Goal: Transaction & Acquisition: Purchase product/service

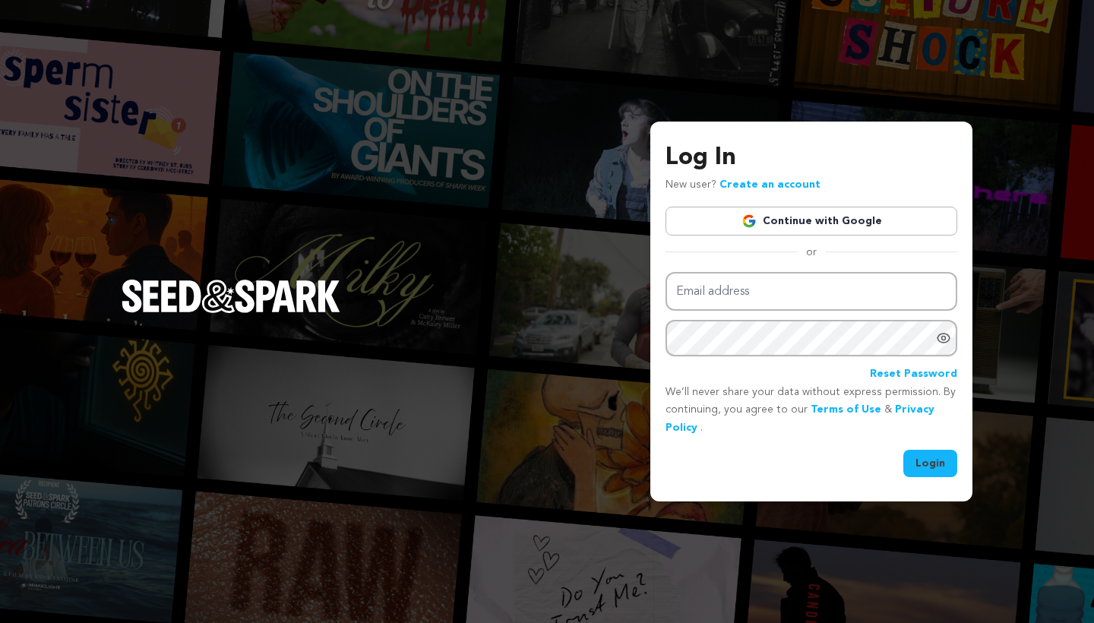
type input "mike@seedandspark.com"
click at [932, 475] on div "Log In New user? Create an account Continue with Google or Email address mike@s…" at bounding box center [811, 312] width 322 height 380
click at [932, 471] on button "Login" at bounding box center [930, 463] width 54 height 27
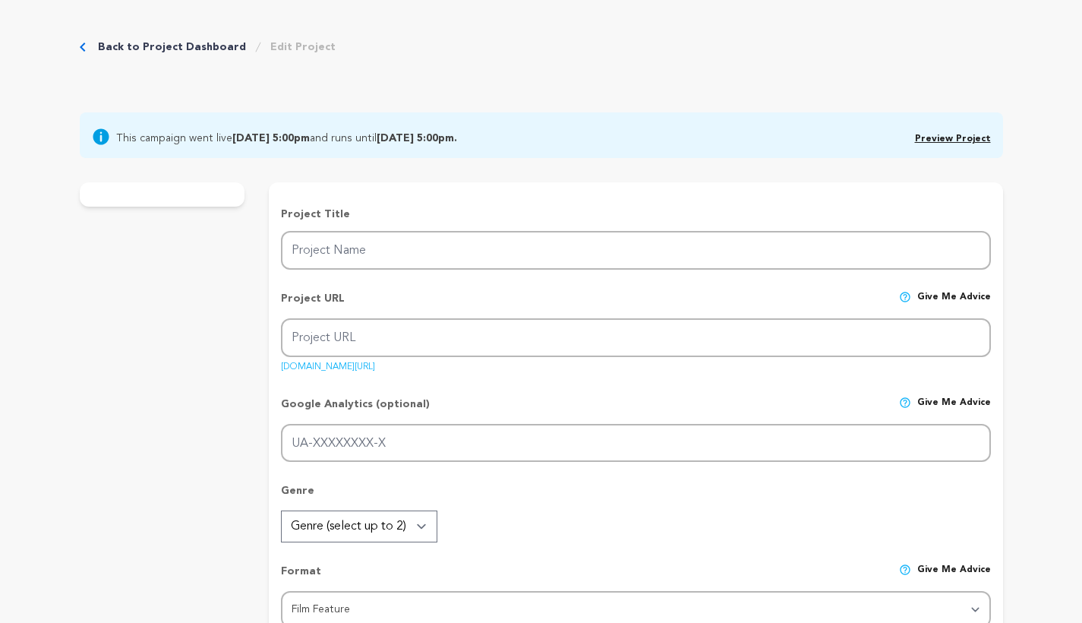
type input "THE BEND post-production"
type input "thebendmovie"
type input "A family encounters a series of bizarre incidents while on a wintery mountain v…"
type textarea "A ten-year-old girl and her soon-to-be-divorced parents take one last wintery m…"
type textarea "This is a smart ghost story for adults. Grounded in family dynamics while deali…"
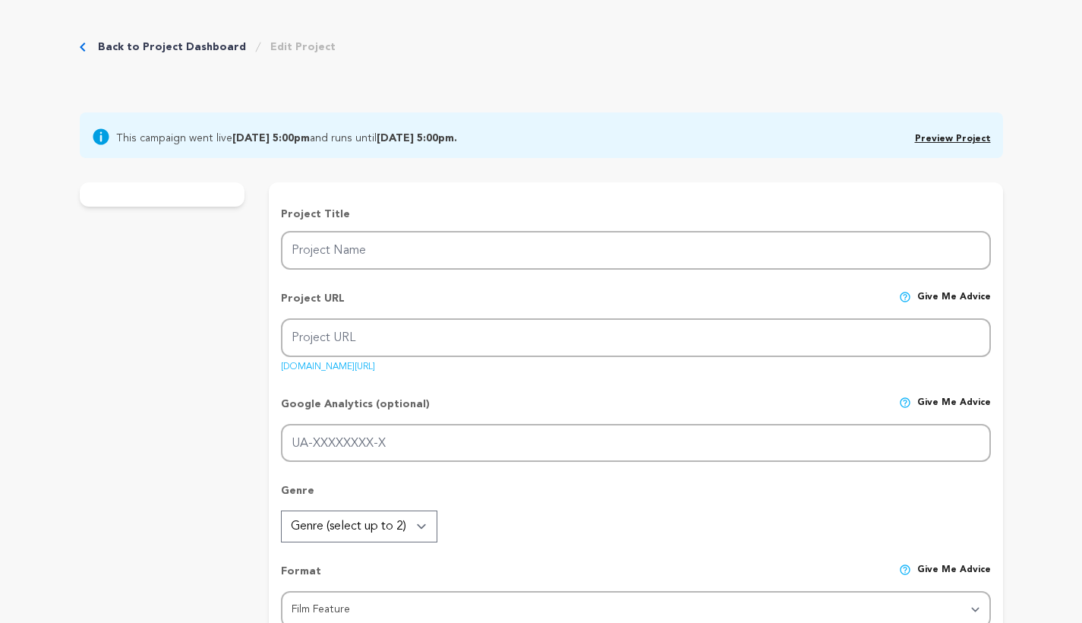
type textarea "Revolution Hall (Portland) Argot Pictures (NY) Desert Island Studios (Portland)…"
radio input "true"
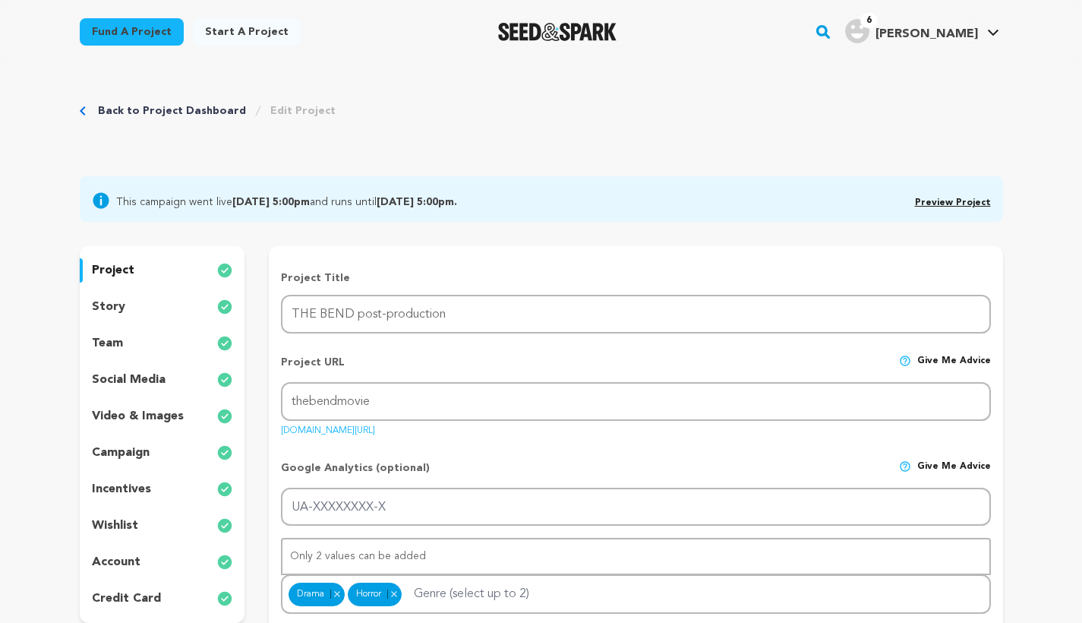
click at [132, 498] on p "incentives" at bounding box center [121, 489] width 59 height 18
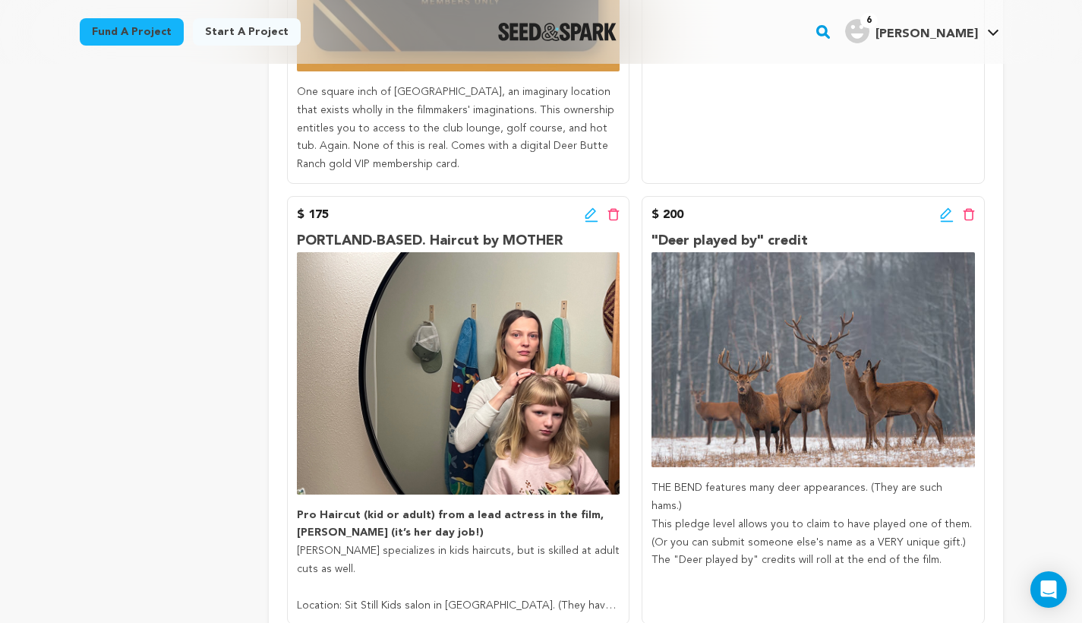
scroll to position [3067, 0]
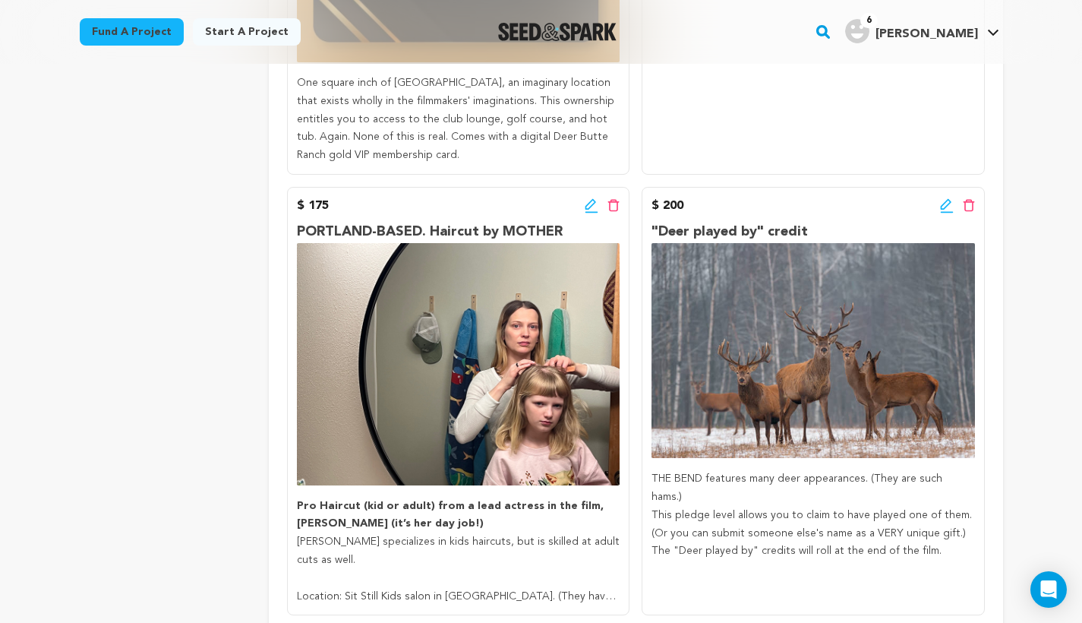
click at [946, 198] on icon at bounding box center [947, 205] width 14 height 15
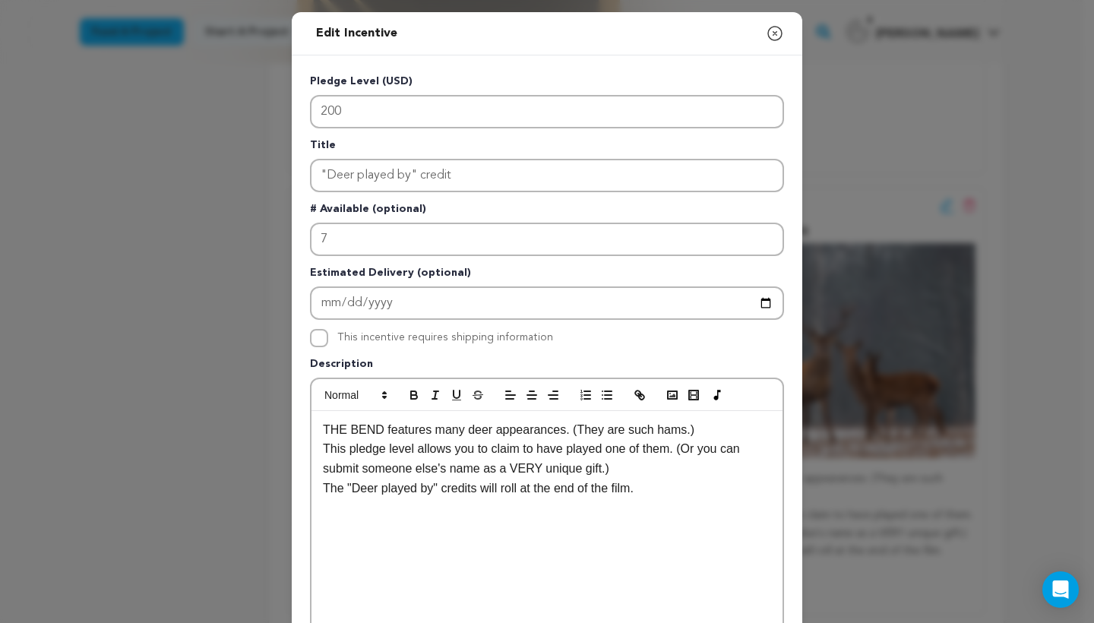
click at [773, 28] on icon "button" at bounding box center [775, 34] width 14 height 14
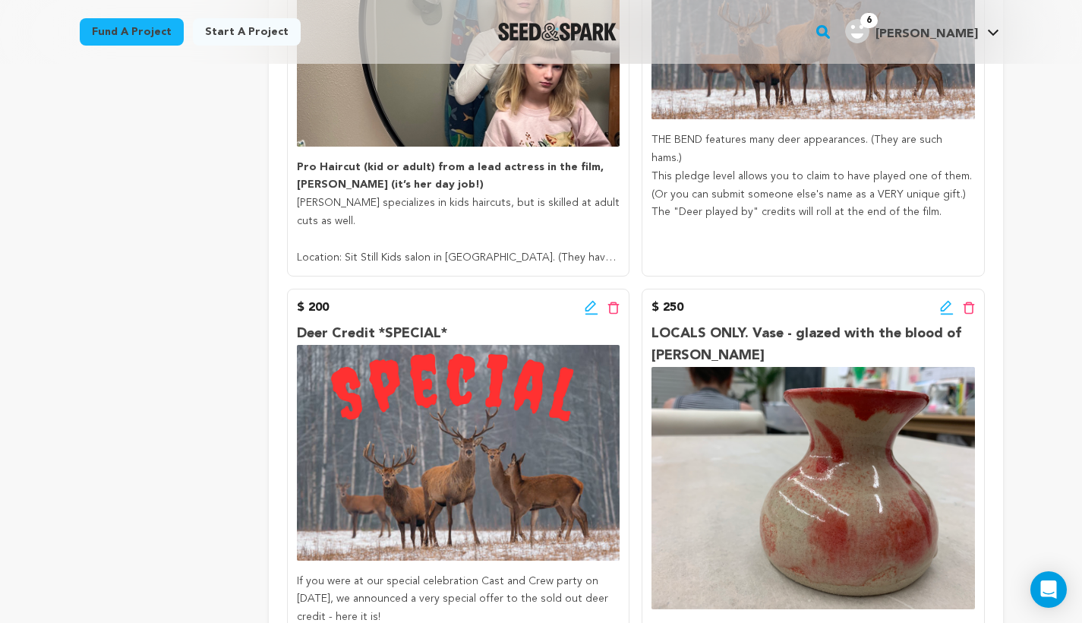
scroll to position [3426, 0]
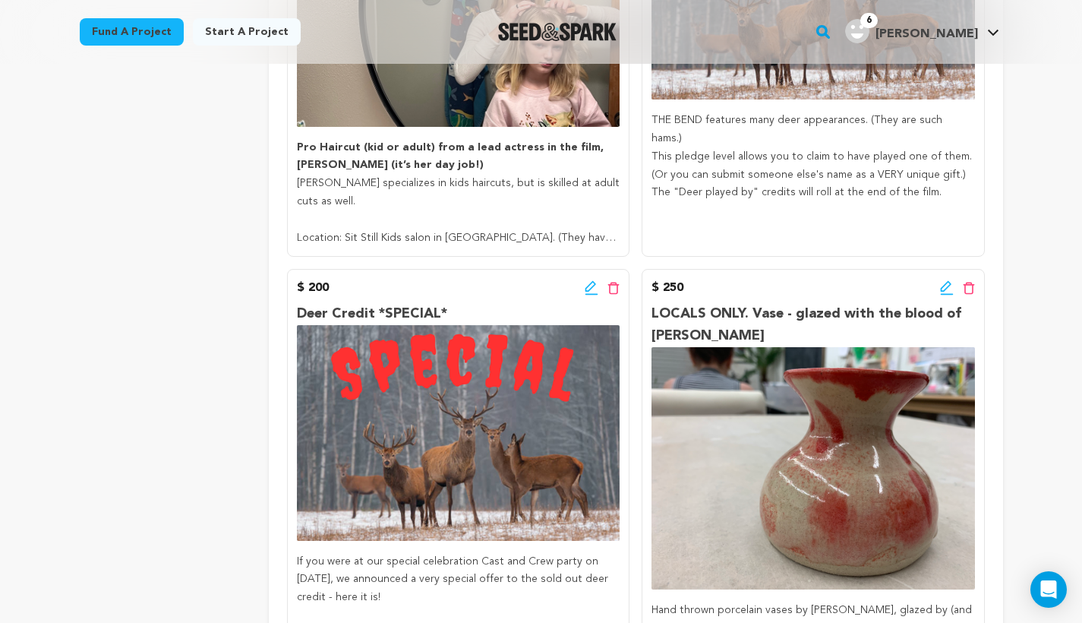
click at [589, 280] on icon at bounding box center [592, 287] width 14 height 15
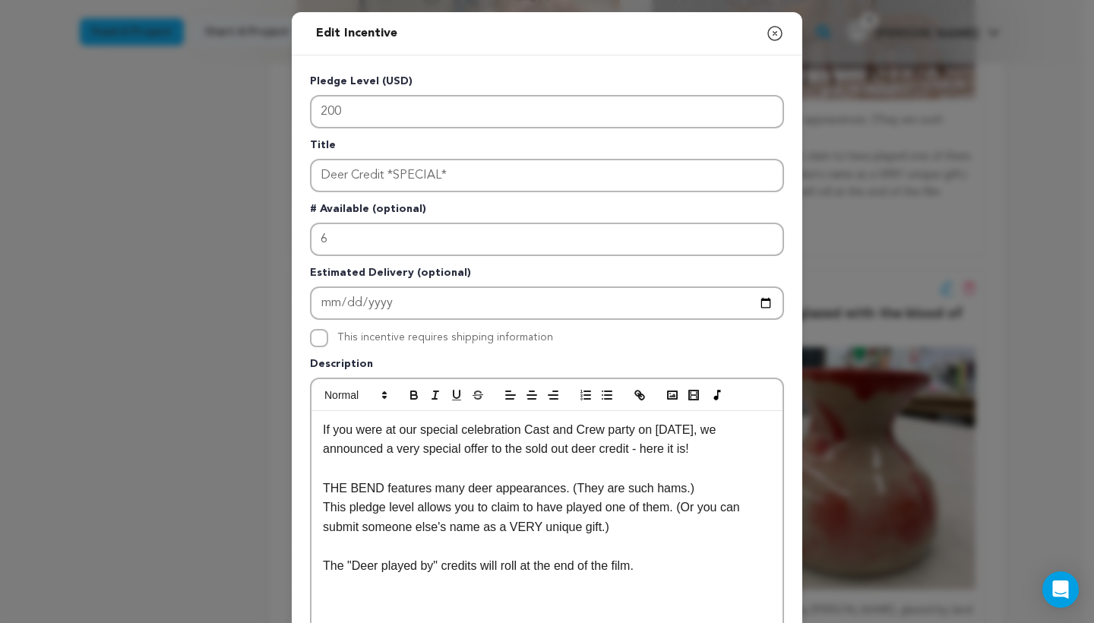
click at [770, 30] on icon "button" at bounding box center [775, 33] width 18 height 18
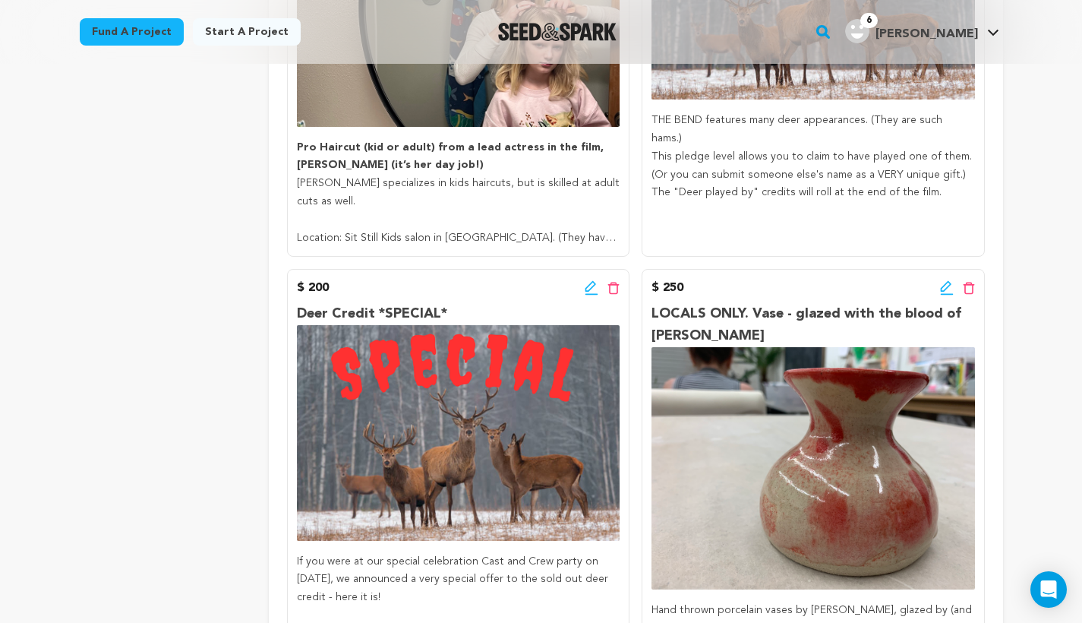
click at [941, 280] on icon at bounding box center [947, 287] width 14 height 15
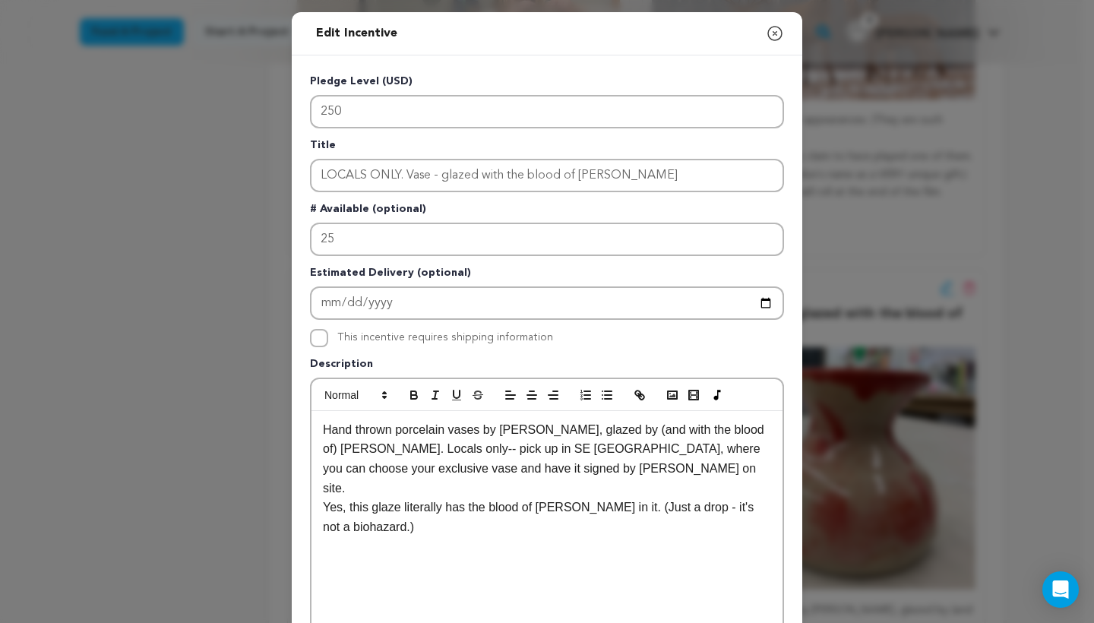
click at [772, 40] on icon "button" at bounding box center [775, 34] width 14 height 14
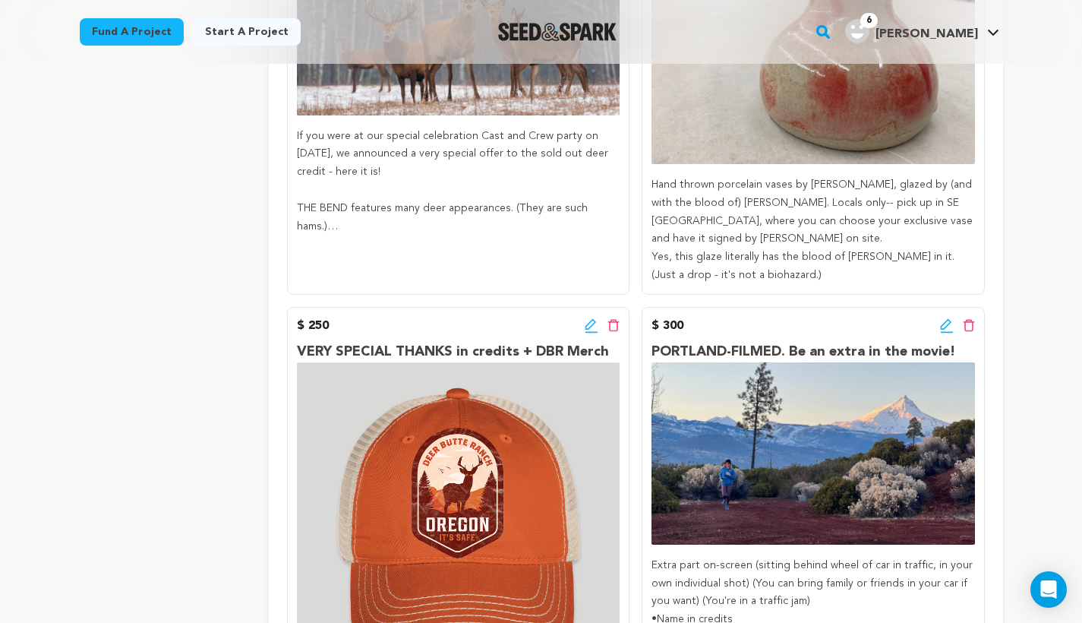
scroll to position [3881, 0]
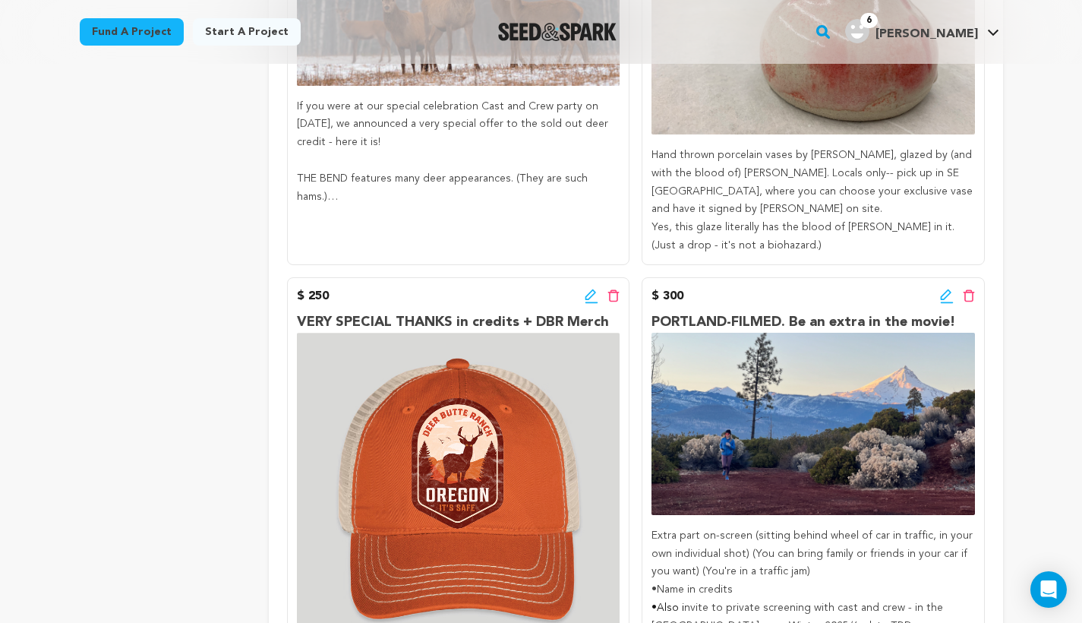
click at [587, 289] on icon at bounding box center [592, 296] width 14 height 15
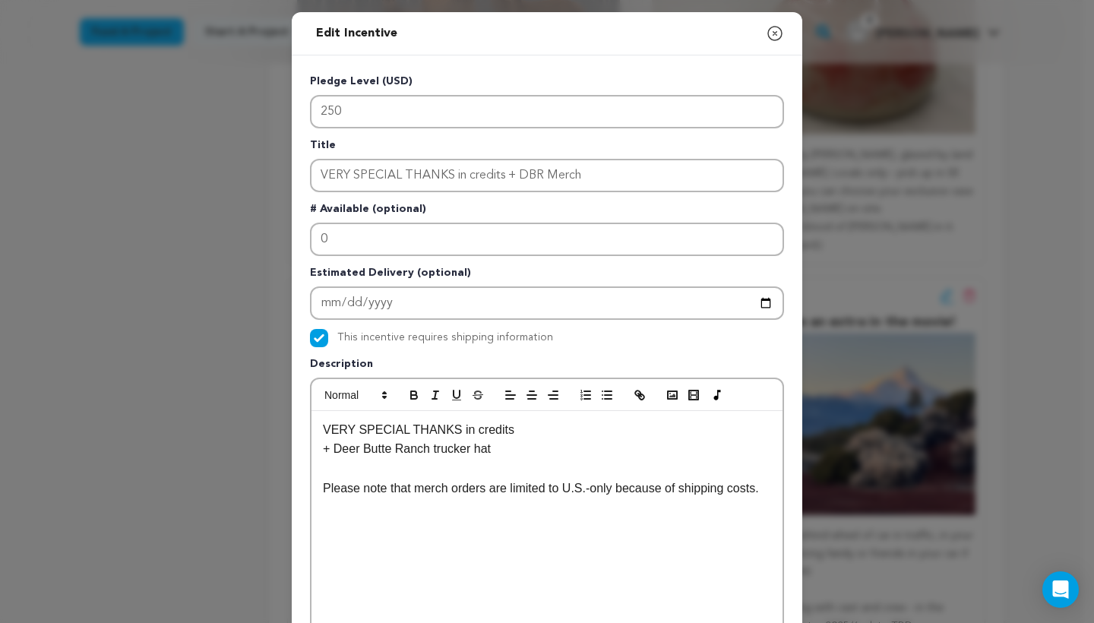
click at [770, 27] on icon "button" at bounding box center [775, 33] width 18 height 18
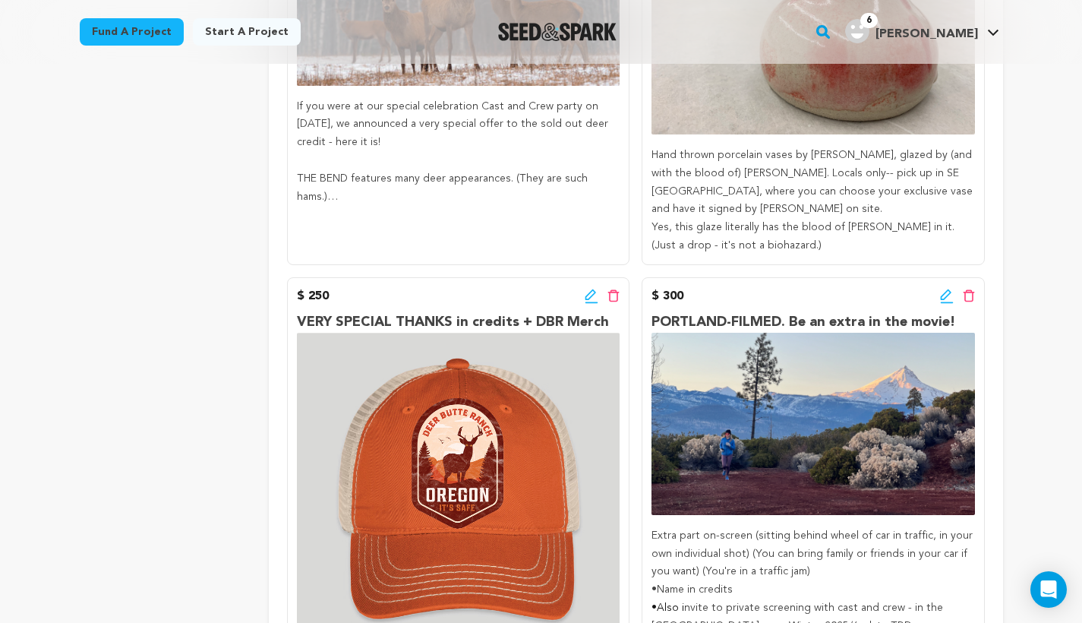
click at [941, 289] on icon at bounding box center [945, 294] width 11 height 11
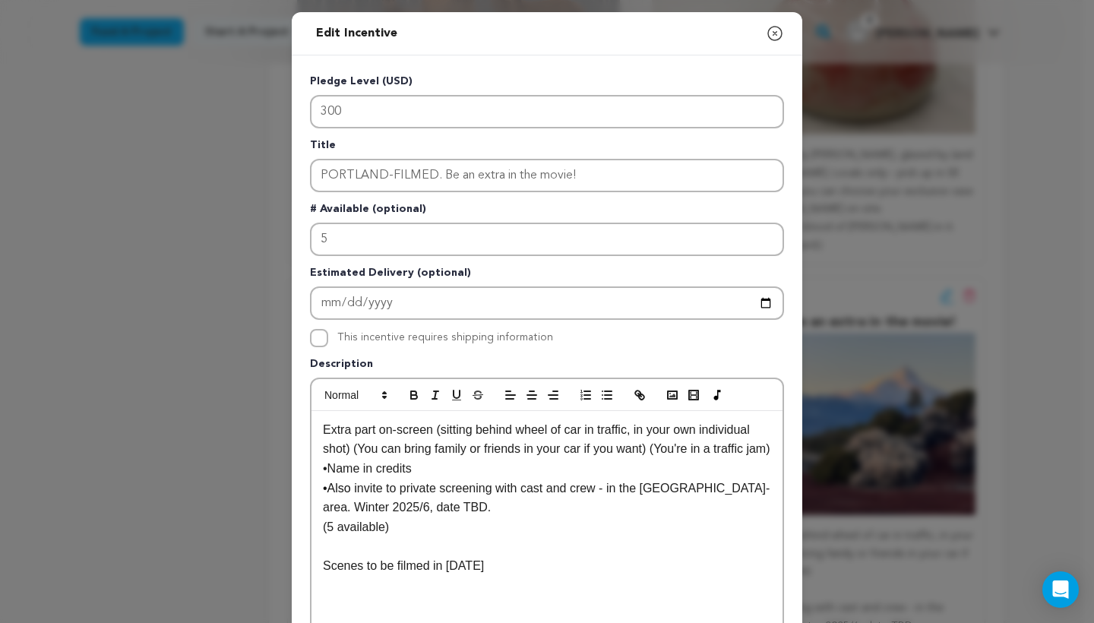
click at [772, 36] on icon "button" at bounding box center [775, 33] width 18 height 18
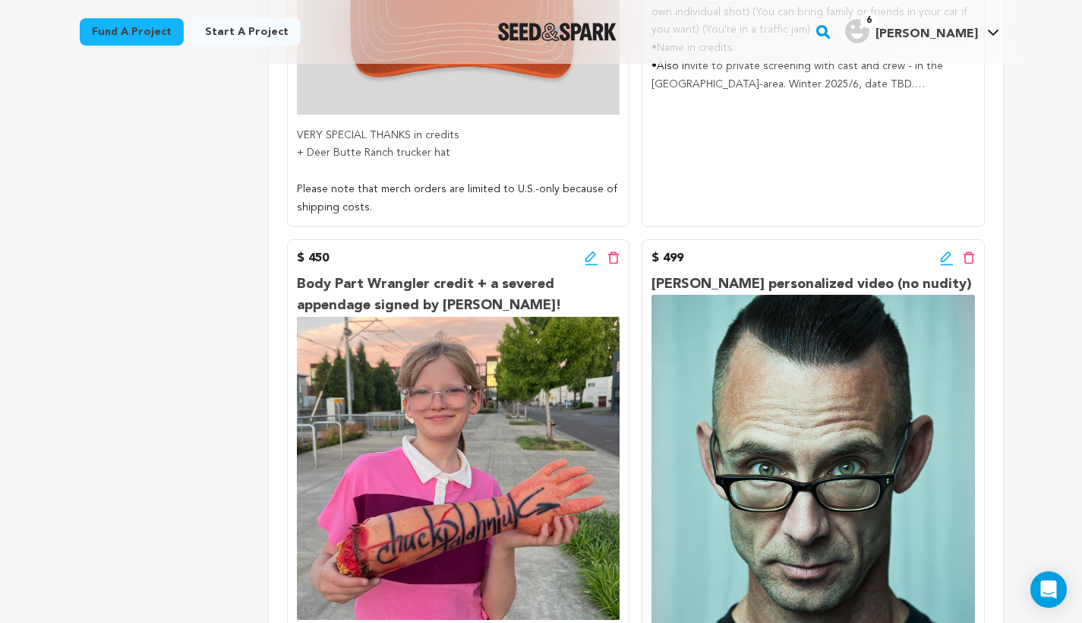
scroll to position [4383, 0]
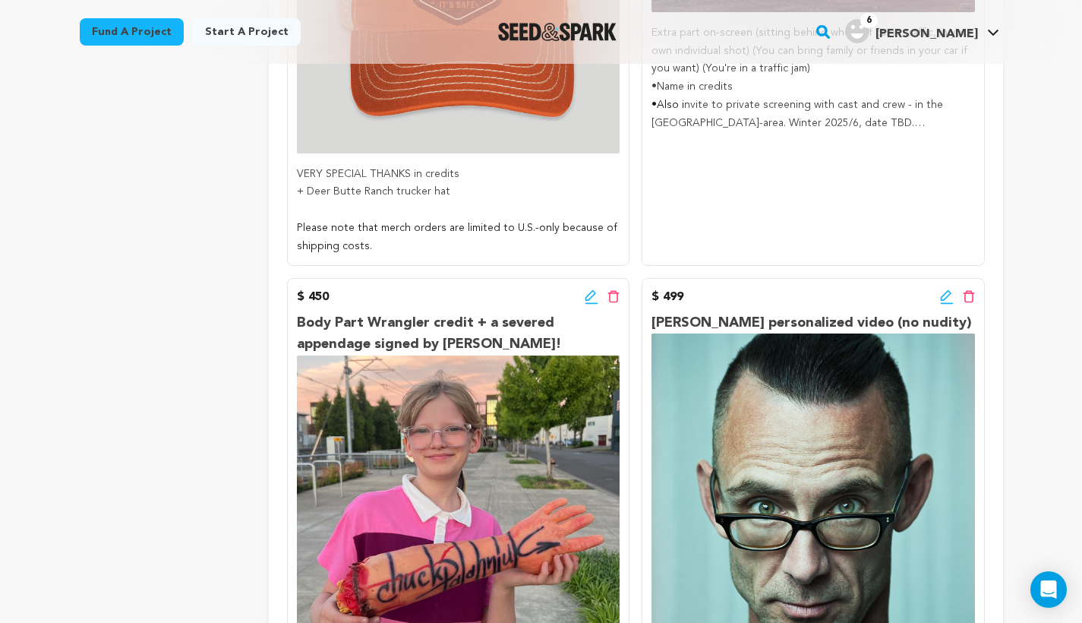
click at [589, 289] on icon at bounding box center [592, 296] width 14 height 15
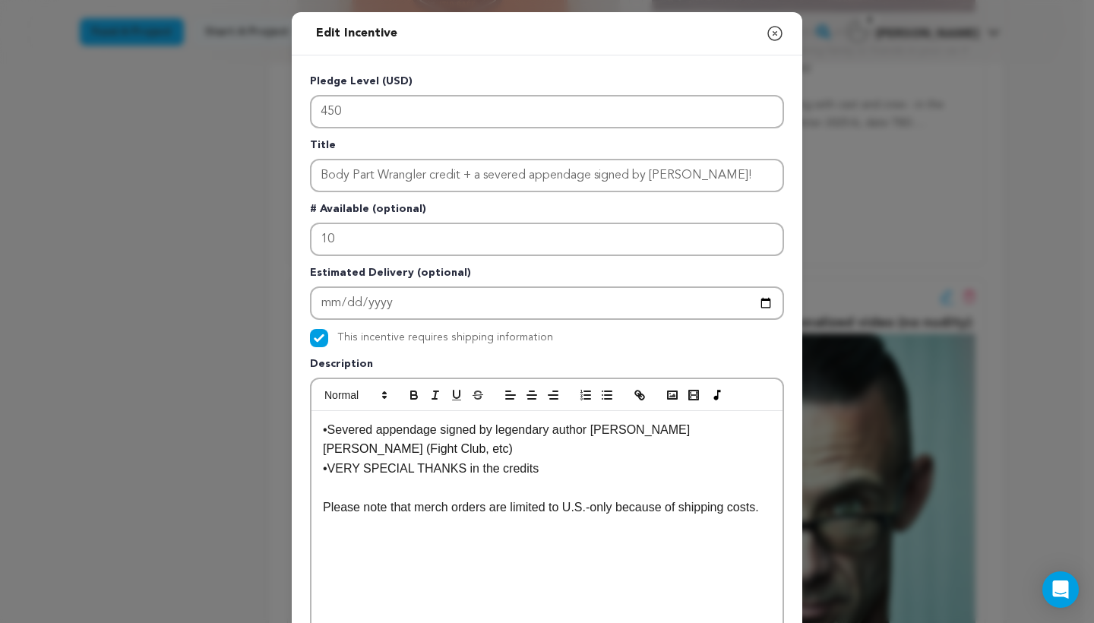
click at [769, 33] on icon "button" at bounding box center [775, 34] width 14 height 14
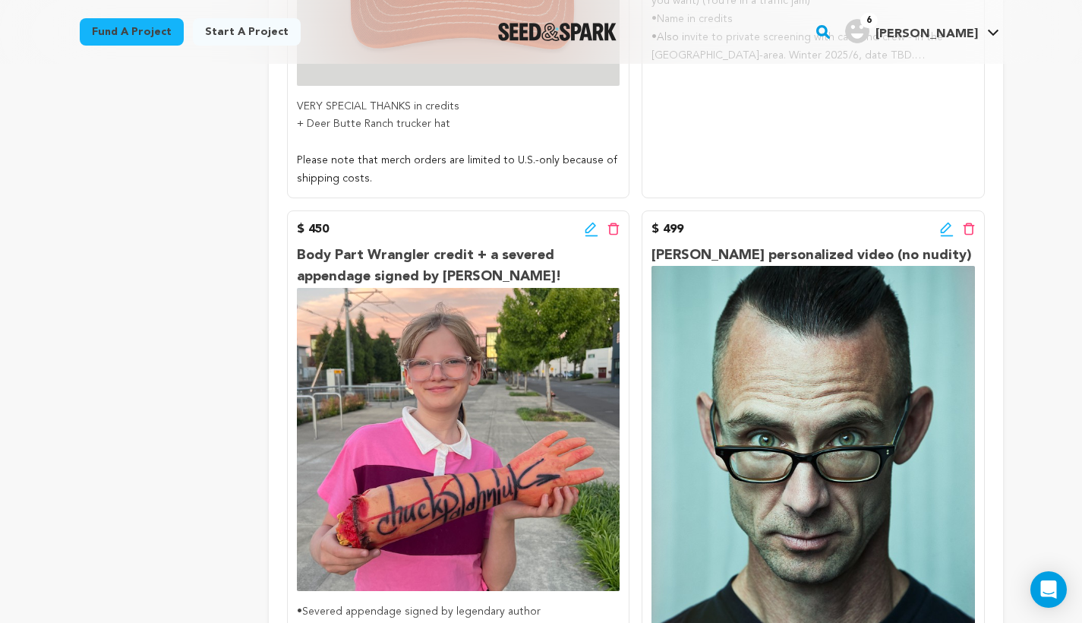
scroll to position [4393, 0]
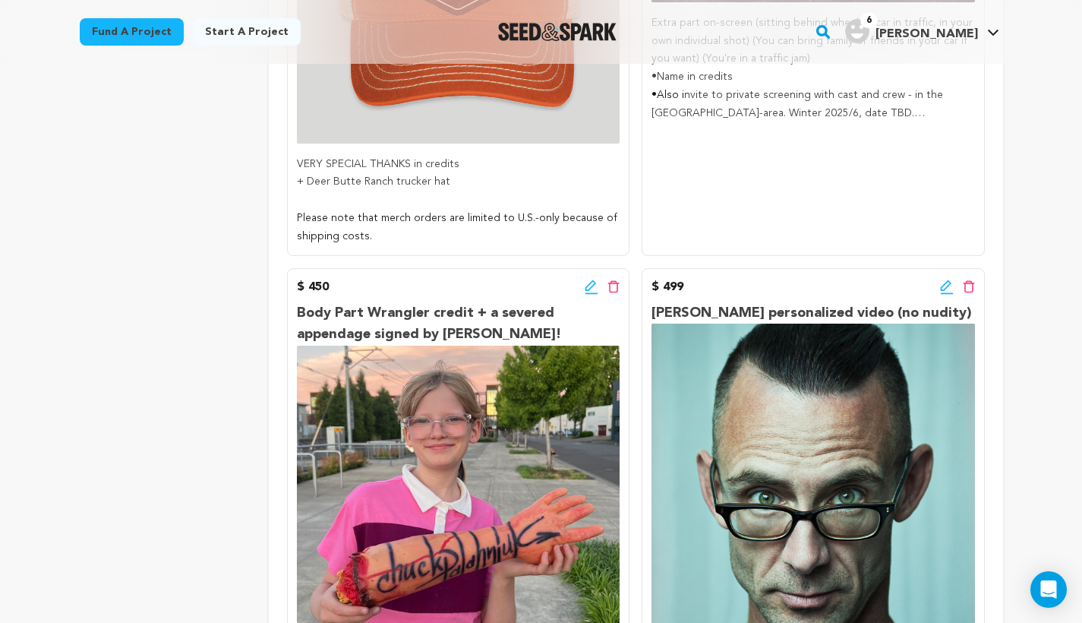
click at [943, 280] on icon at bounding box center [947, 287] width 14 height 15
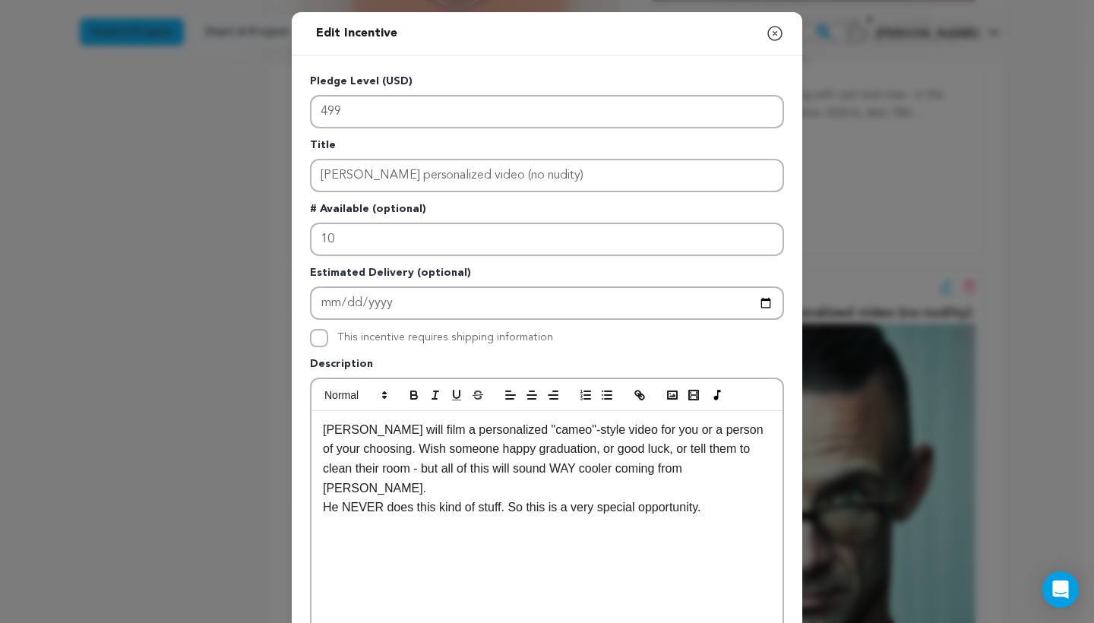
click at [768, 33] on icon "button" at bounding box center [775, 34] width 14 height 14
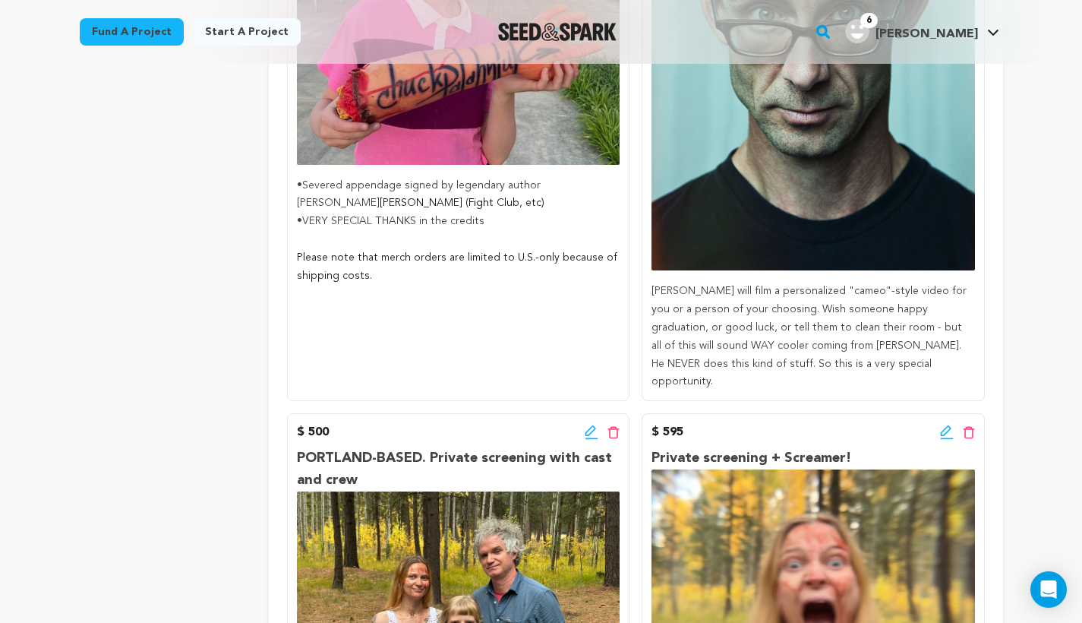
scroll to position [5119, 0]
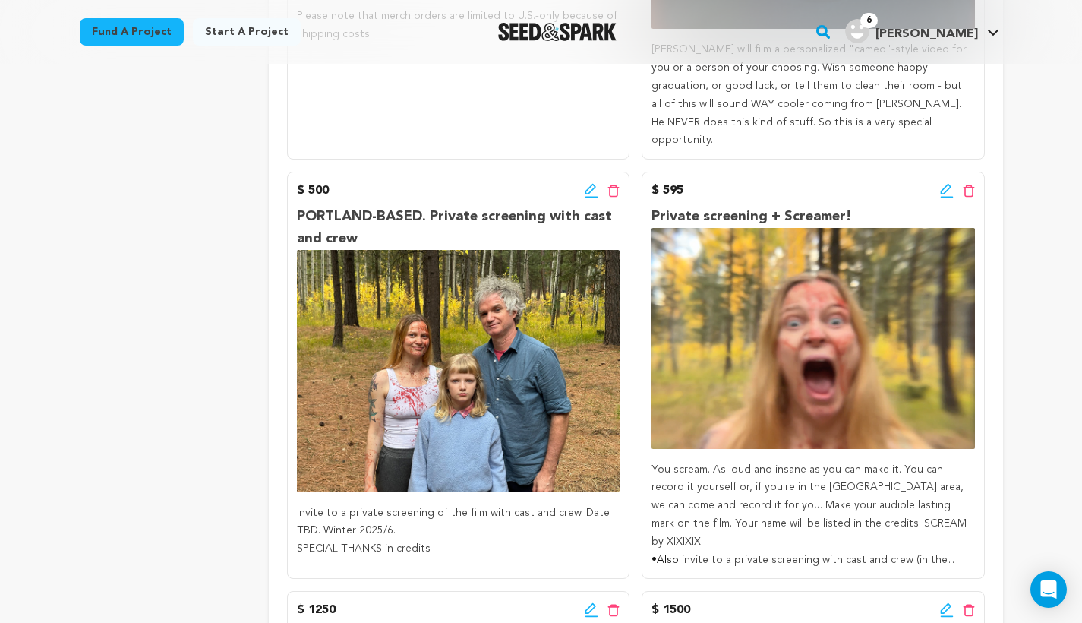
click at [592, 184] on icon at bounding box center [591, 189] width 11 height 11
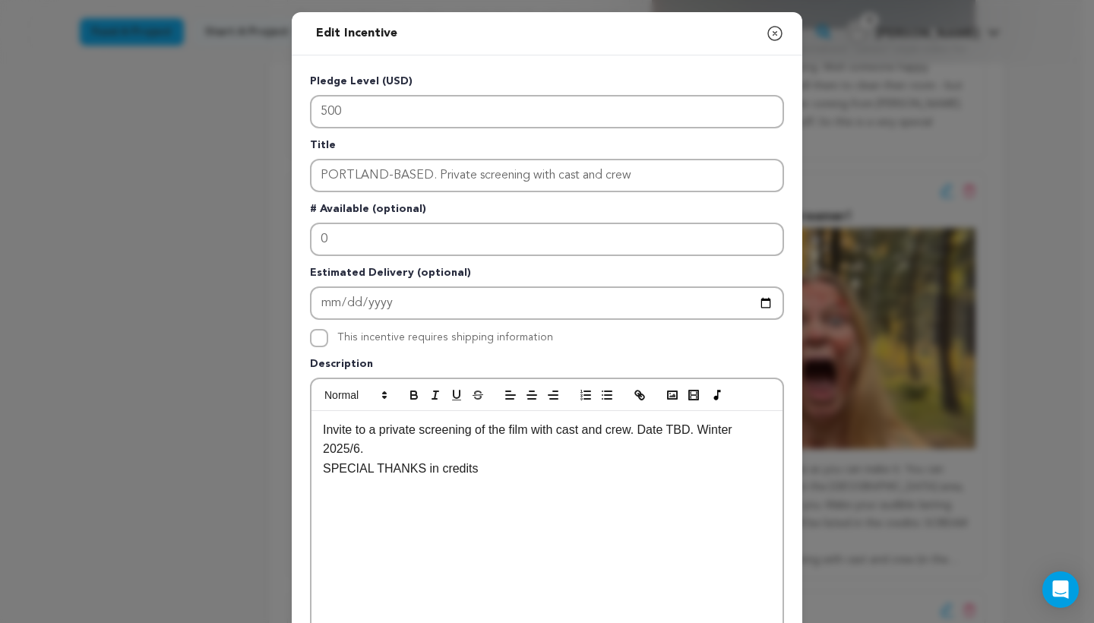
click at [769, 29] on icon "button" at bounding box center [775, 33] width 18 height 18
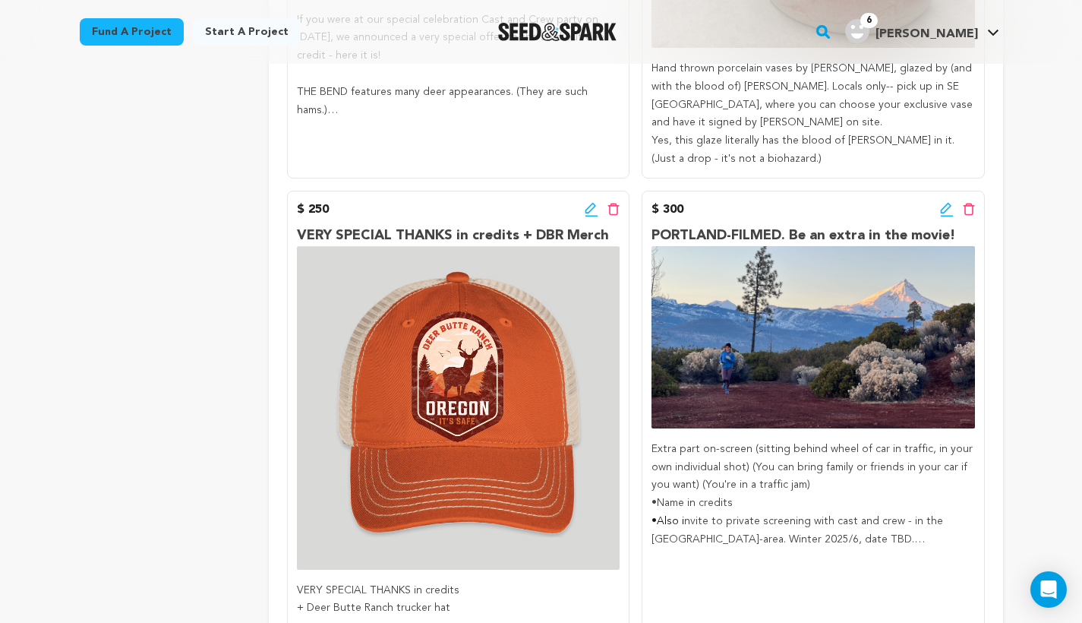
scroll to position [0, 0]
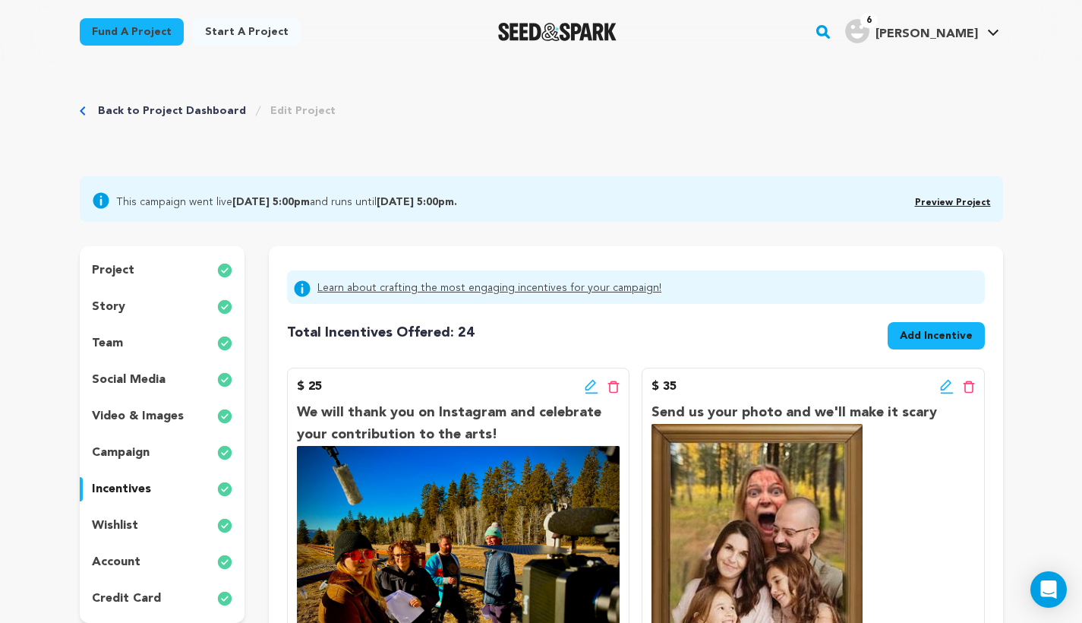
click at [975, 198] on link "Preview Project" at bounding box center [953, 202] width 76 height 9
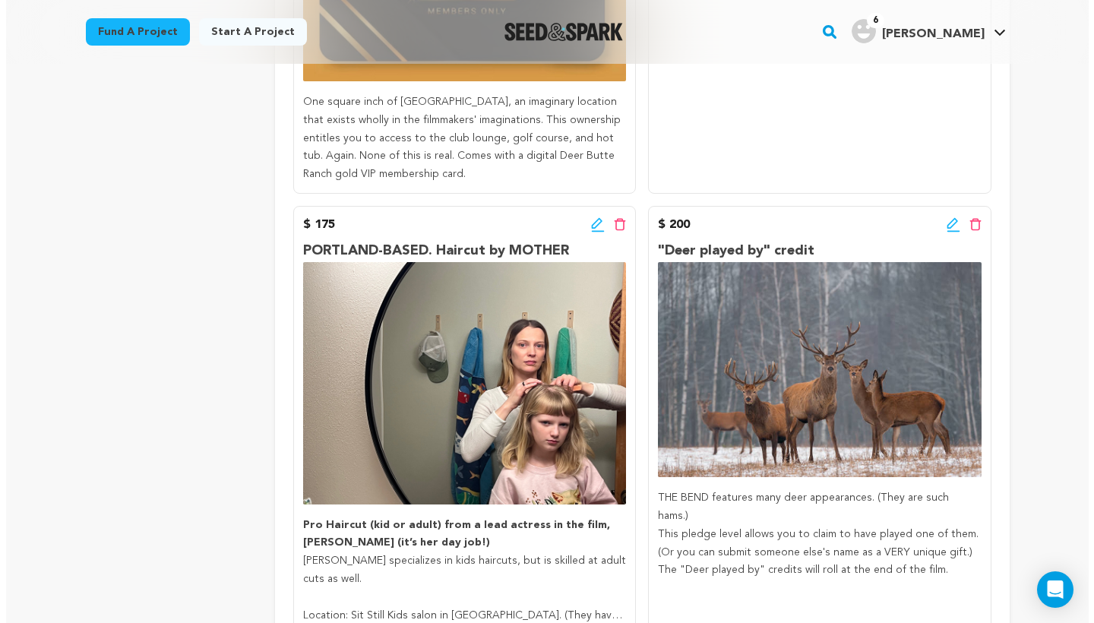
scroll to position [3038, 0]
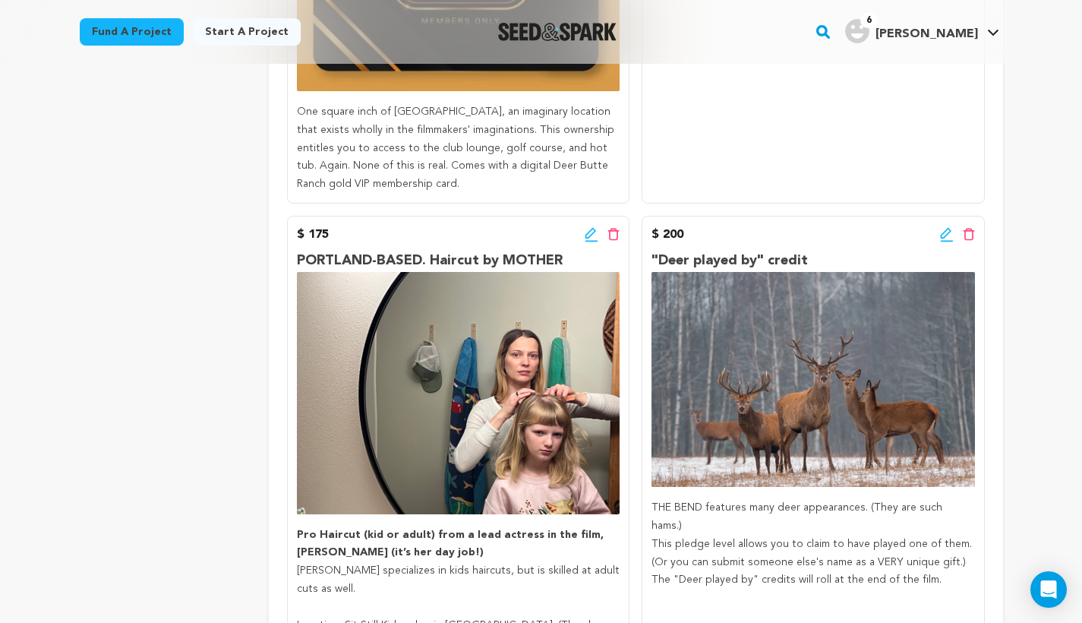
click at [943, 227] on icon at bounding box center [947, 234] width 14 height 15
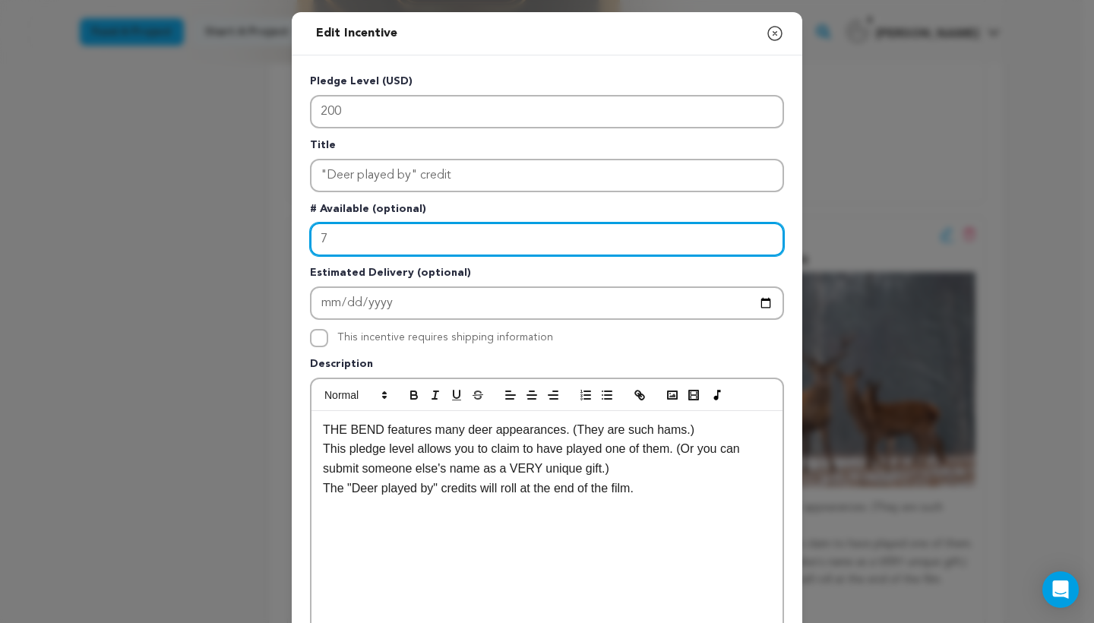
click at [314, 233] on input "7" at bounding box center [547, 239] width 474 height 33
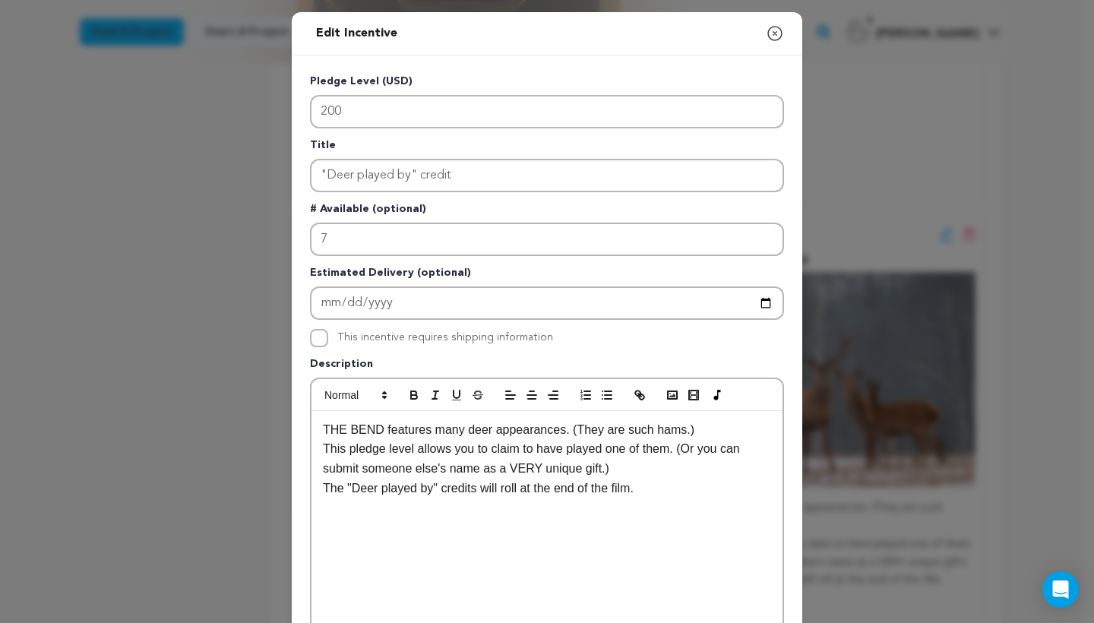
drag, startPoint x: 1079, startPoint y: 198, endPoint x: 1085, endPoint y: 213, distance: 15.4
click at [1082, 213] on div "Edit Incentive Close modal Pledge Level (USD) 200 Title "Deer played by" credit…" at bounding box center [547, 311] width 1094 height 623
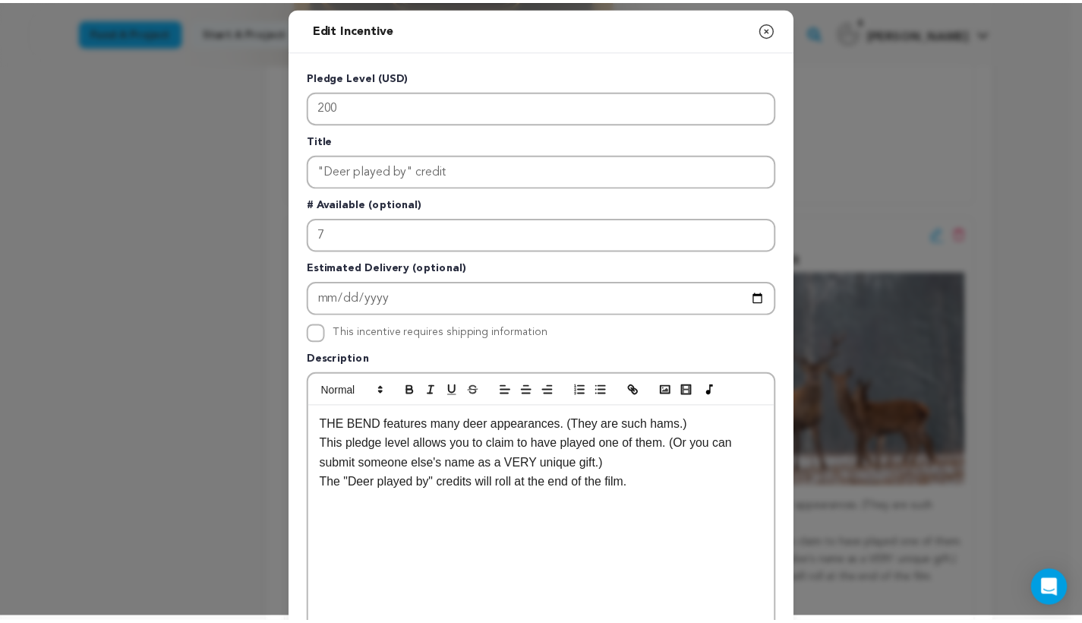
scroll to position [0, 0]
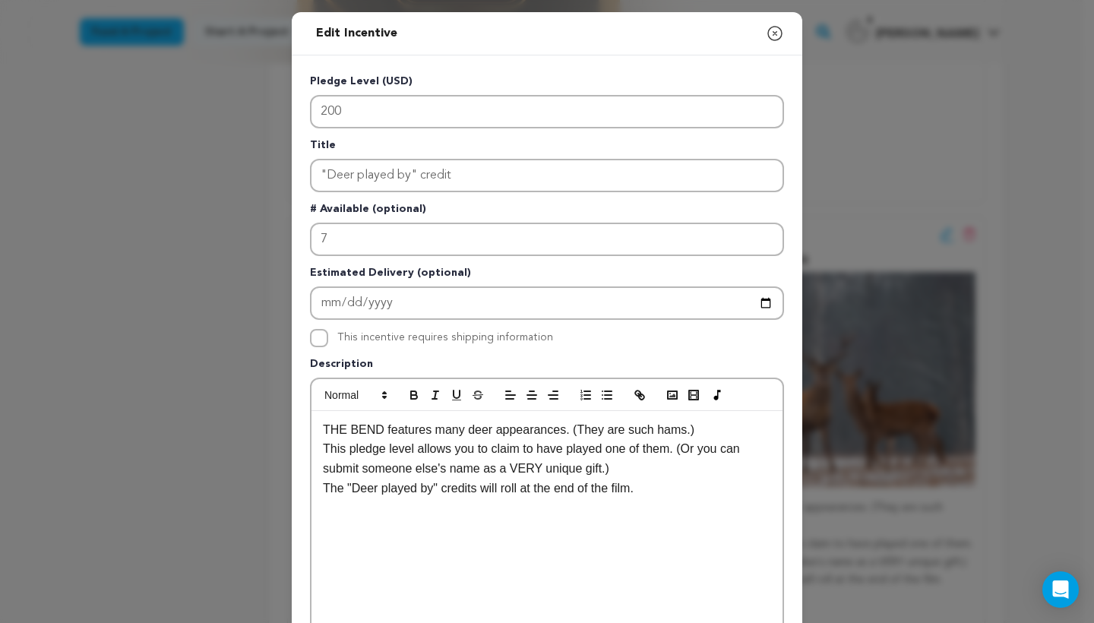
click at [776, 27] on icon "button" at bounding box center [775, 33] width 18 height 18
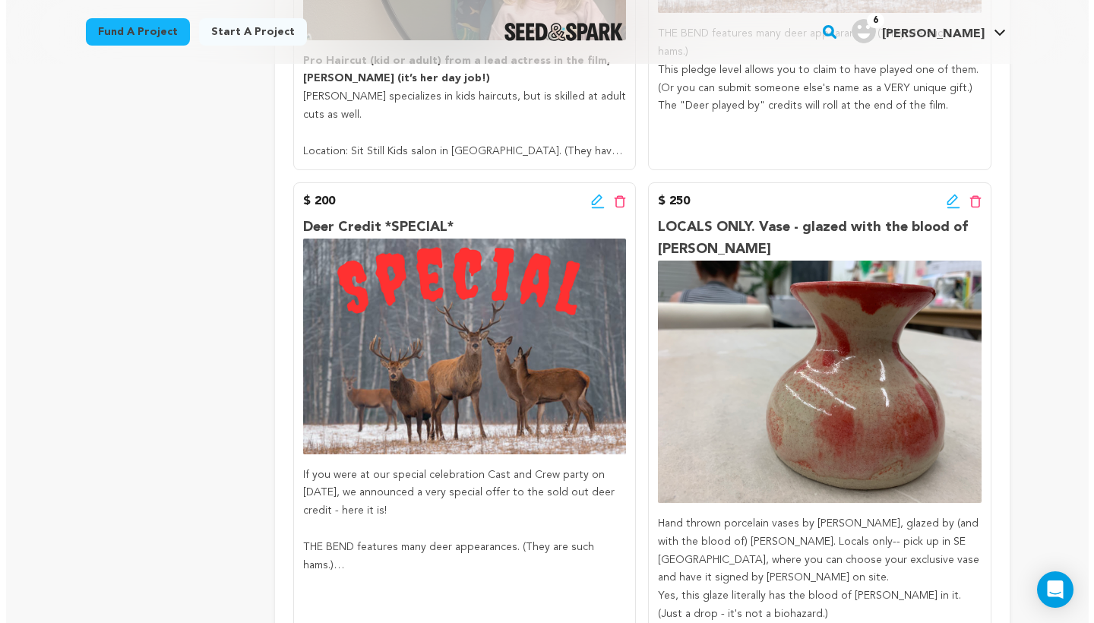
scroll to position [3483, 0]
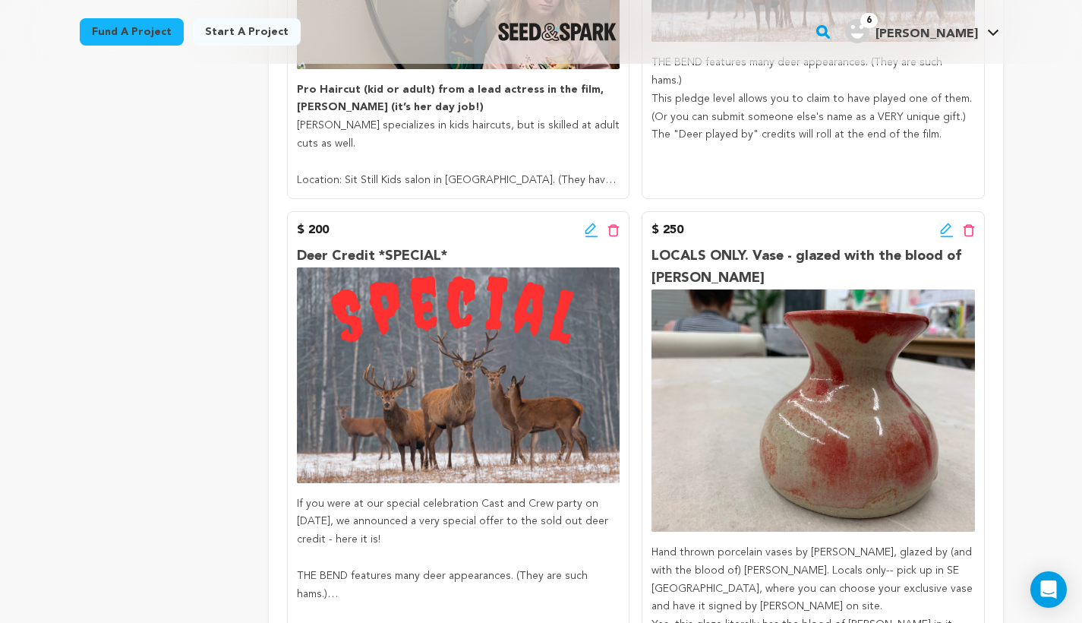
click at [587, 223] on icon at bounding box center [592, 230] width 14 height 15
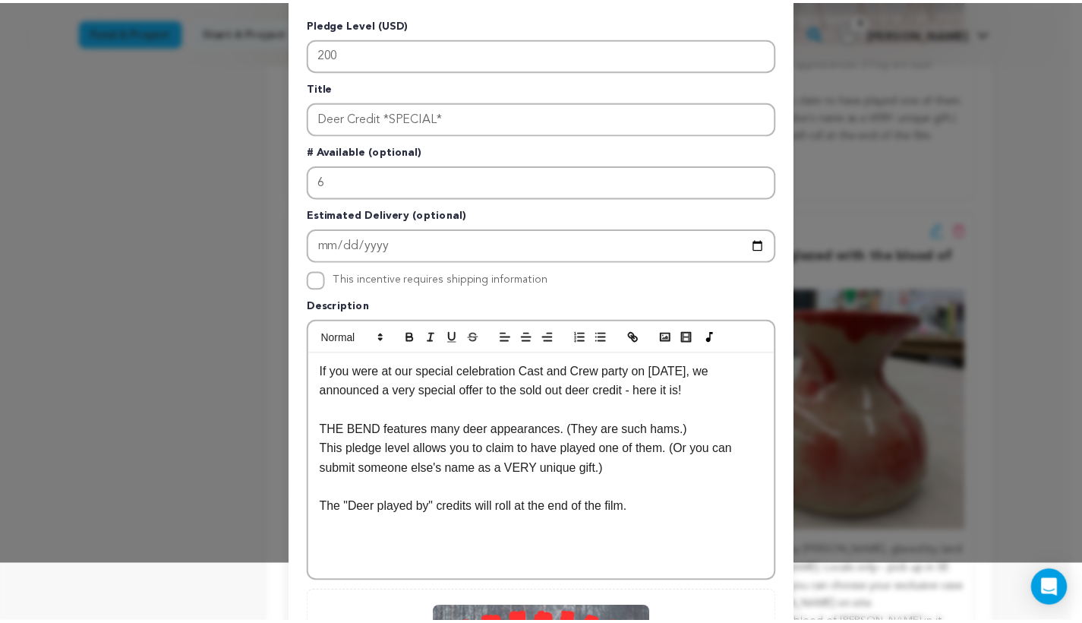
scroll to position [0, 0]
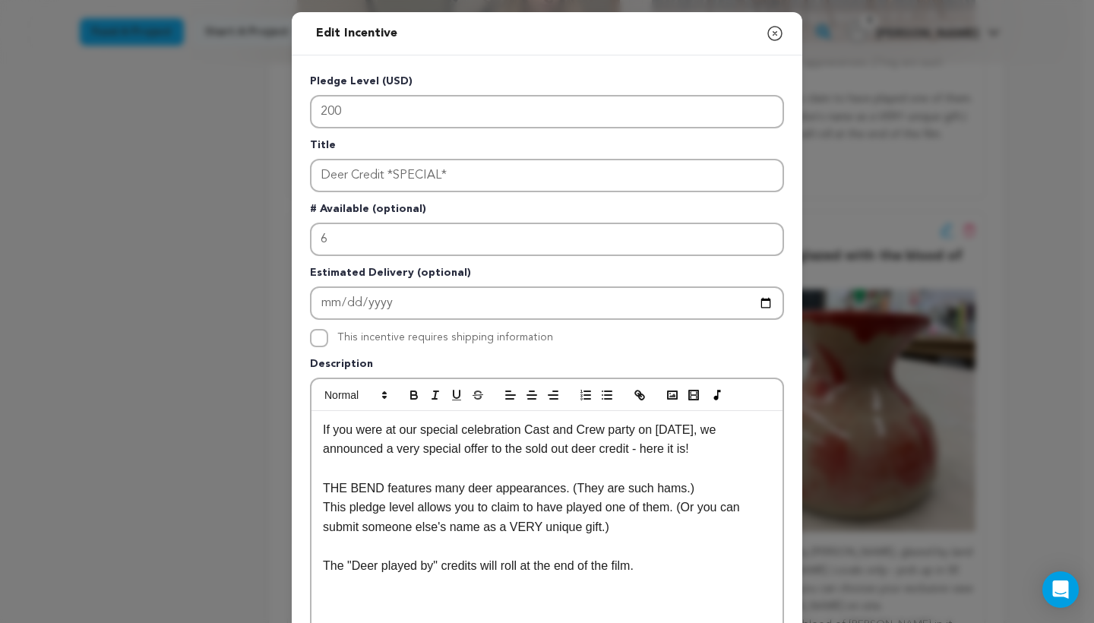
click at [779, 29] on div "Edit Incentive Close modal" at bounding box center [547, 33] width 510 height 43
click at [766, 29] on icon "button" at bounding box center [775, 33] width 18 height 18
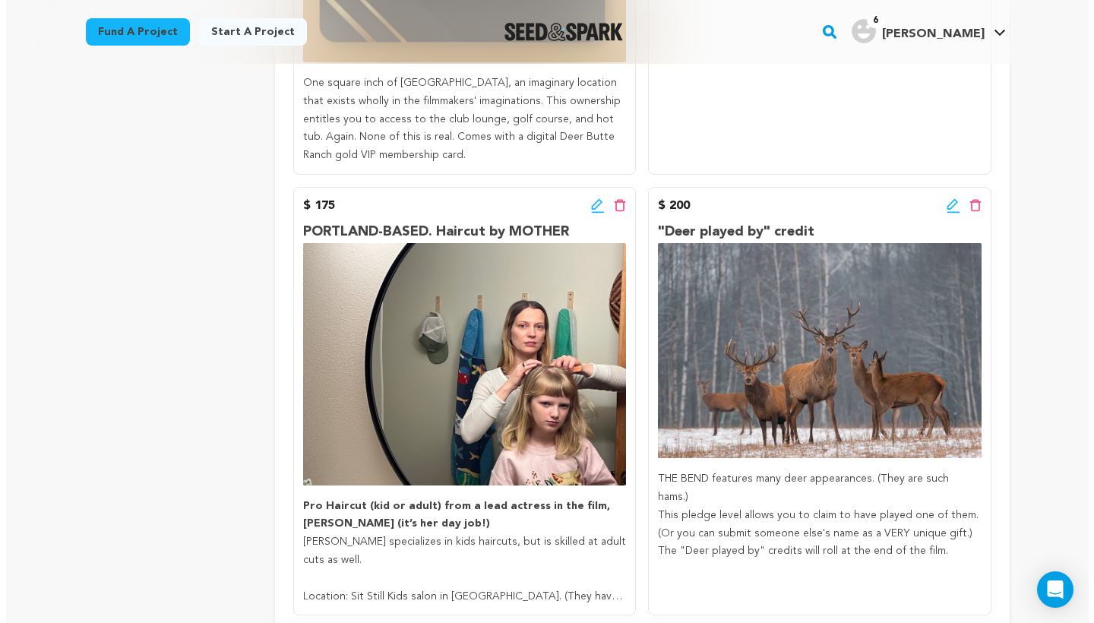
scroll to position [3126, 0]
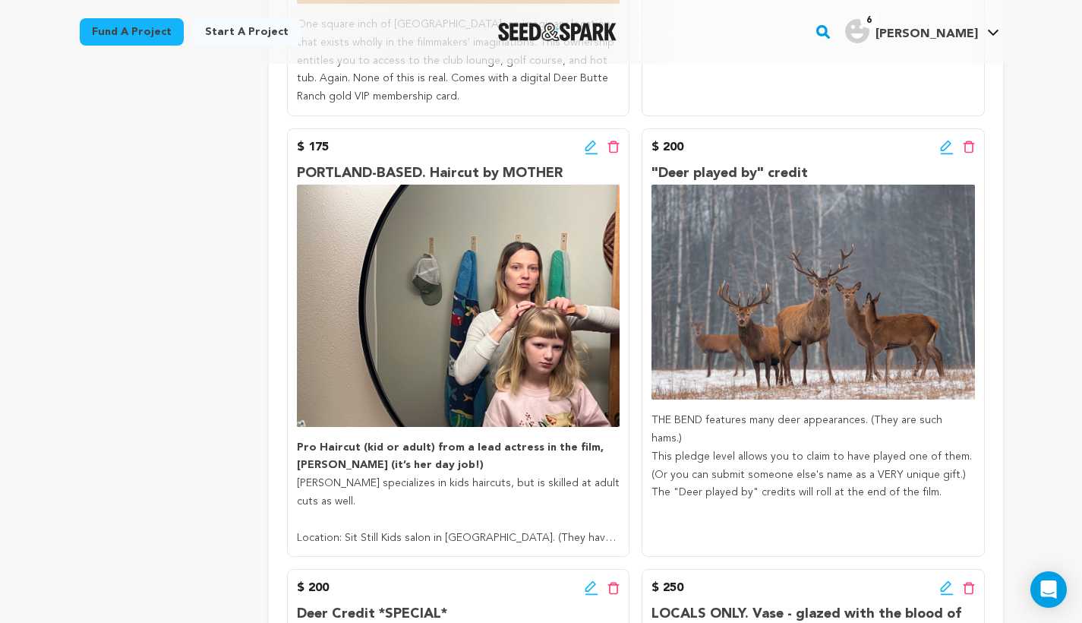
click at [943, 140] on icon at bounding box center [947, 147] width 14 height 15
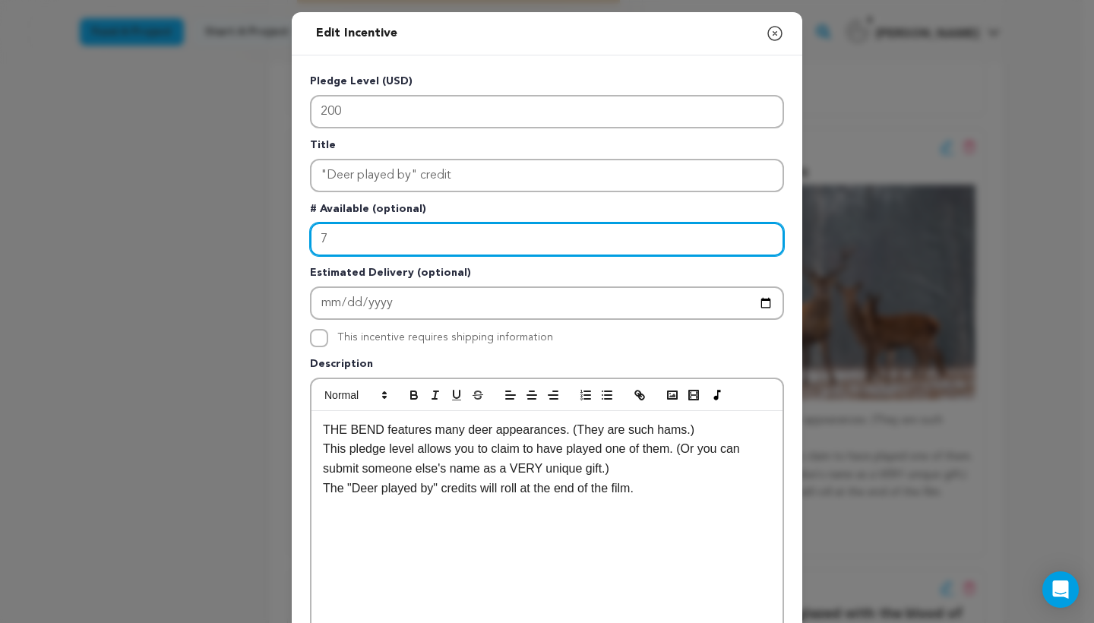
click at [314, 232] on input "7" at bounding box center [547, 239] width 474 height 33
click at [367, 242] on input "7" at bounding box center [547, 239] width 474 height 33
type input "7"
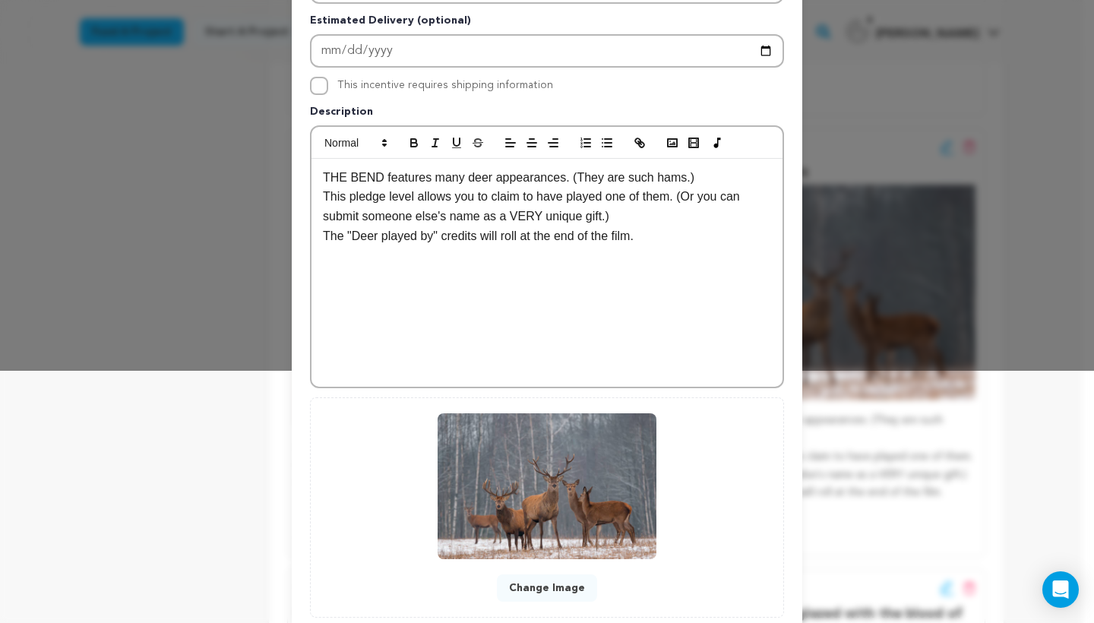
scroll to position [348, 0]
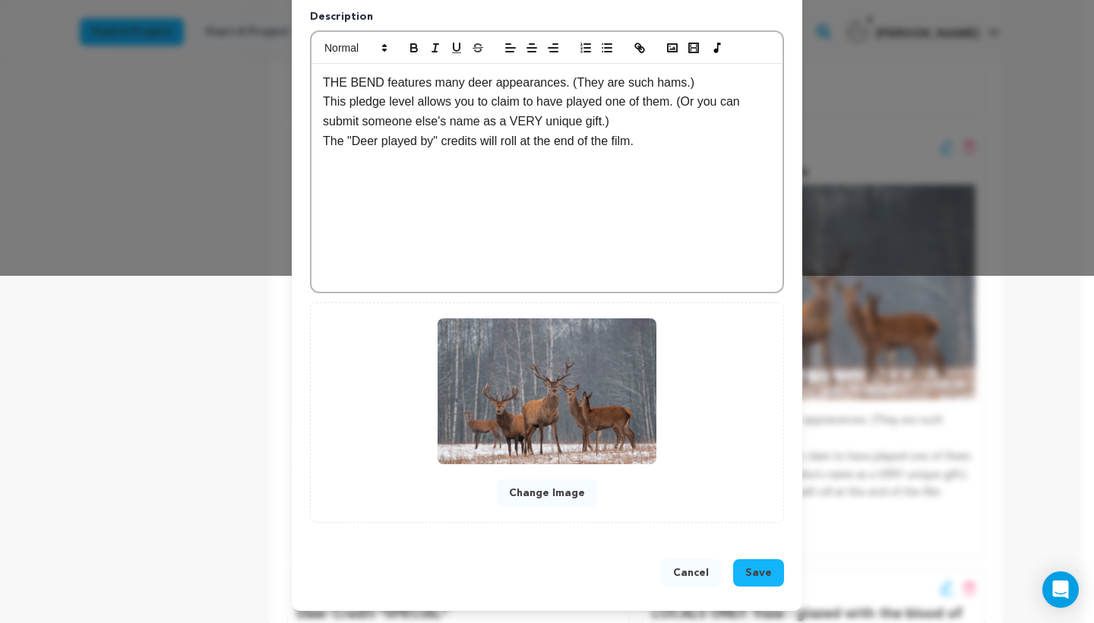
click at [753, 573] on span "Save" at bounding box center [758, 572] width 27 height 15
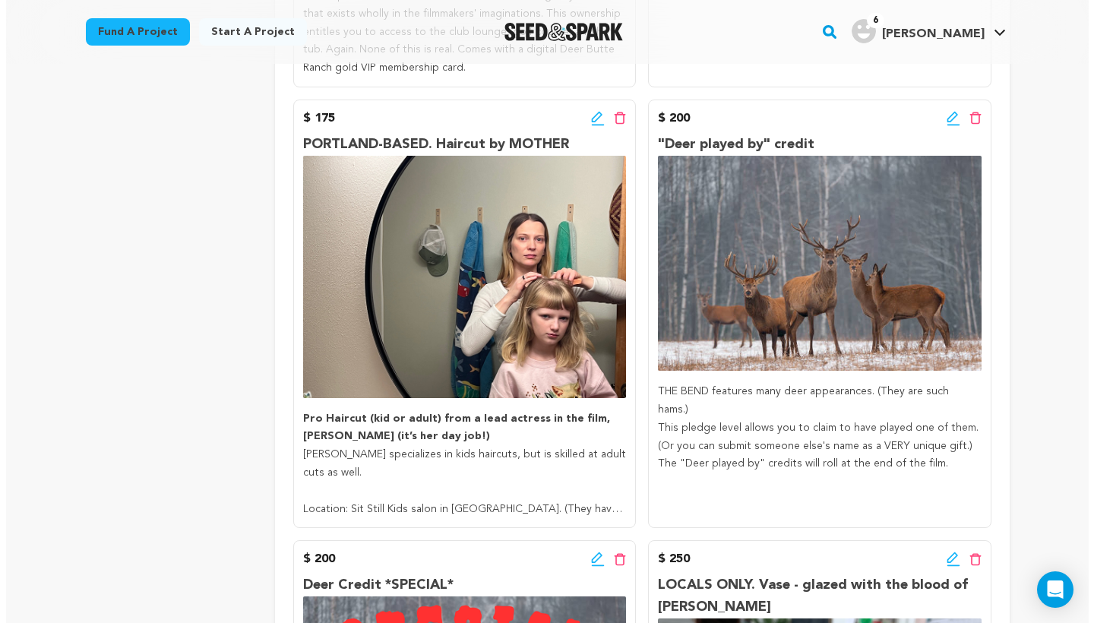
scroll to position [3038, 0]
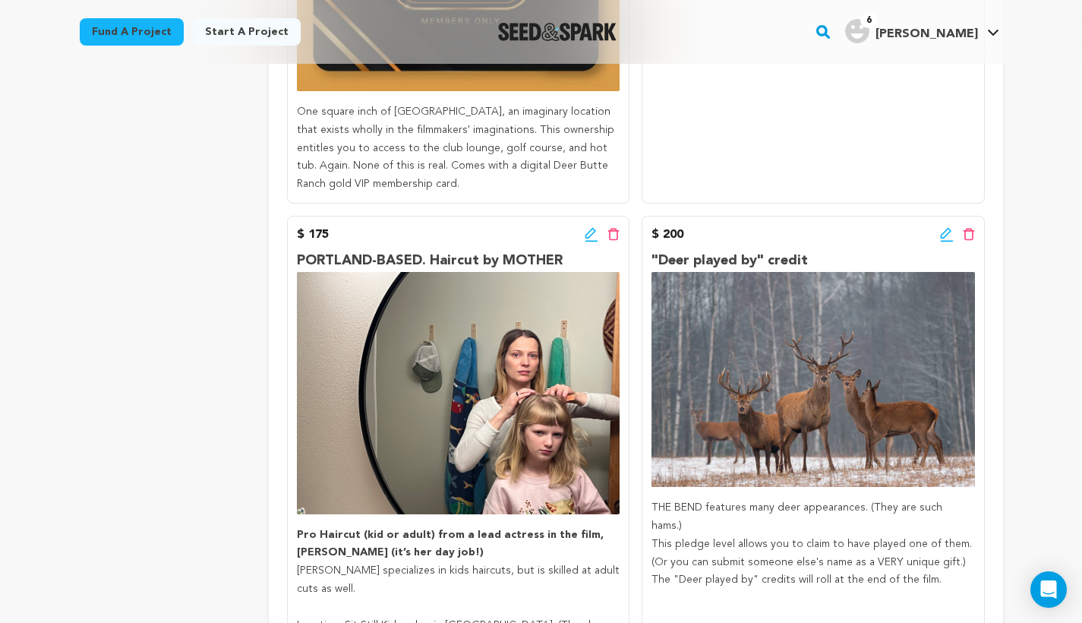
click at [943, 227] on icon at bounding box center [947, 234] width 14 height 15
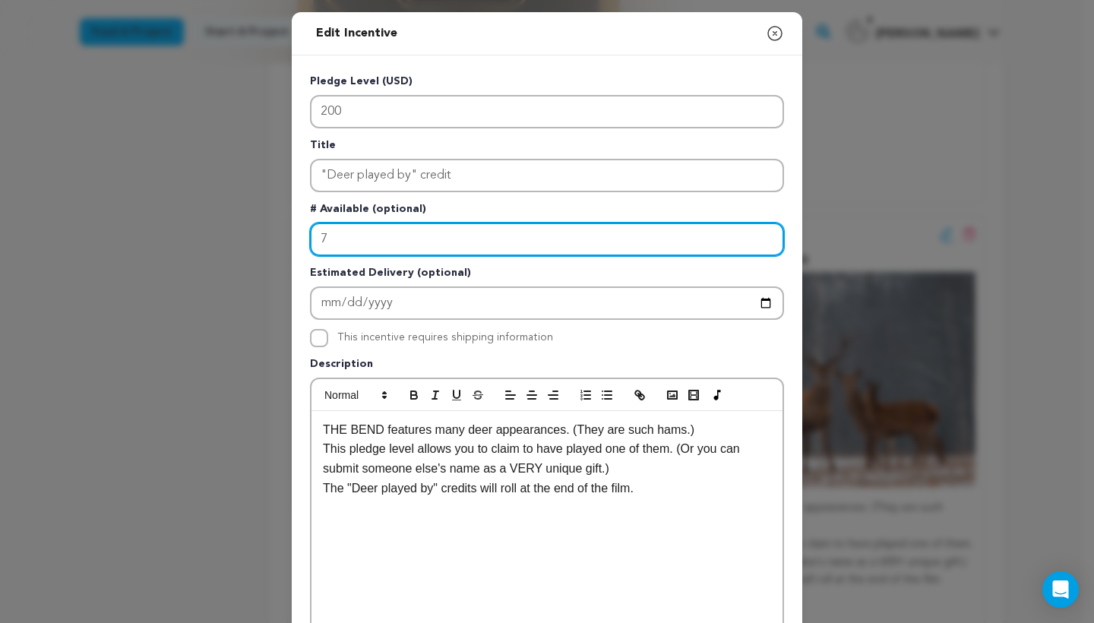
click at [425, 235] on input "7" at bounding box center [547, 239] width 474 height 33
type input "8"
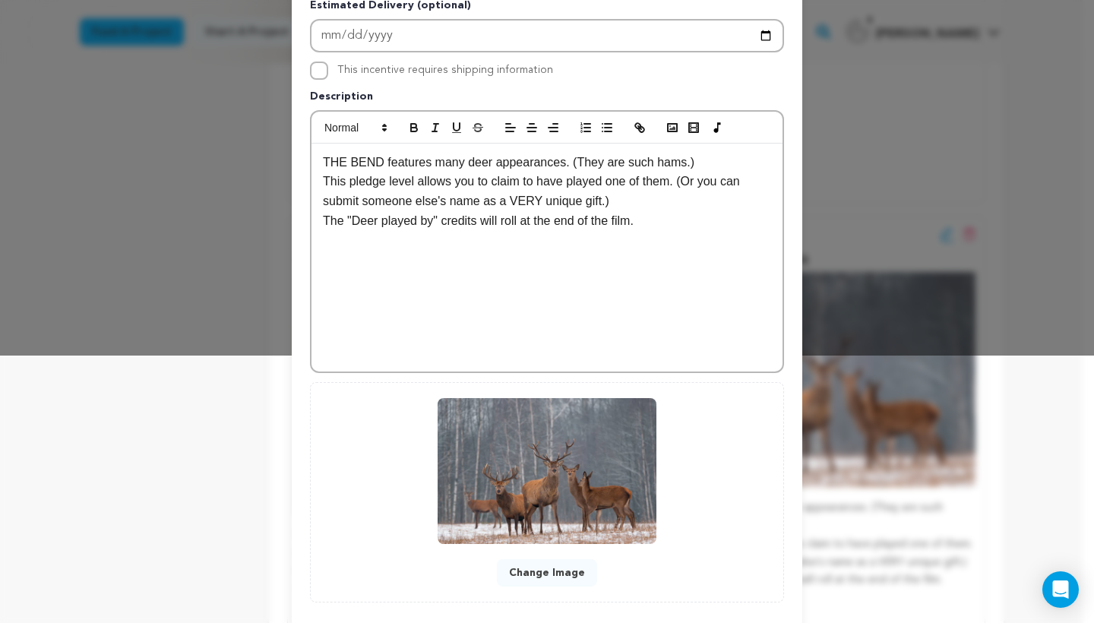
scroll to position [348, 0]
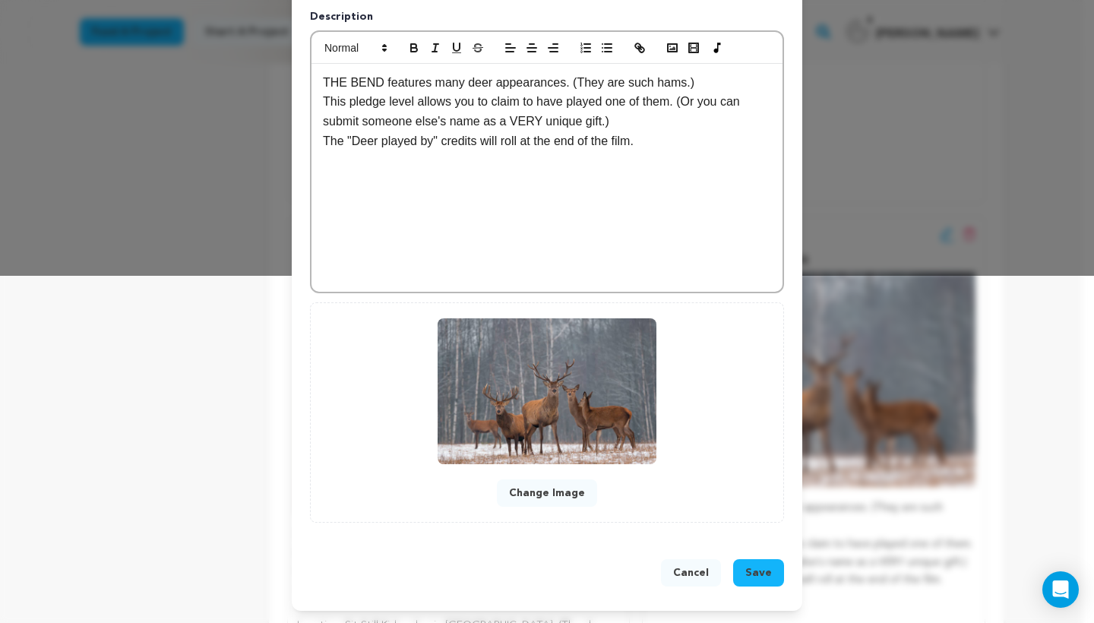
click at [763, 573] on span "Save" at bounding box center [758, 572] width 27 height 15
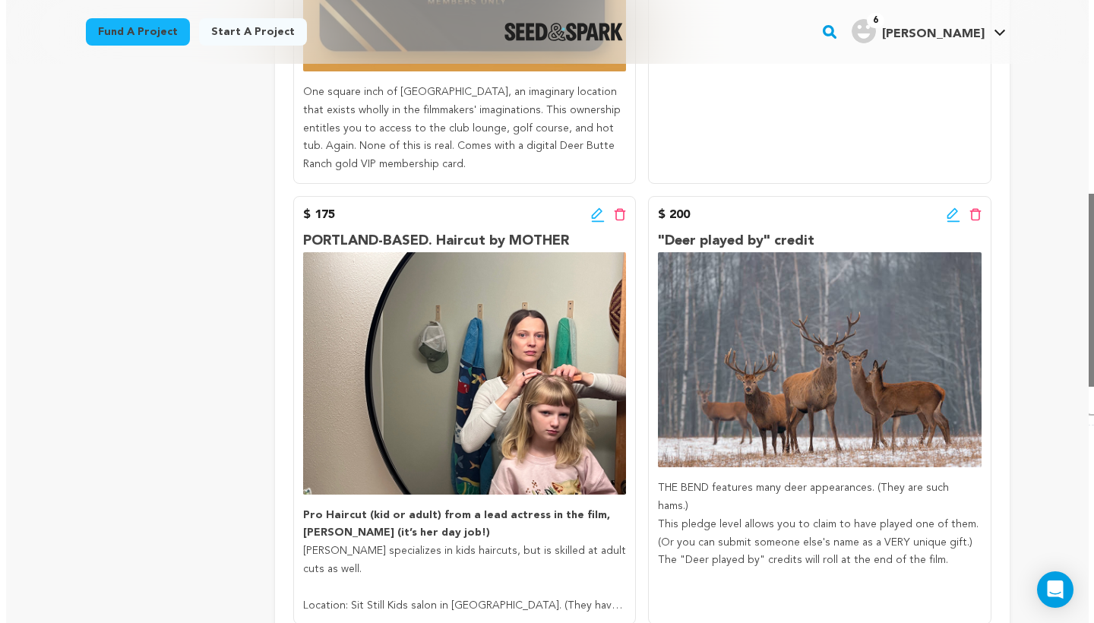
scroll to position [3038, 0]
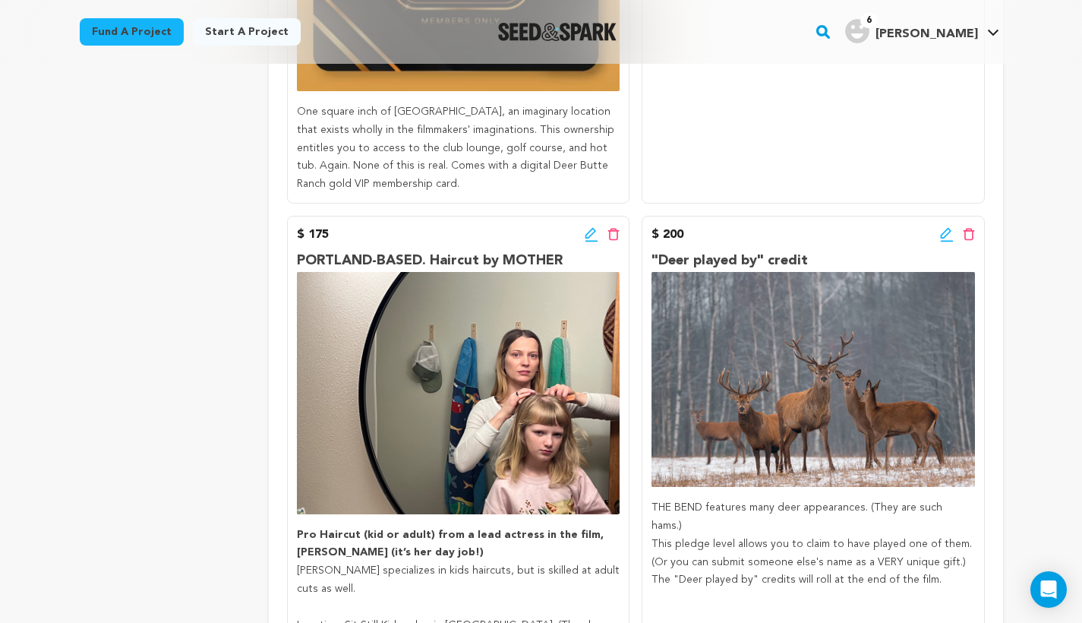
click at [946, 228] on icon at bounding box center [945, 233] width 11 height 11
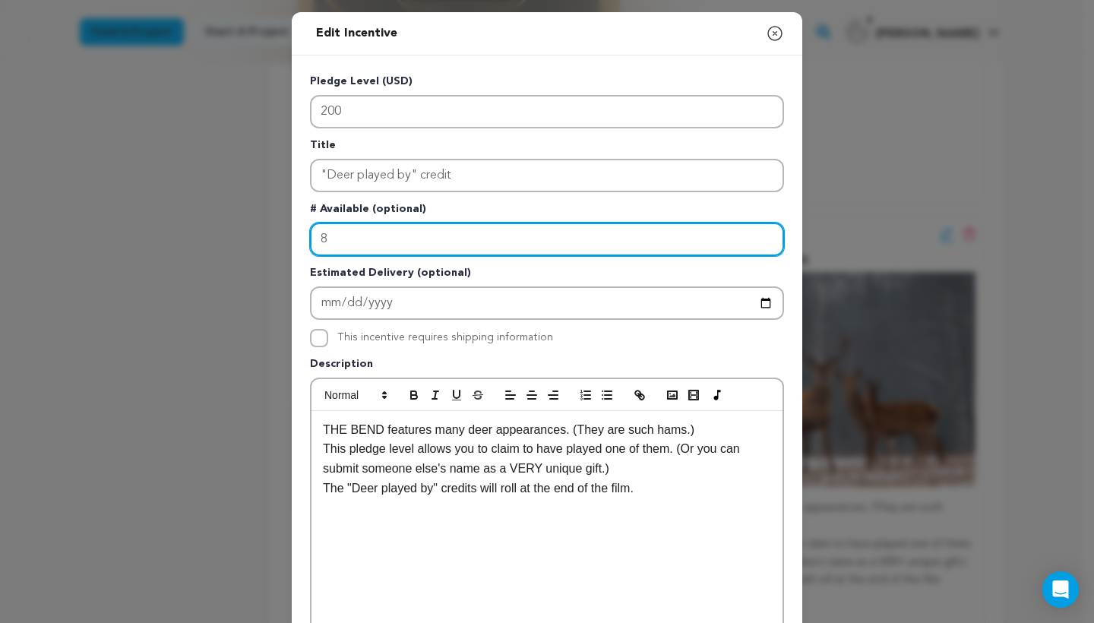
click at [389, 229] on input "8" at bounding box center [547, 239] width 474 height 33
type input "7"
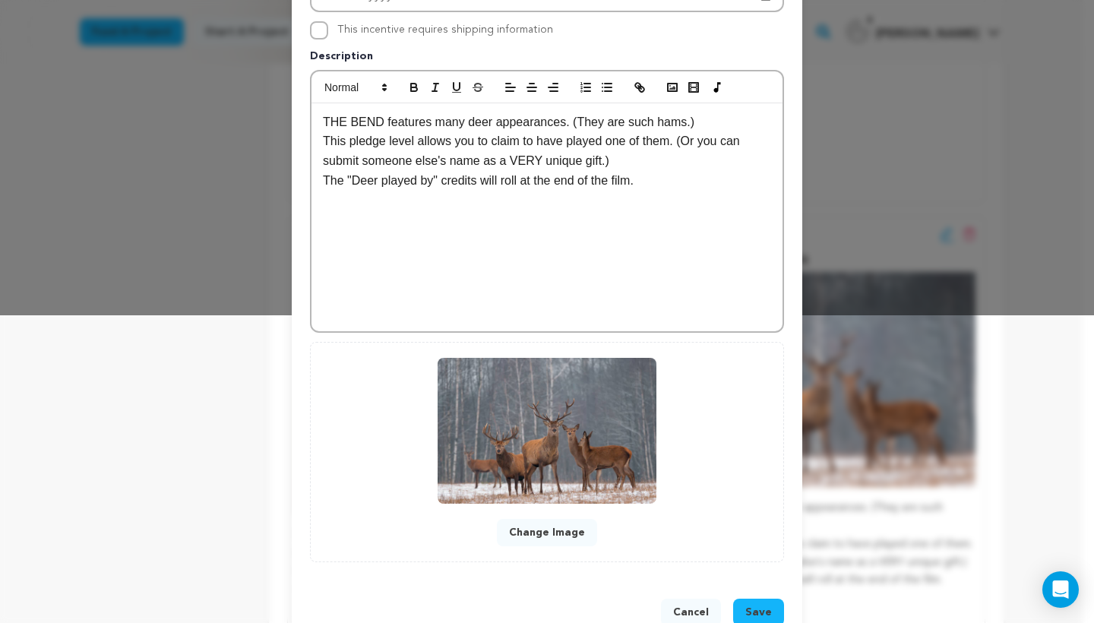
scroll to position [348, 0]
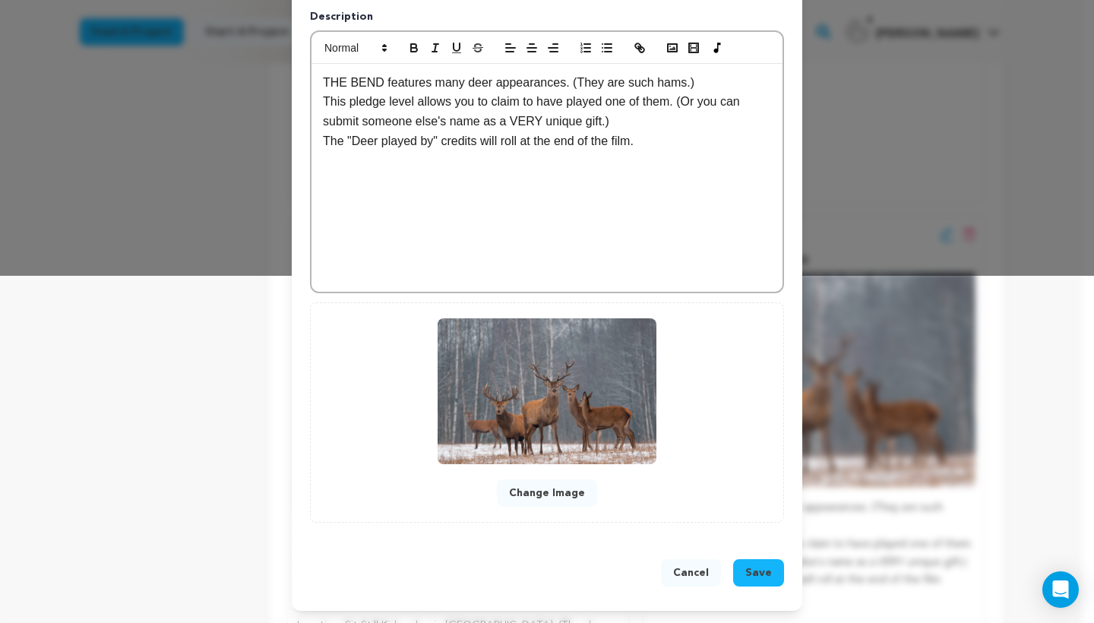
click at [757, 578] on span "Save" at bounding box center [758, 572] width 27 height 15
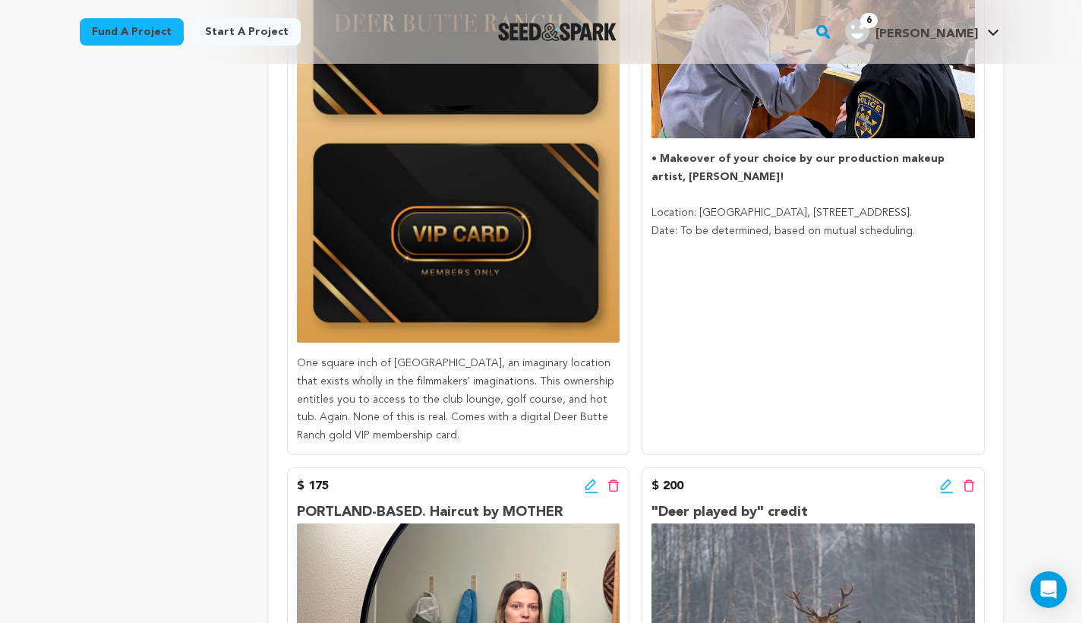
scroll to position [2864, 0]
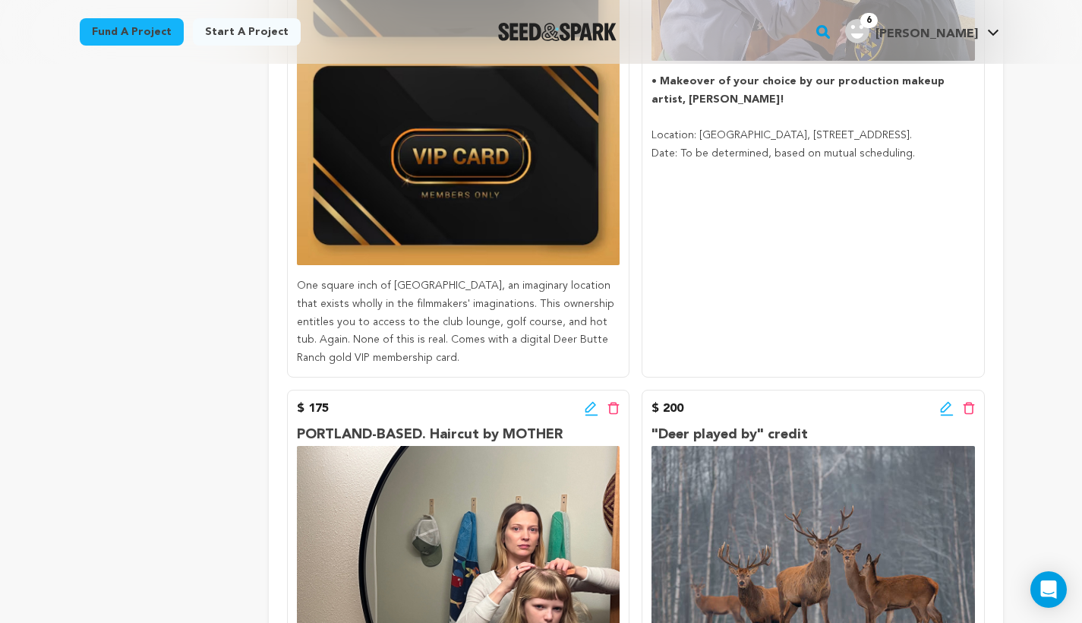
click at [587, 402] on icon at bounding box center [591, 407] width 11 height 11
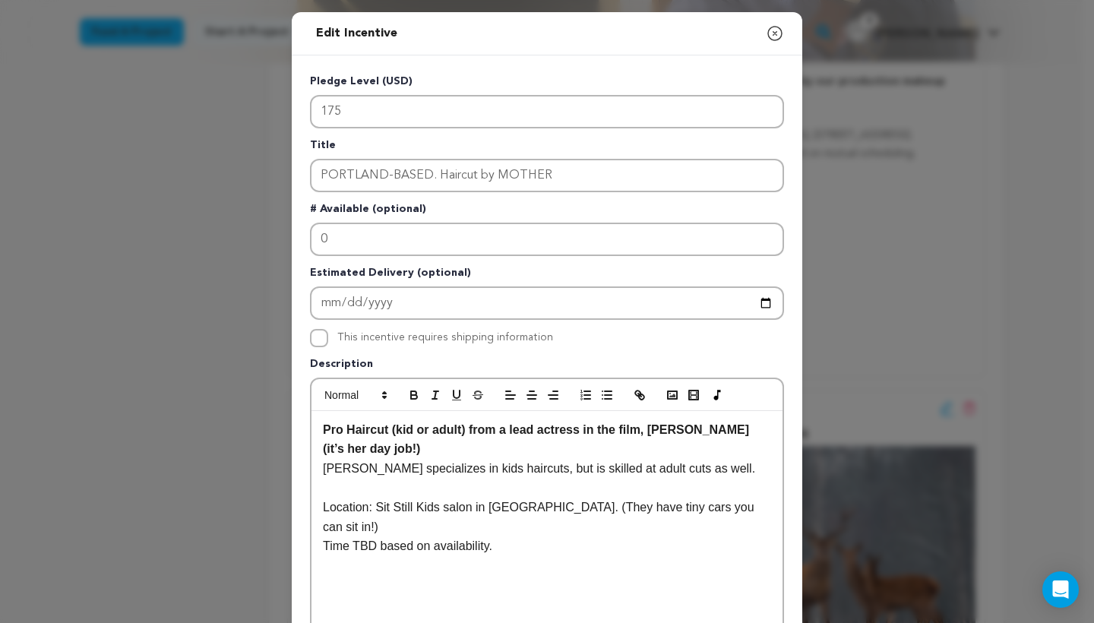
click at [767, 39] on icon "button" at bounding box center [775, 33] width 18 height 18
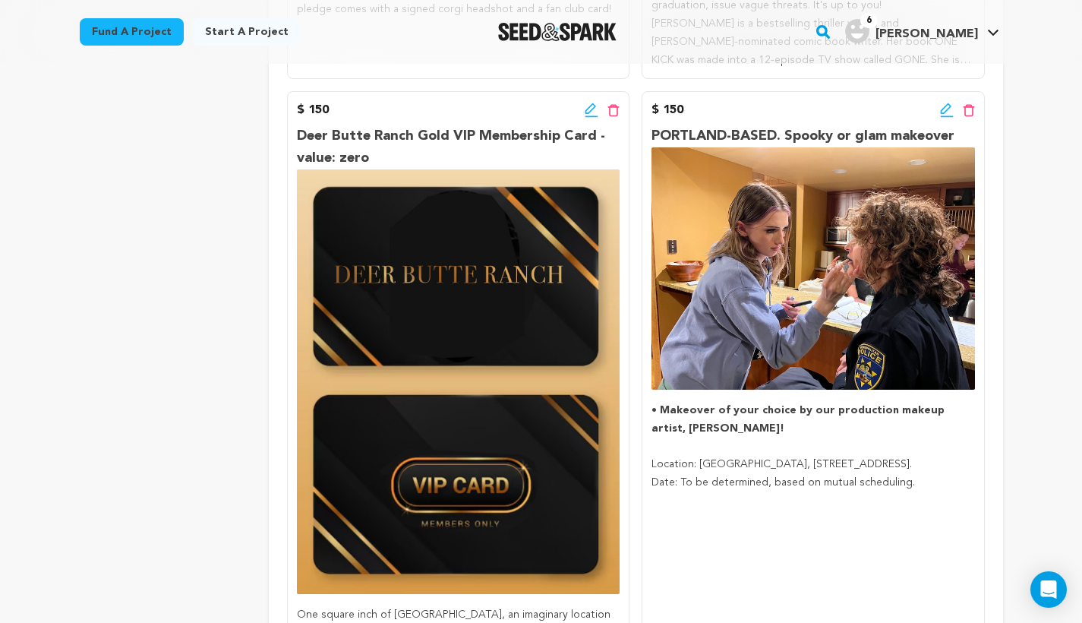
scroll to position [2526, 0]
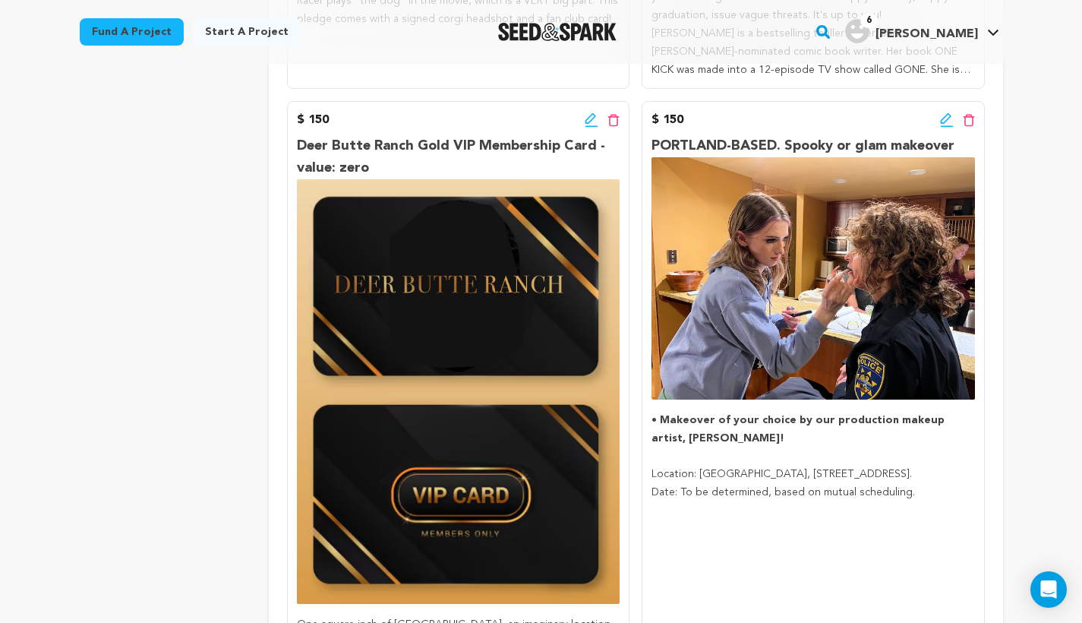
click at [946, 112] on icon at bounding box center [947, 119] width 14 height 15
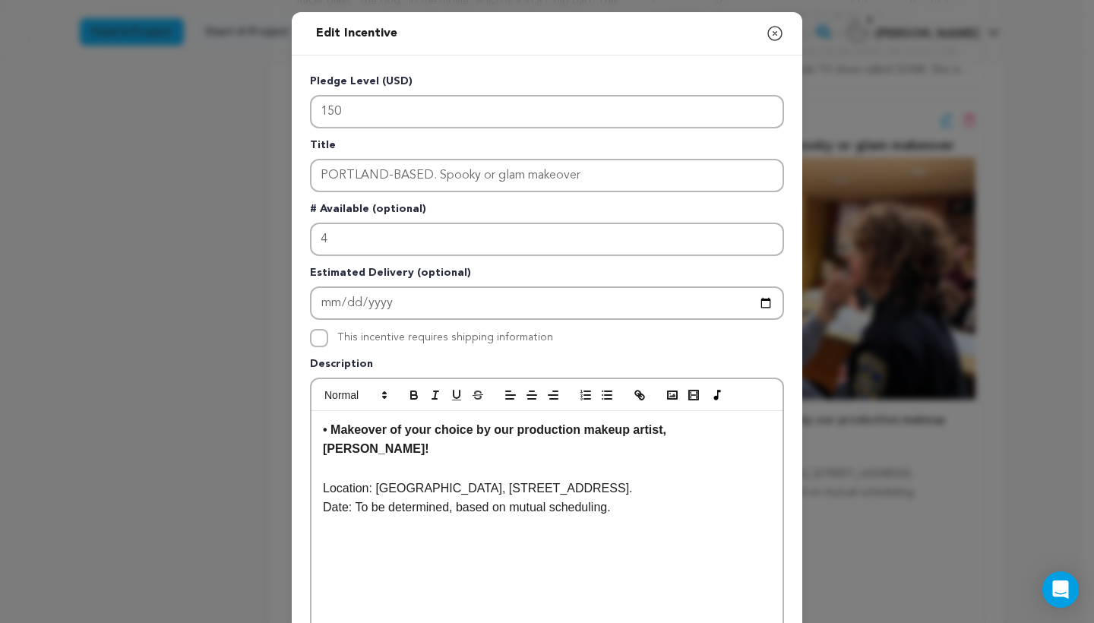
click at [767, 28] on icon "button" at bounding box center [775, 33] width 18 height 18
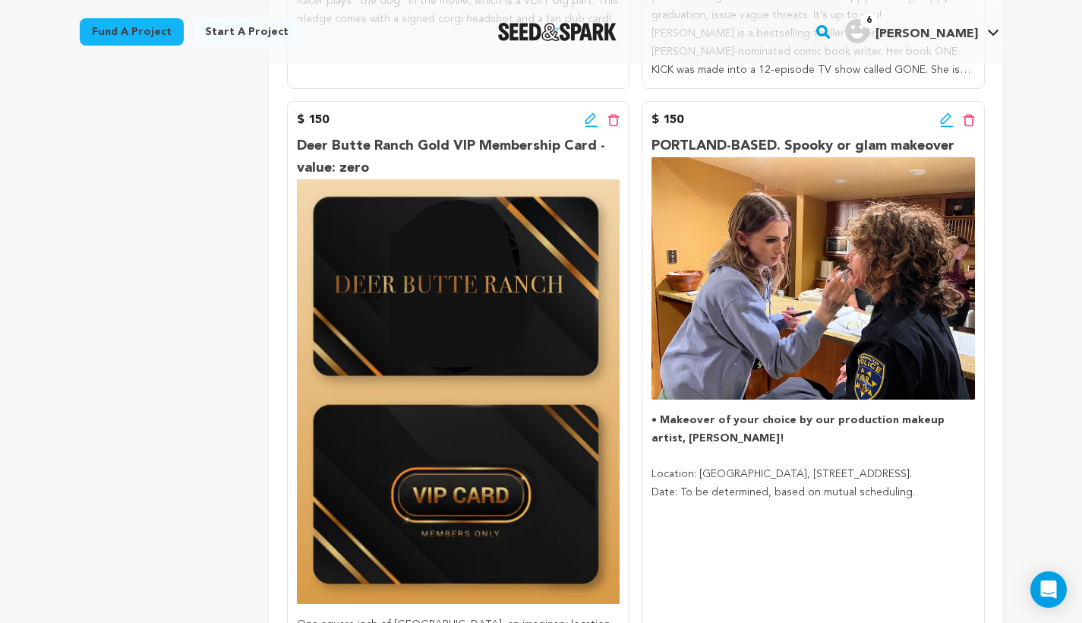
click at [589, 112] on icon at bounding box center [592, 119] width 14 height 15
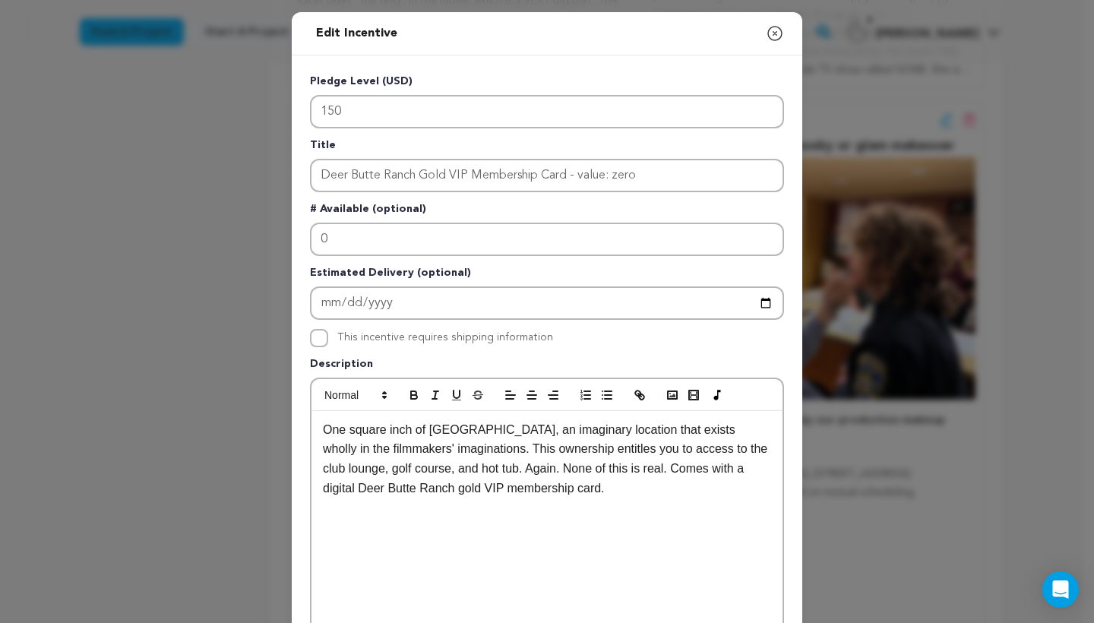
click at [773, 36] on icon "button" at bounding box center [775, 33] width 18 height 18
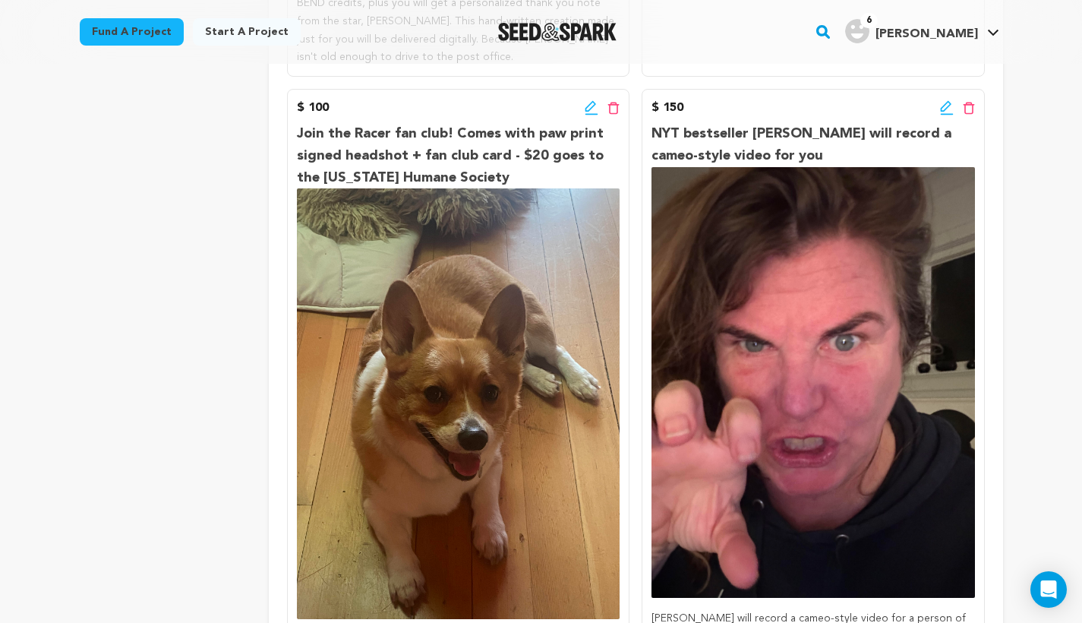
scroll to position [1838, 0]
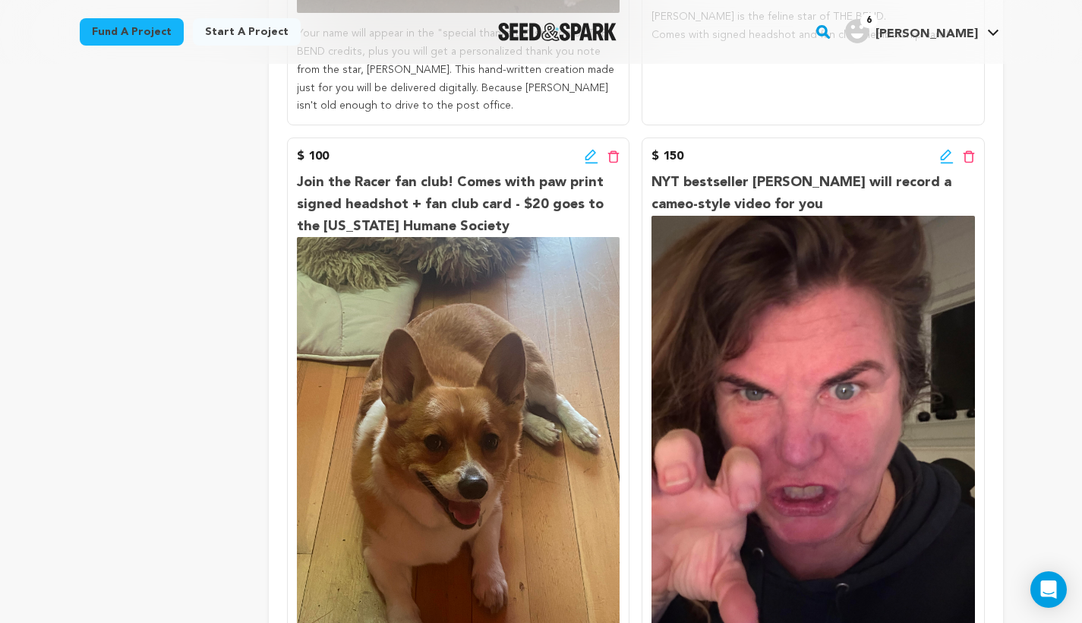
click at [946, 149] on icon at bounding box center [947, 156] width 14 height 15
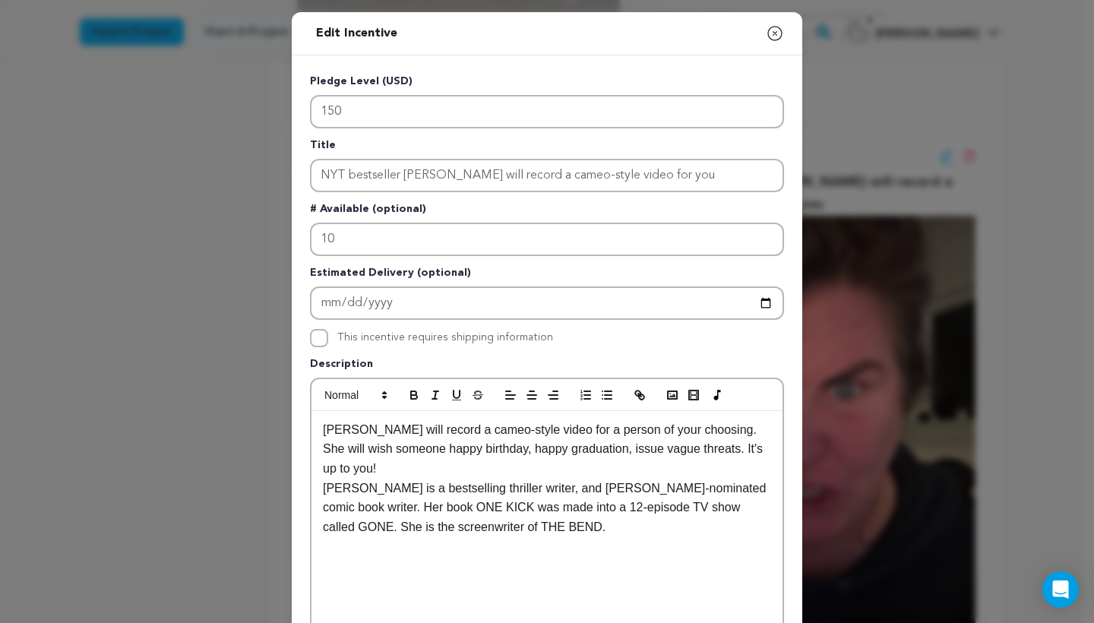
click at [766, 35] on icon "button" at bounding box center [775, 33] width 18 height 18
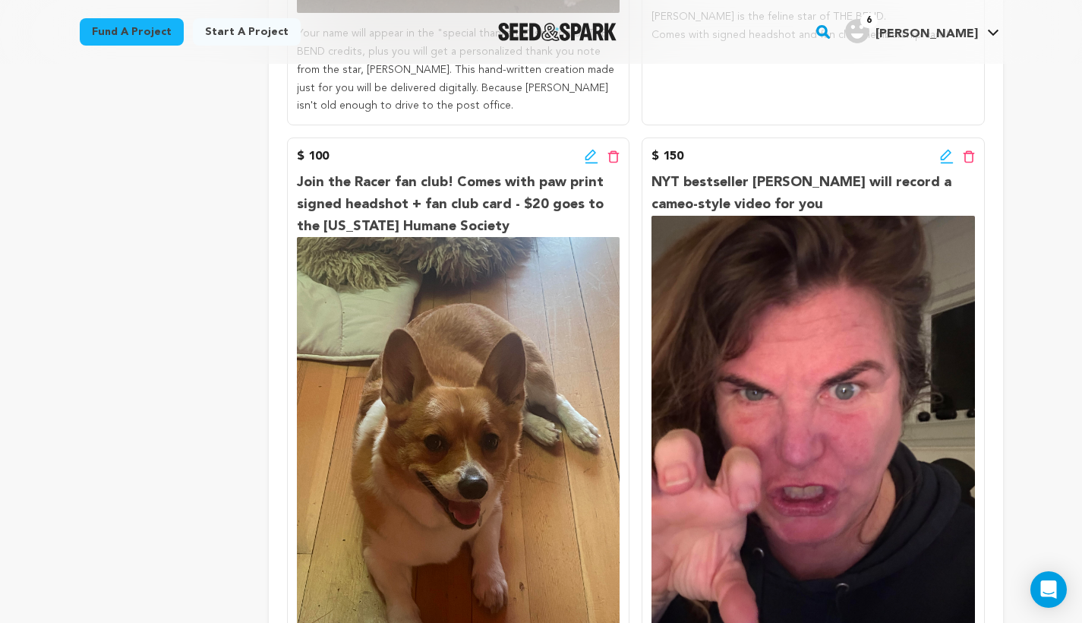
click at [586, 149] on icon at bounding box center [592, 156] width 14 height 15
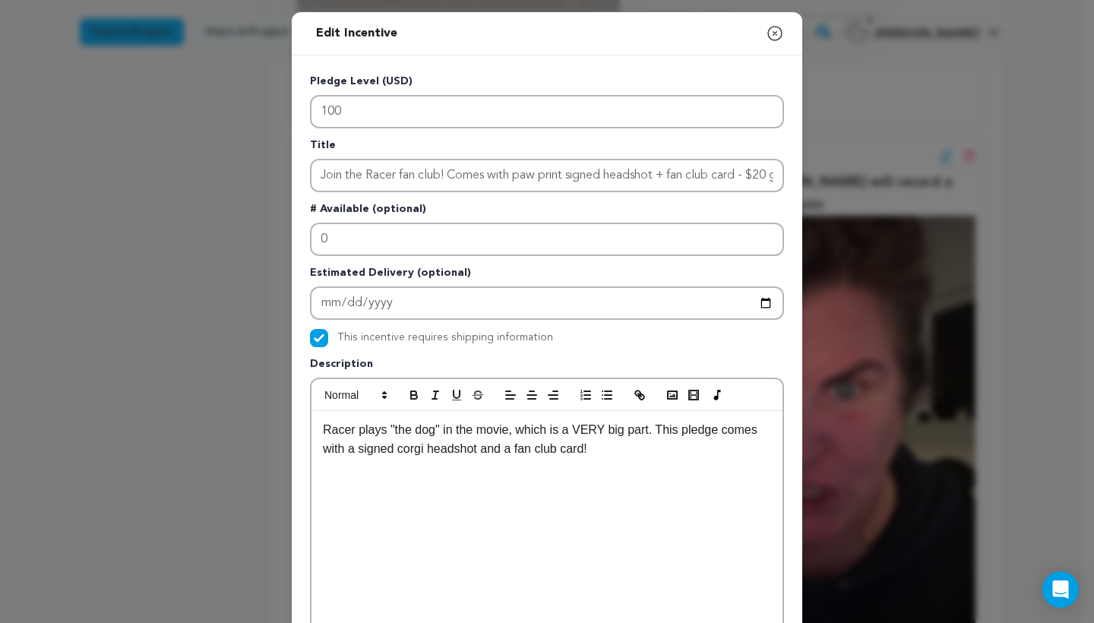
click at [766, 35] on icon "button" at bounding box center [775, 33] width 18 height 18
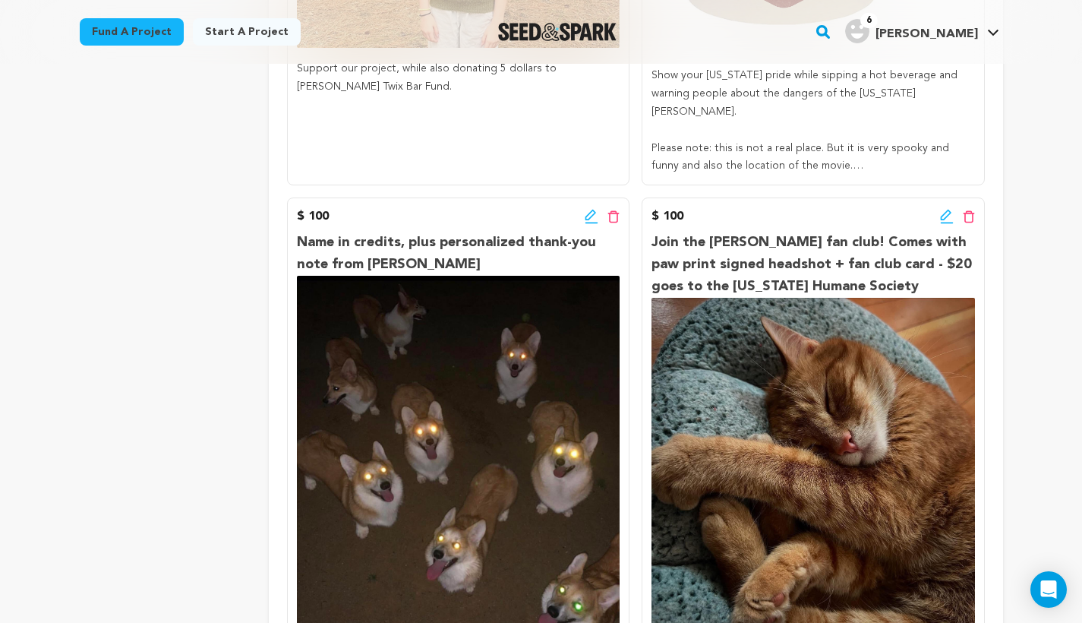
scroll to position [1200, 0]
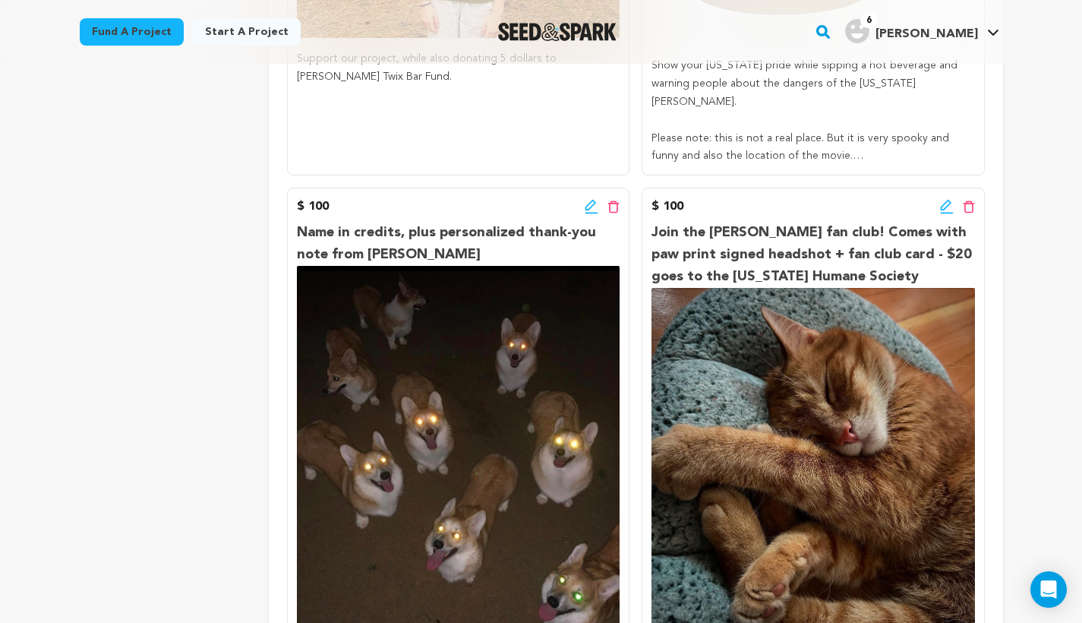
click at [940, 199] on icon at bounding box center [947, 206] width 14 height 15
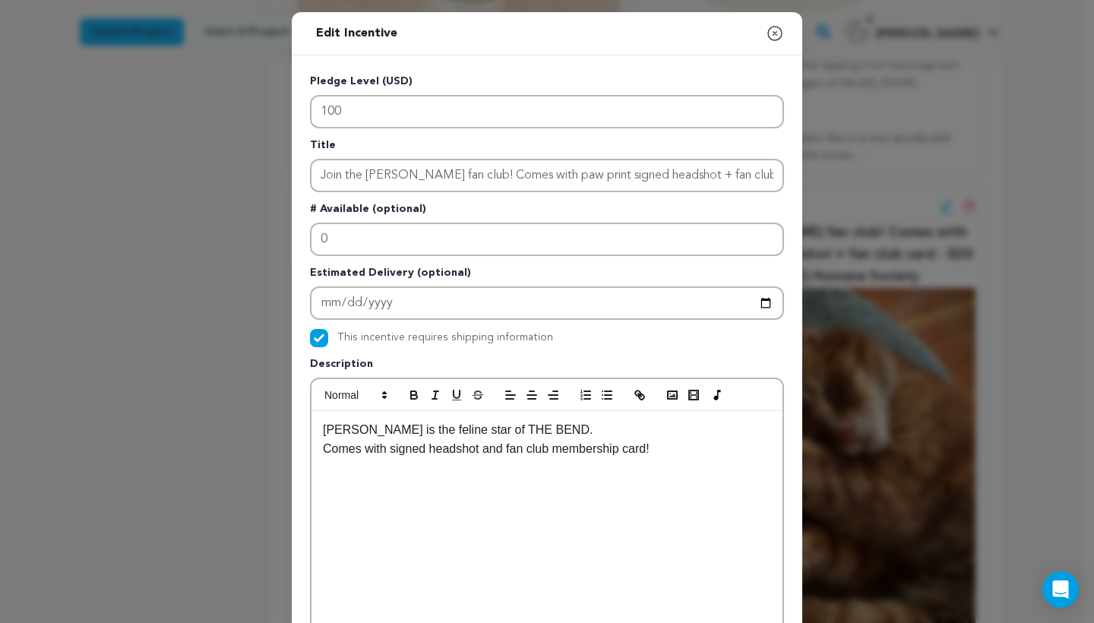
click at [769, 26] on icon "button" at bounding box center [775, 33] width 18 height 18
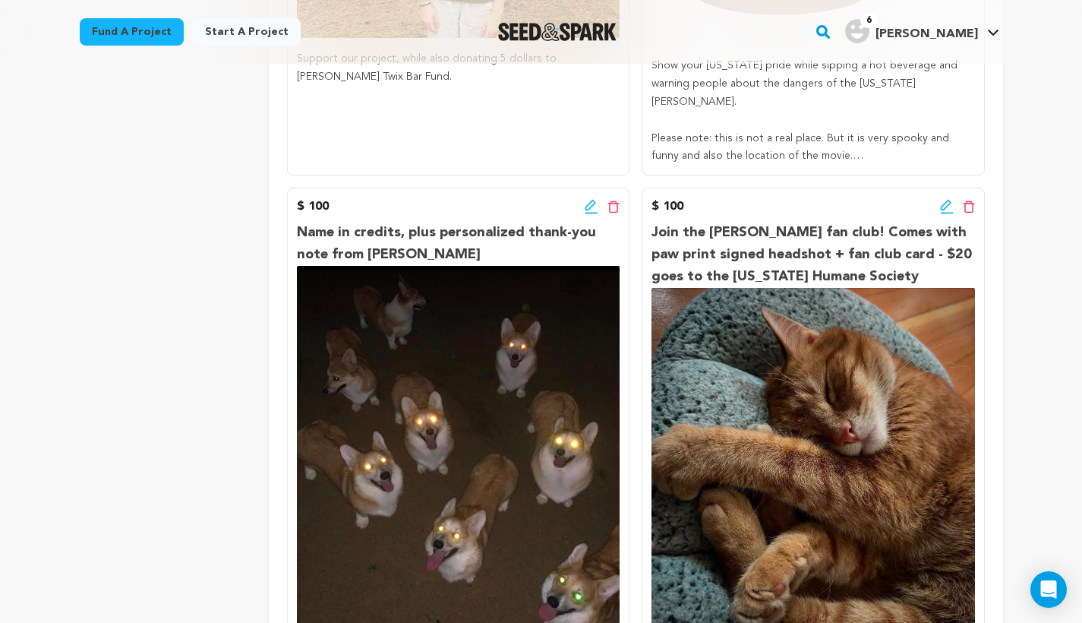
click at [591, 200] on icon at bounding box center [591, 205] width 11 height 11
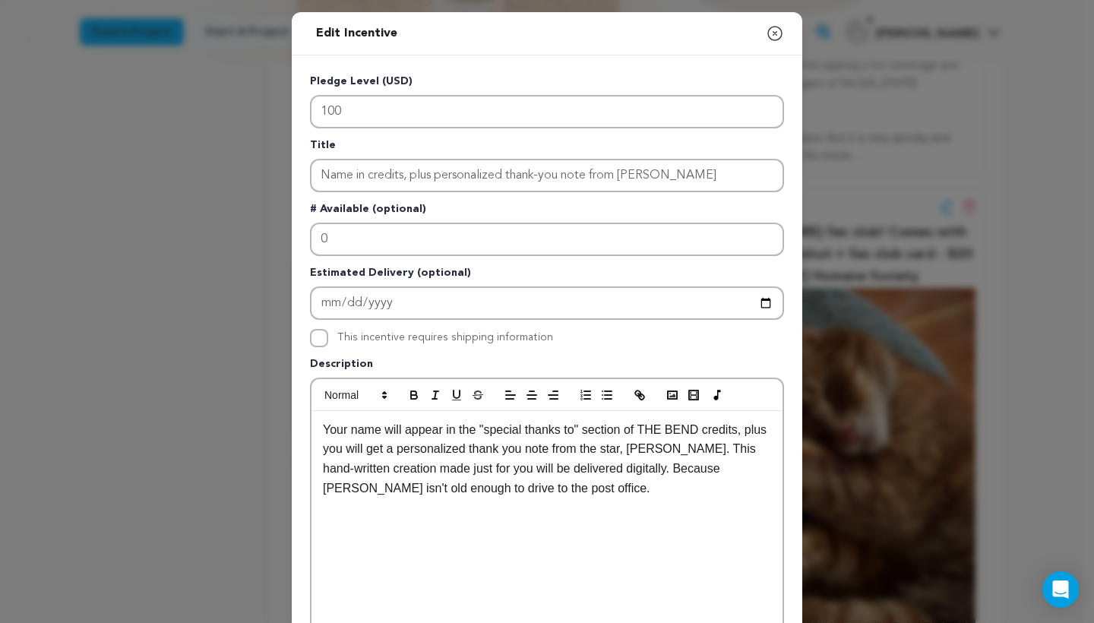
click at [771, 36] on icon "button" at bounding box center [775, 33] width 18 height 18
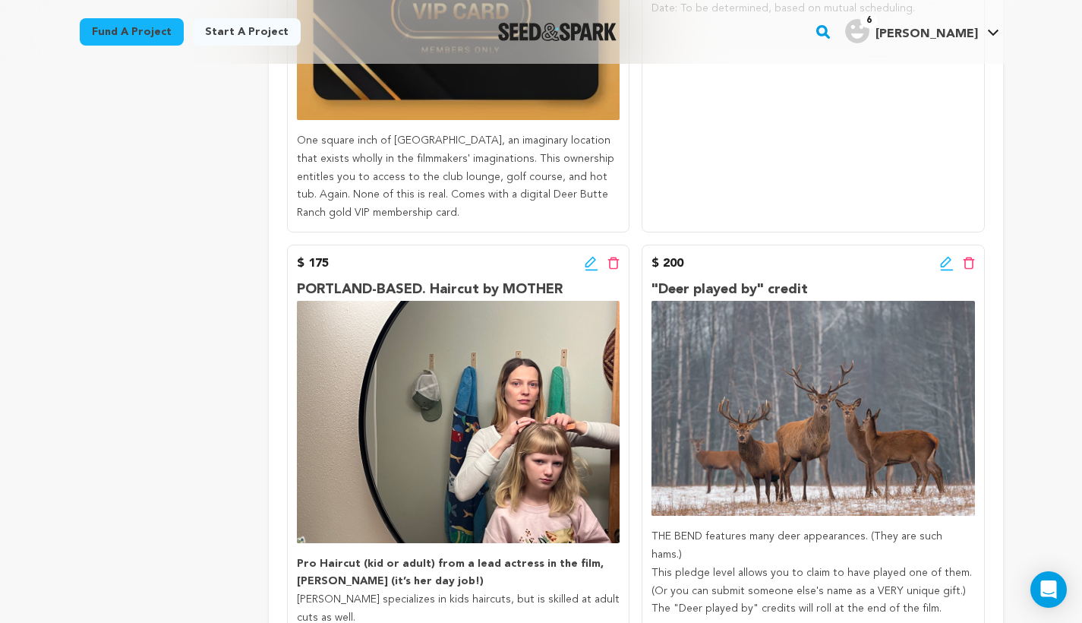
scroll to position [2942, 0]
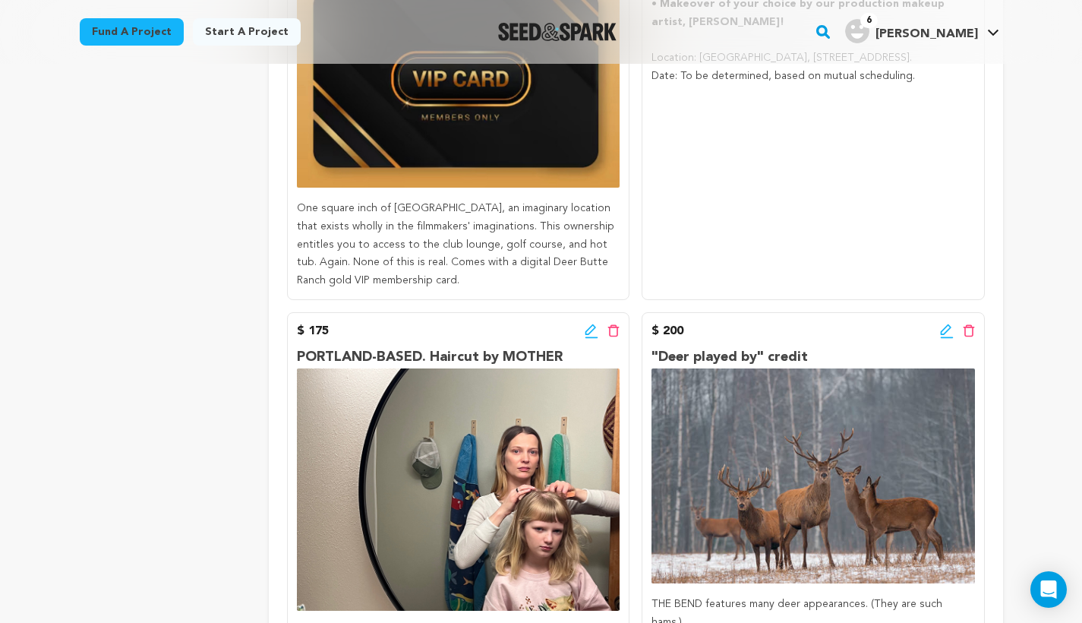
click at [592, 324] on icon at bounding box center [592, 331] width 14 height 15
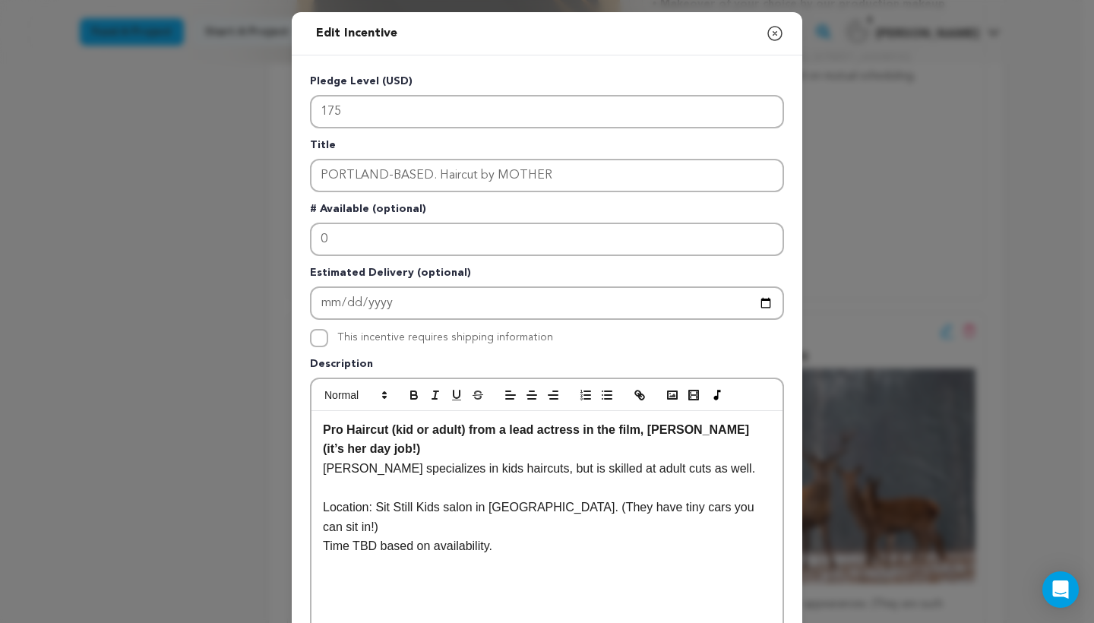
click at [770, 30] on icon "button" at bounding box center [775, 33] width 18 height 18
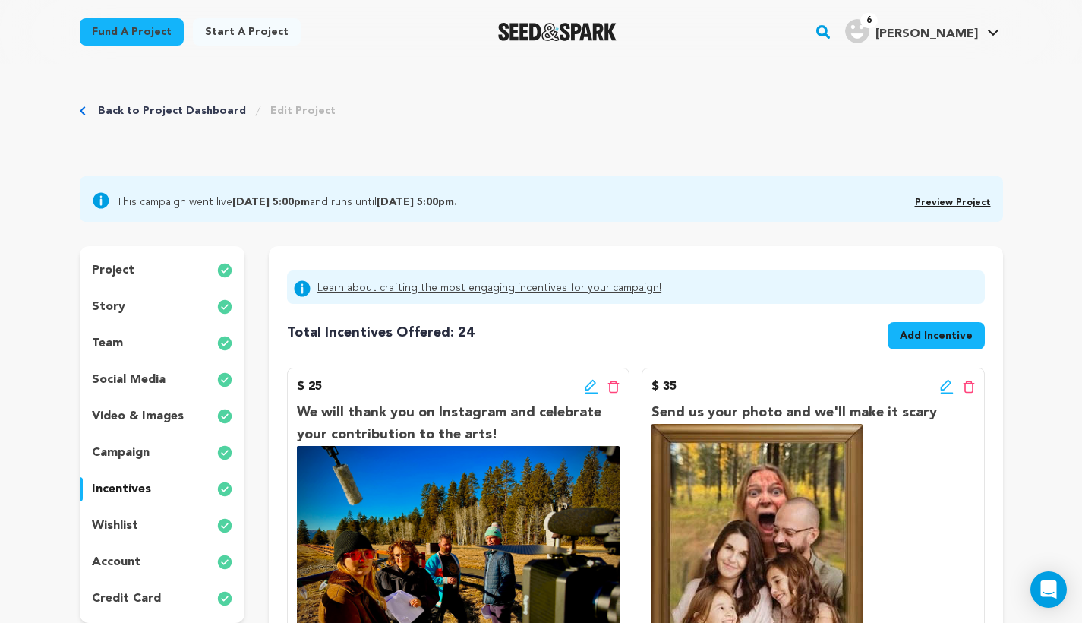
click at [950, 201] on link "Preview Project" at bounding box center [953, 202] width 76 height 9
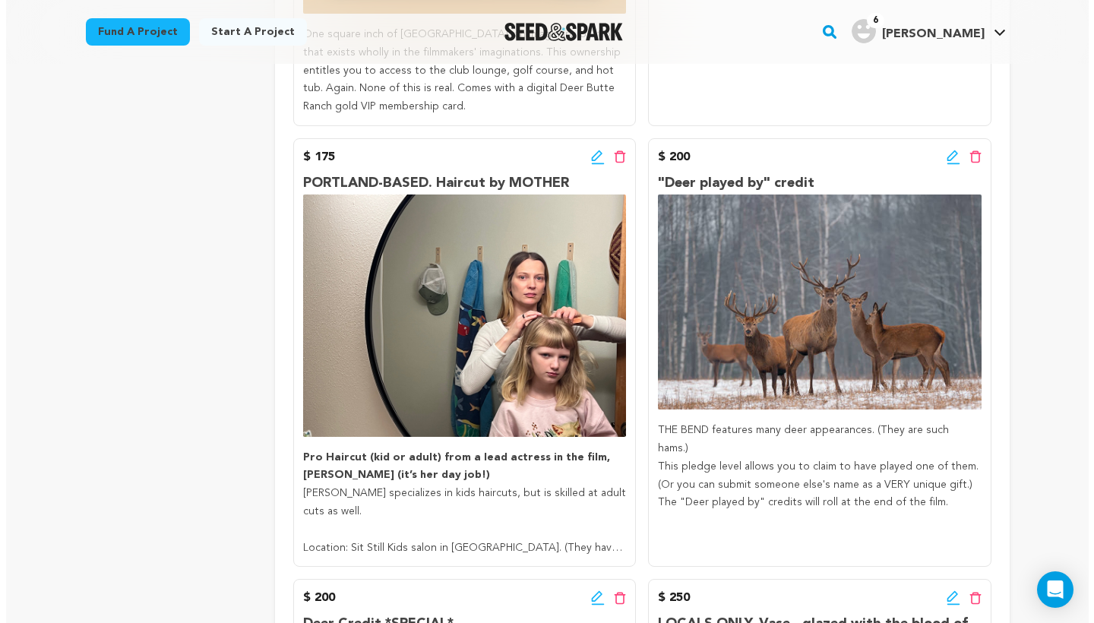
scroll to position [2999, 0]
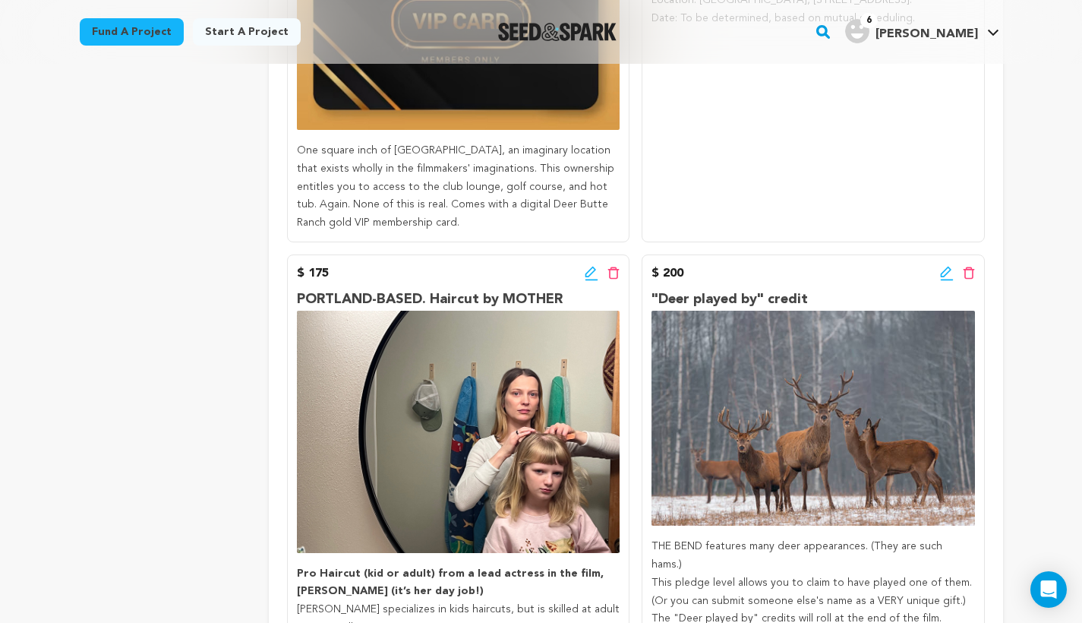
click at [943, 266] on icon at bounding box center [947, 273] width 14 height 15
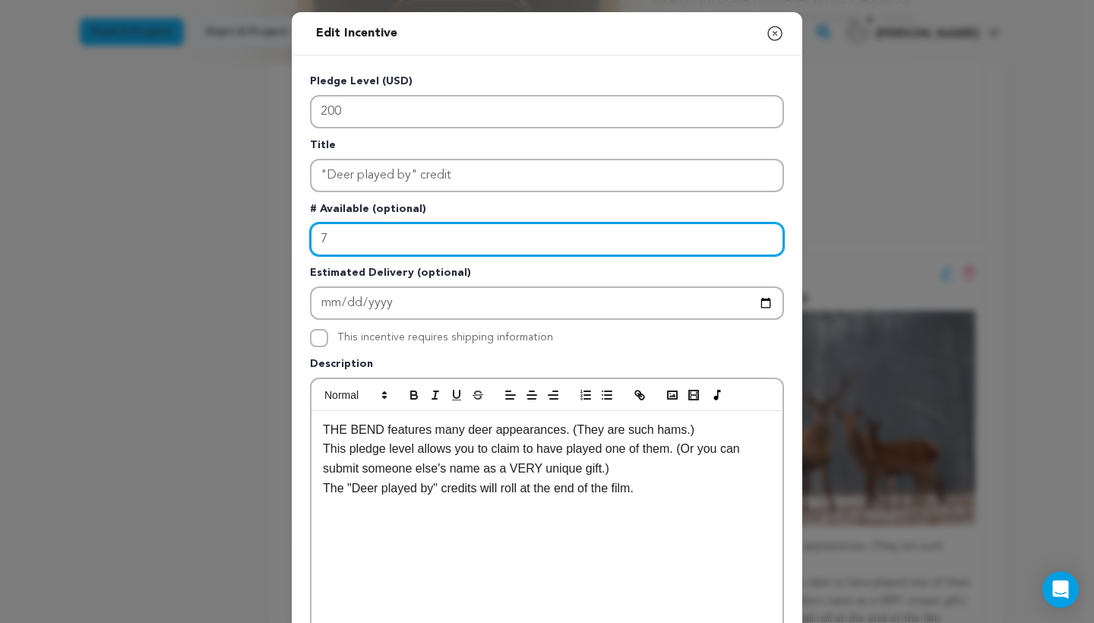
click at [459, 242] on input "7" at bounding box center [547, 239] width 474 height 33
type input "12"
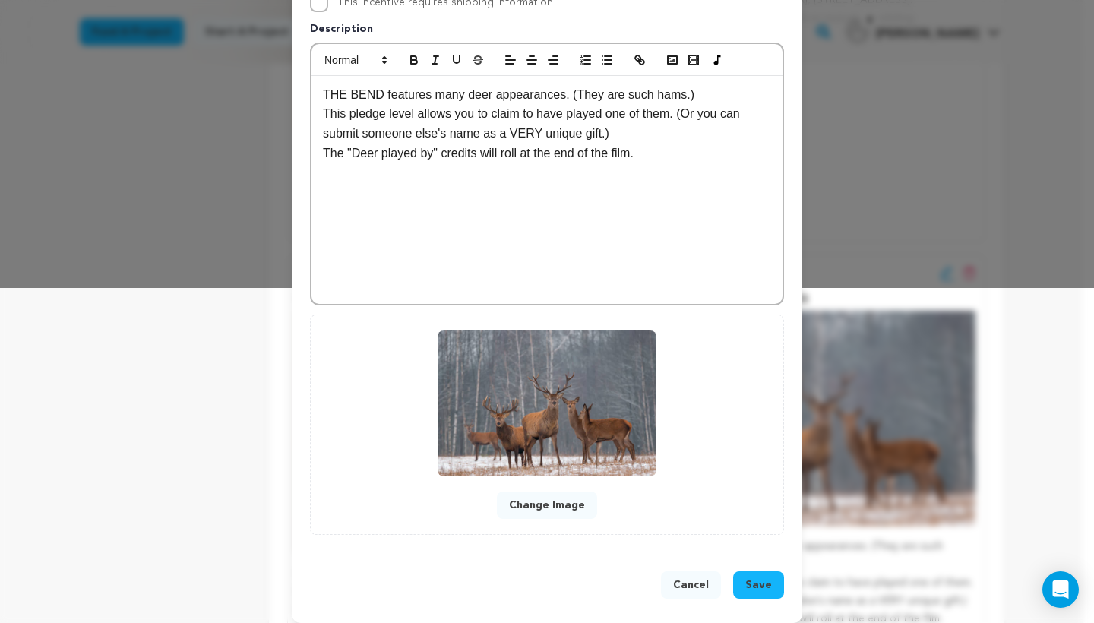
scroll to position [348, 0]
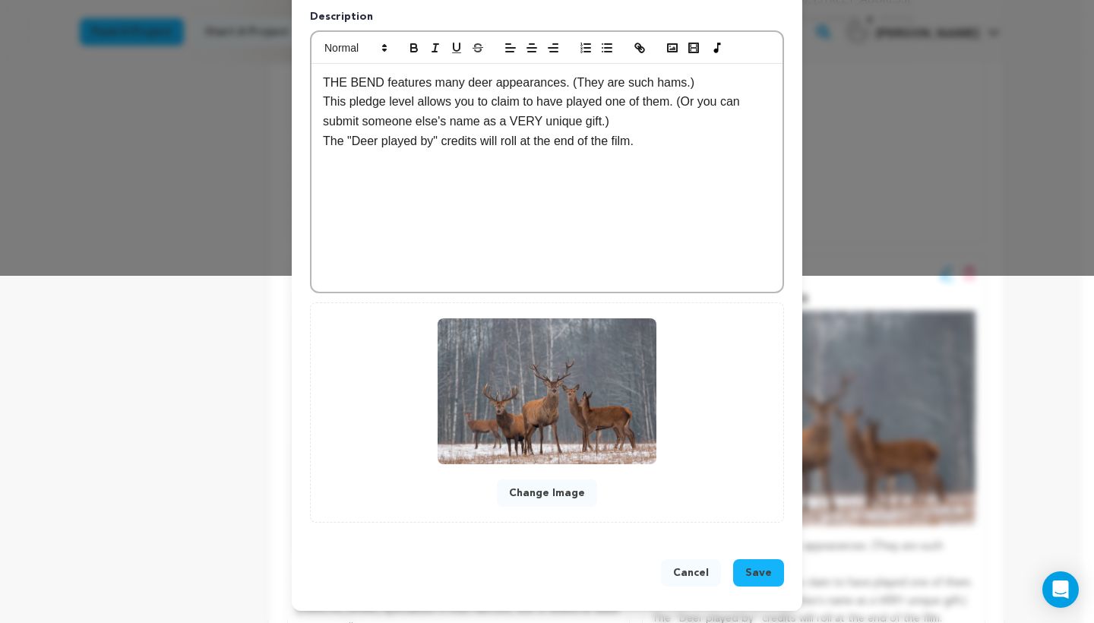
click at [770, 574] on button "Save" at bounding box center [758, 572] width 51 height 27
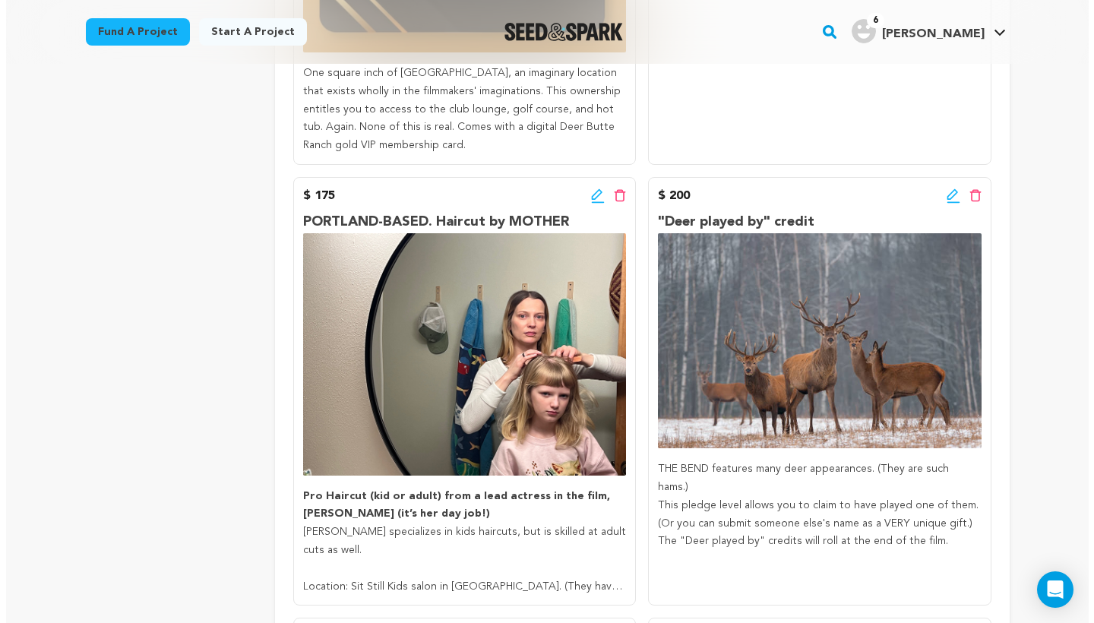
scroll to position [3019, 0]
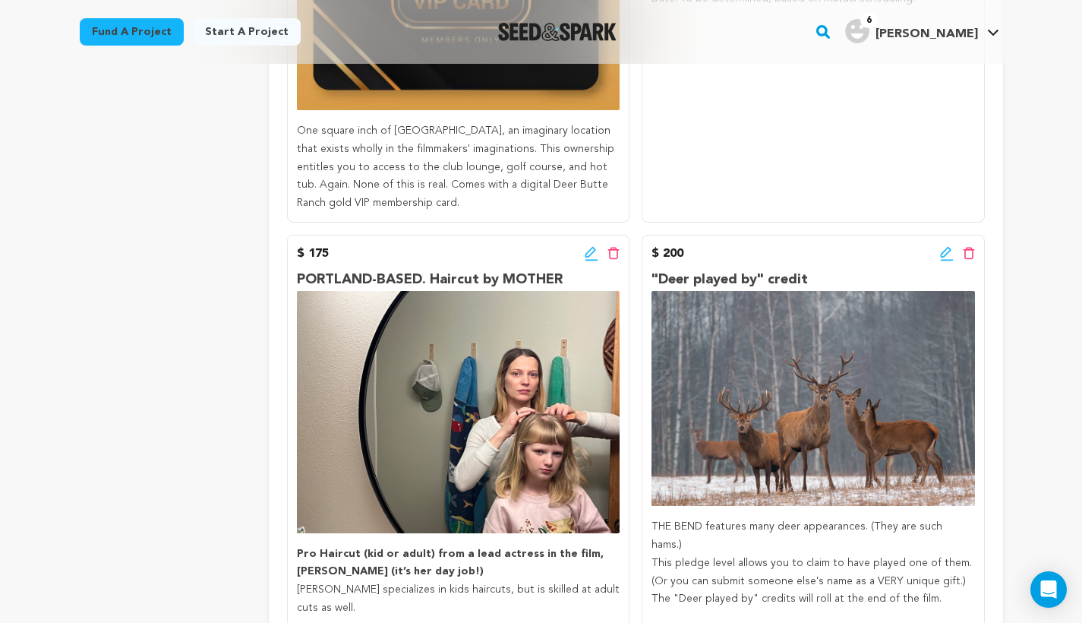
click at [946, 247] on icon at bounding box center [945, 252] width 11 height 11
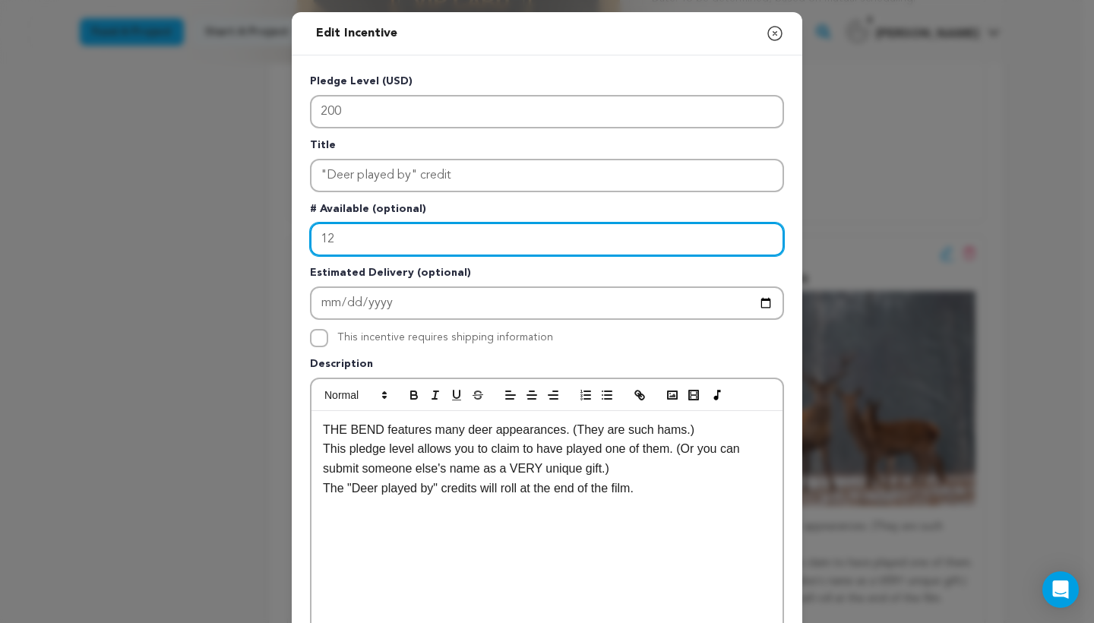
click at [520, 244] on input "12" at bounding box center [547, 239] width 474 height 33
type input "11"
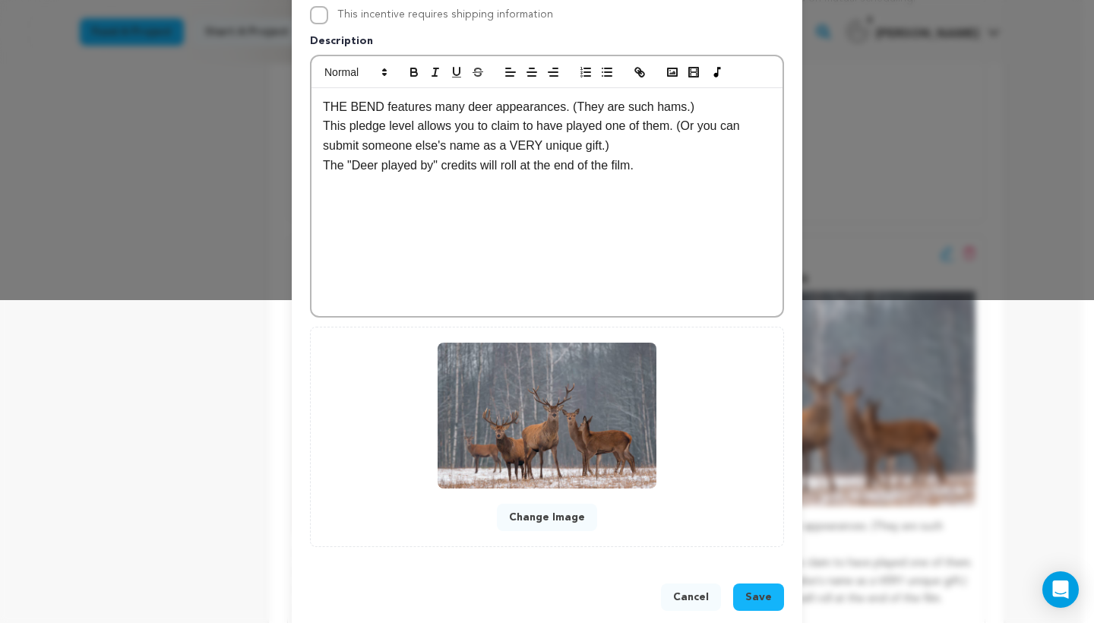
scroll to position [327, 0]
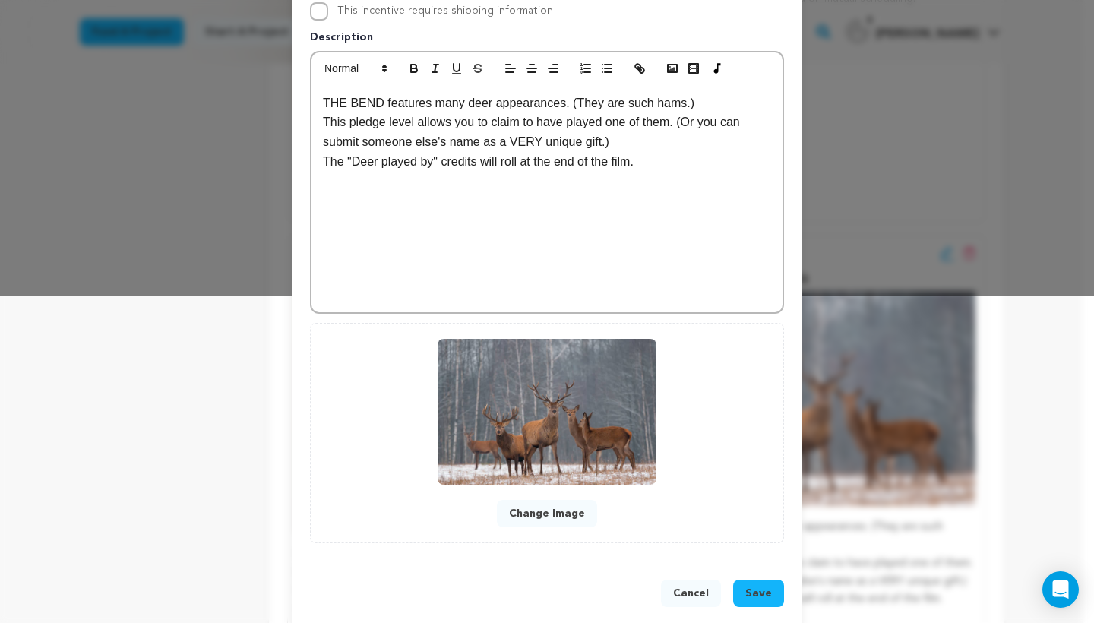
click at [769, 590] on button "Save" at bounding box center [758, 593] width 51 height 27
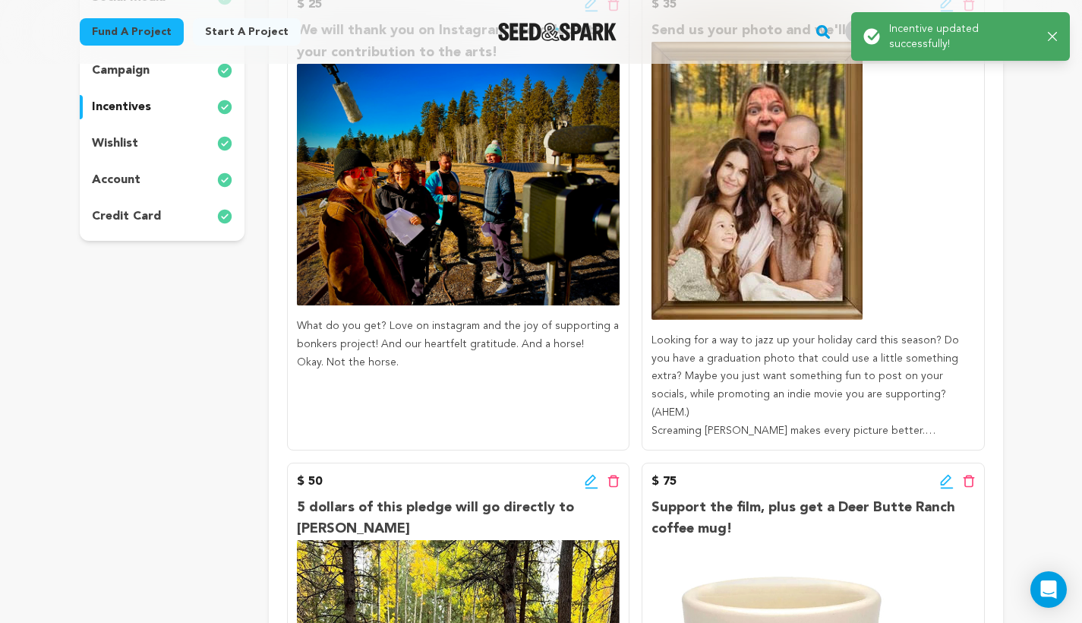
scroll to position [0, 0]
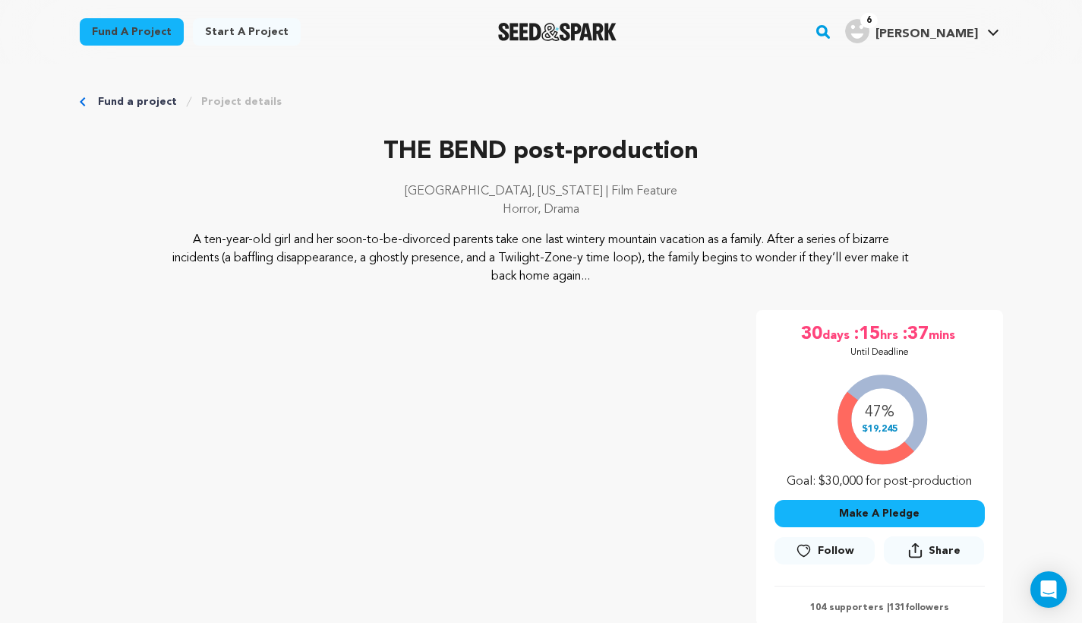
click at [865, 507] on button "Make A Pledge" at bounding box center [880, 513] width 210 height 27
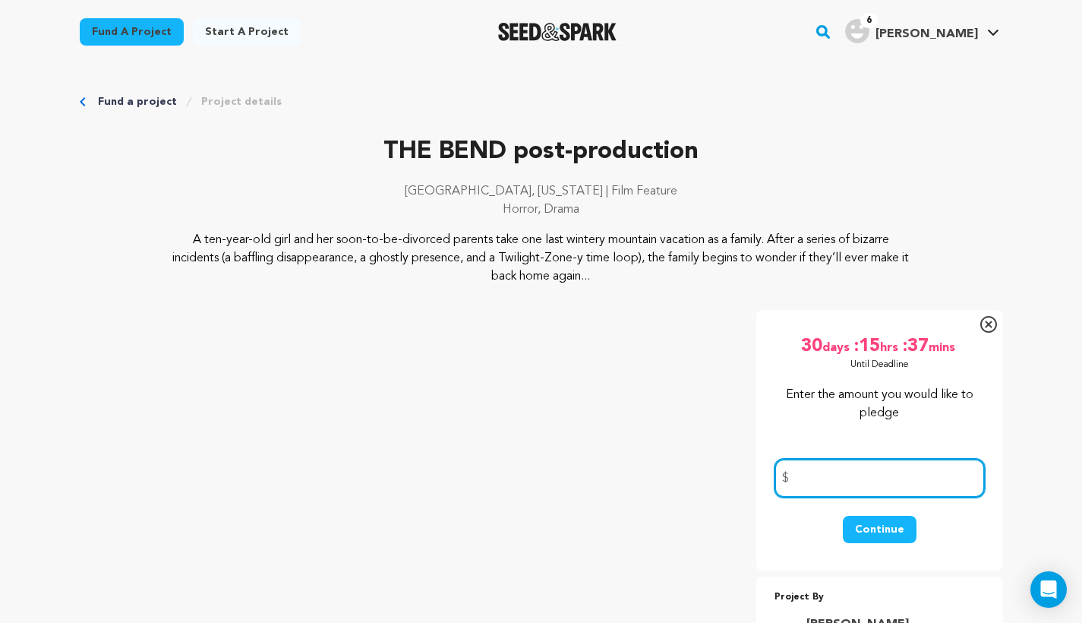
click at [844, 481] on input "number" at bounding box center [880, 478] width 210 height 39
type input "201"
click at [895, 526] on button "Continue" at bounding box center [880, 529] width 74 height 27
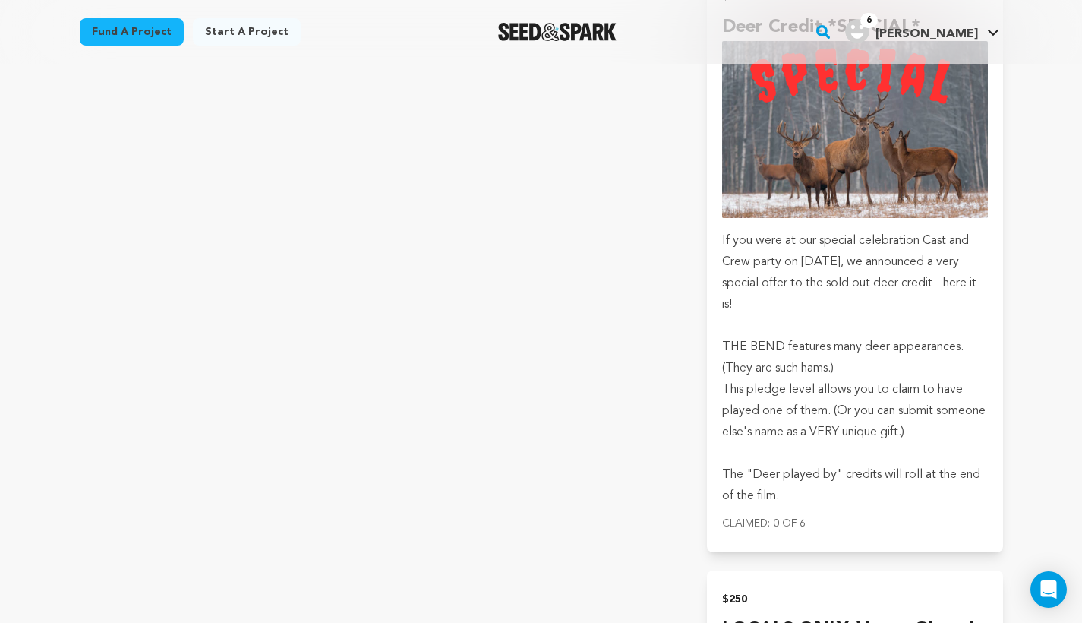
scroll to position [8210, 0]
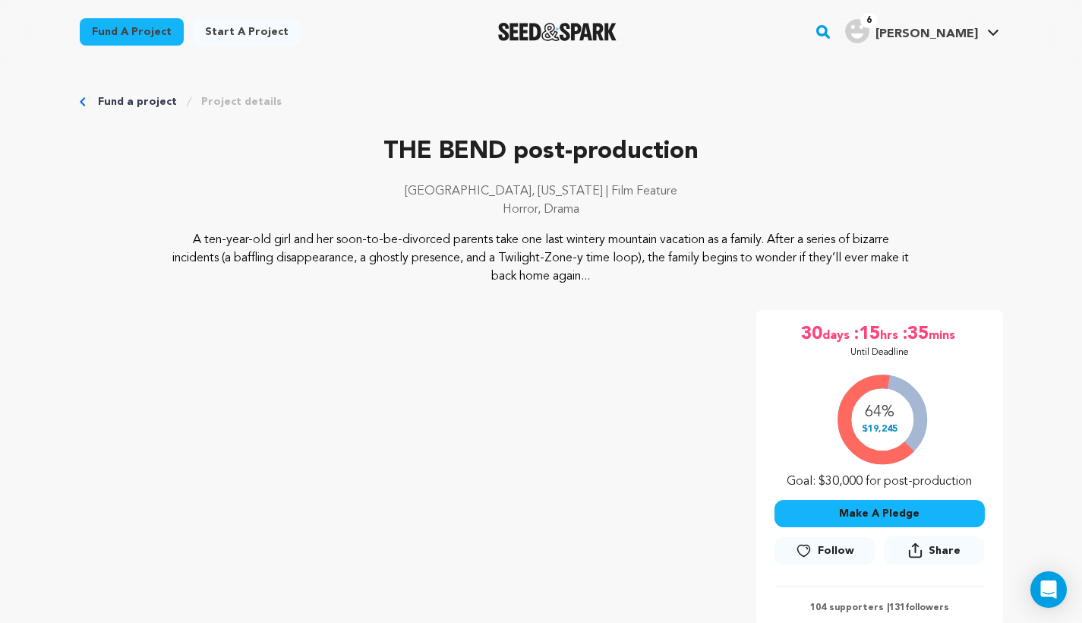
click at [894, 508] on button "Make A Pledge" at bounding box center [880, 513] width 210 height 27
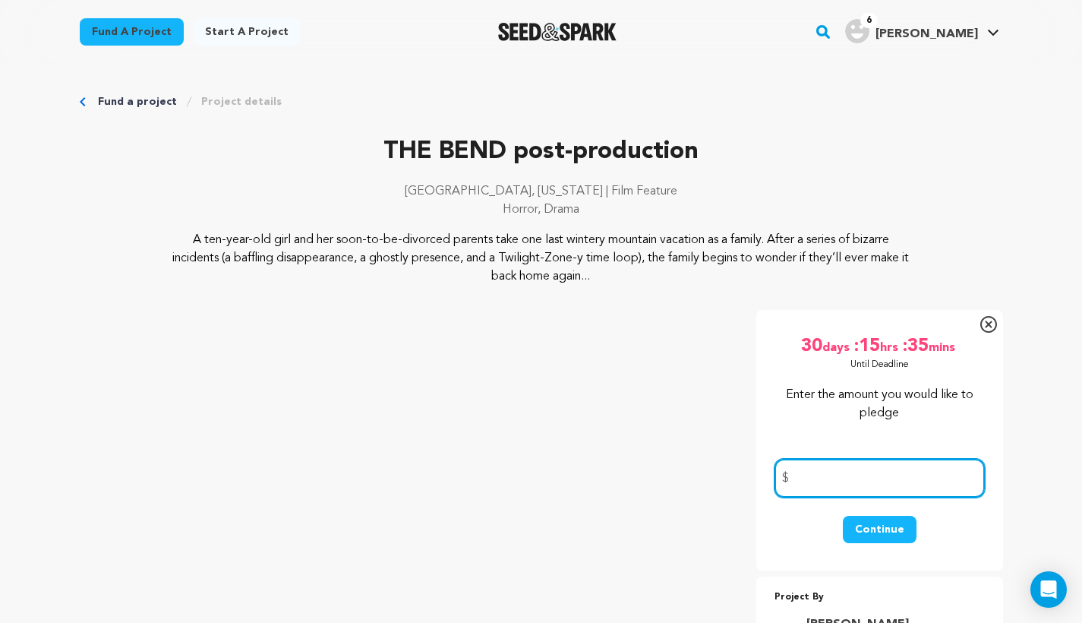
click at [820, 469] on input "number" at bounding box center [880, 478] width 210 height 39
type input "201"
click at [886, 528] on button "Continue" at bounding box center [880, 529] width 74 height 27
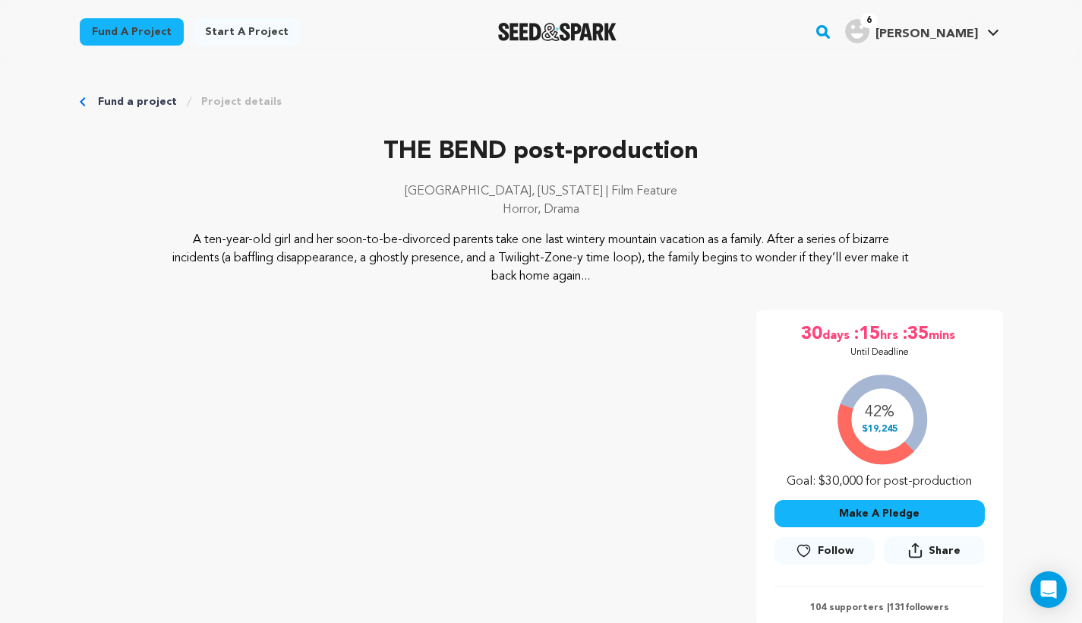
click at [890, 514] on button "Make A Pledge" at bounding box center [880, 513] width 210 height 27
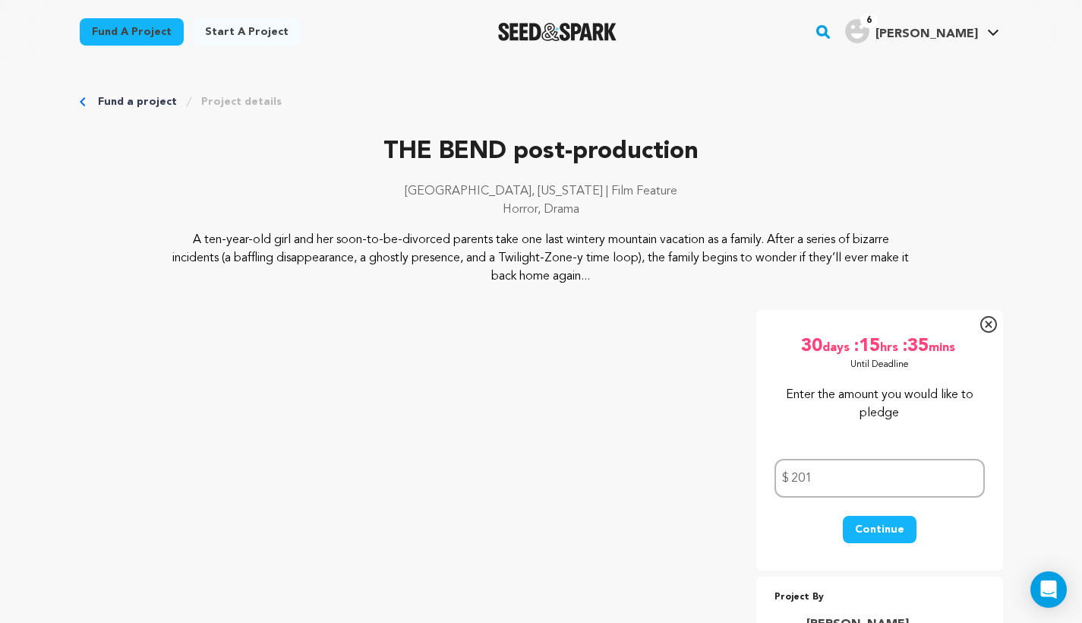
click at [889, 526] on button "Continue" at bounding box center [880, 529] width 74 height 27
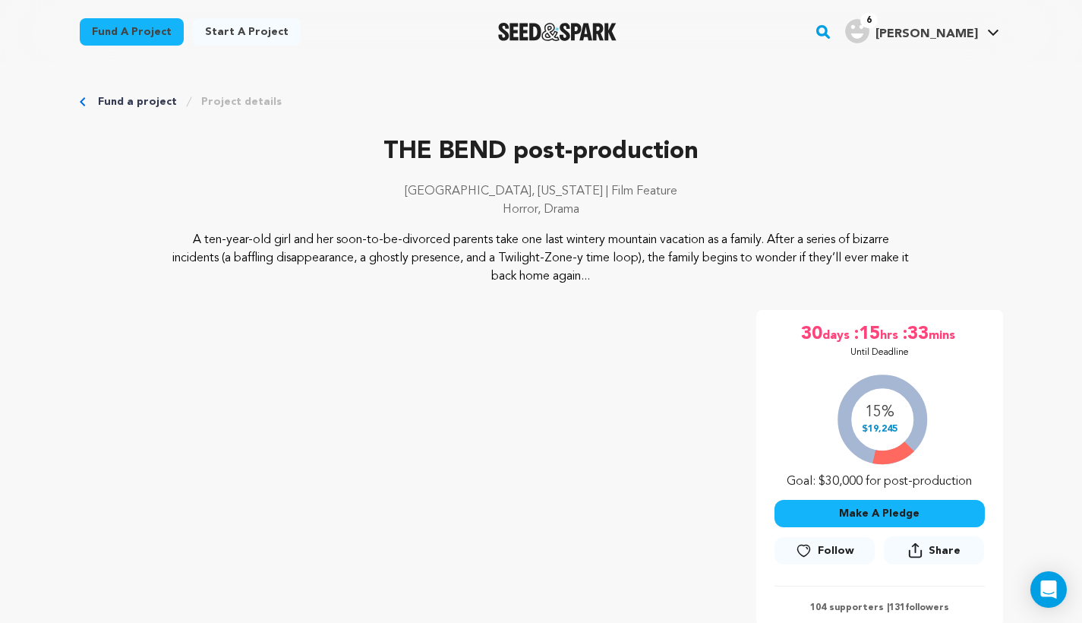
scroll to position [153, 0]
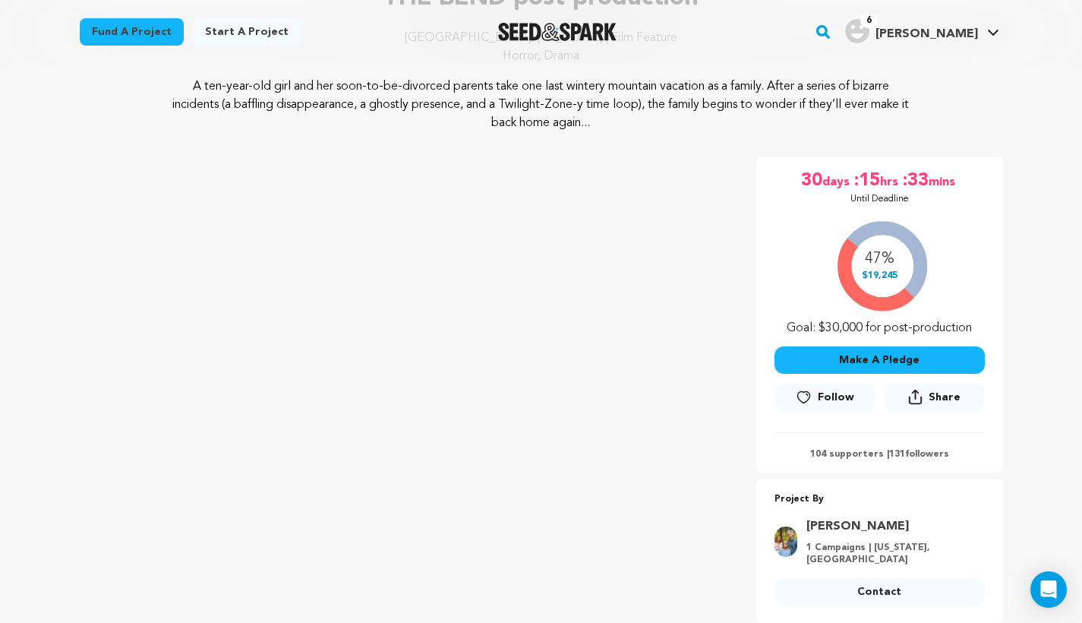
click at [874, 359] on button "Make A Pledge" at bounding box center [880, 359] width 210 height 27
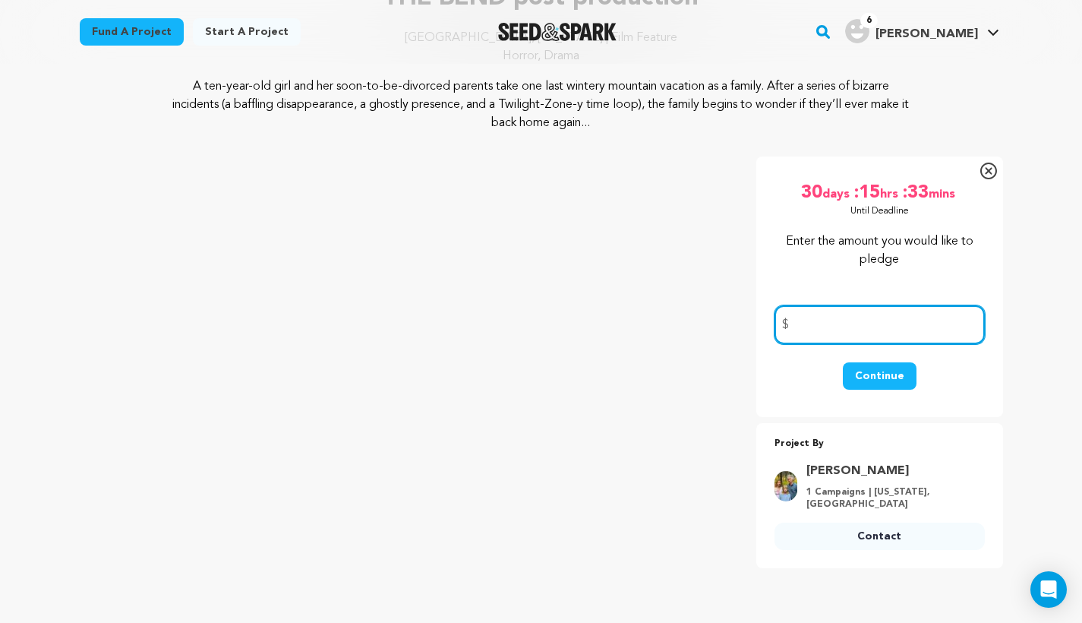
click at [836, 330] on input "number" at bounding box center [880, 324] width 210 height 39
type input "200"
click at [881, 371] on button "Continue" at bounding box center [880, 375] width 74 height 27
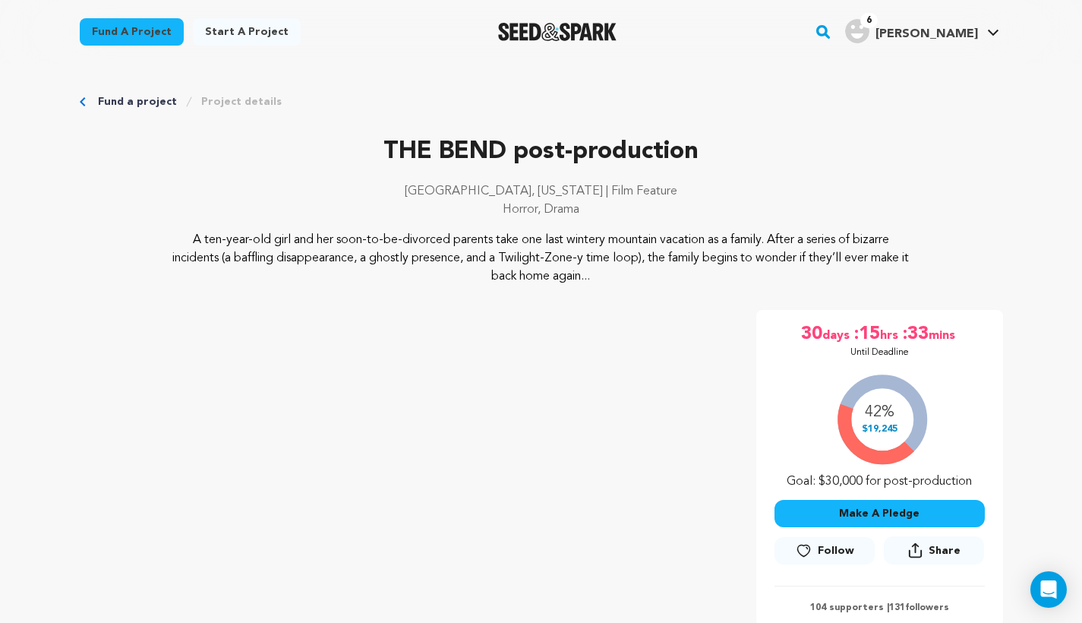
click at [880, 513] on button "Make A Pledge" at bounding box center [880, 513] width 210 height 27
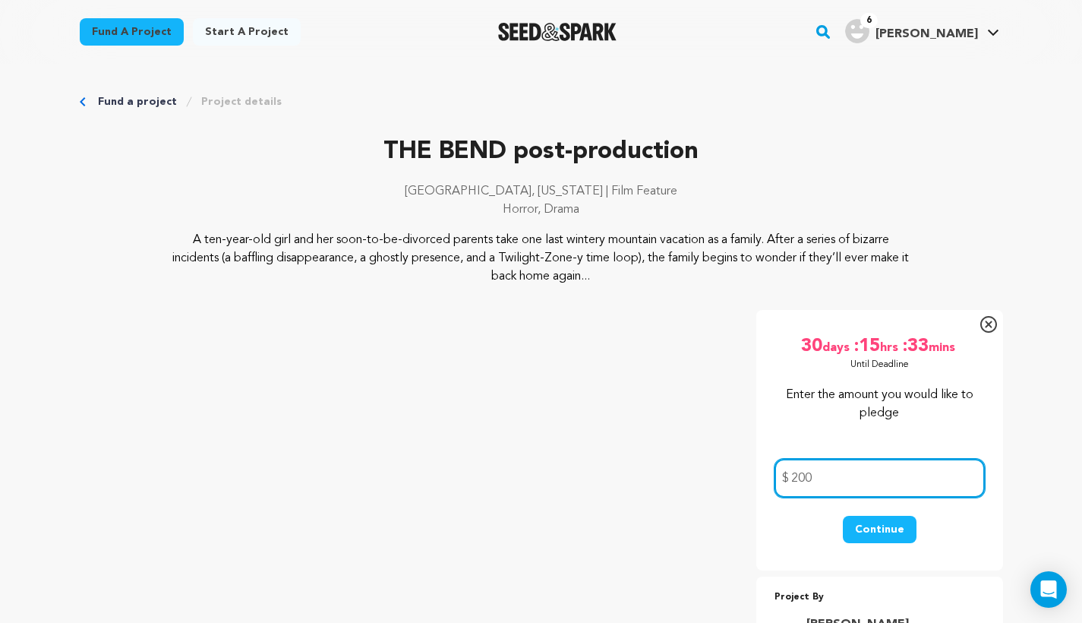
click at [881, 480] on input "200" at bounding box center [880, 478] width 210 height 39
type input "199"
click at [899, 529] on button "Continue" at bounding box center [880, 529] width 74 height 27
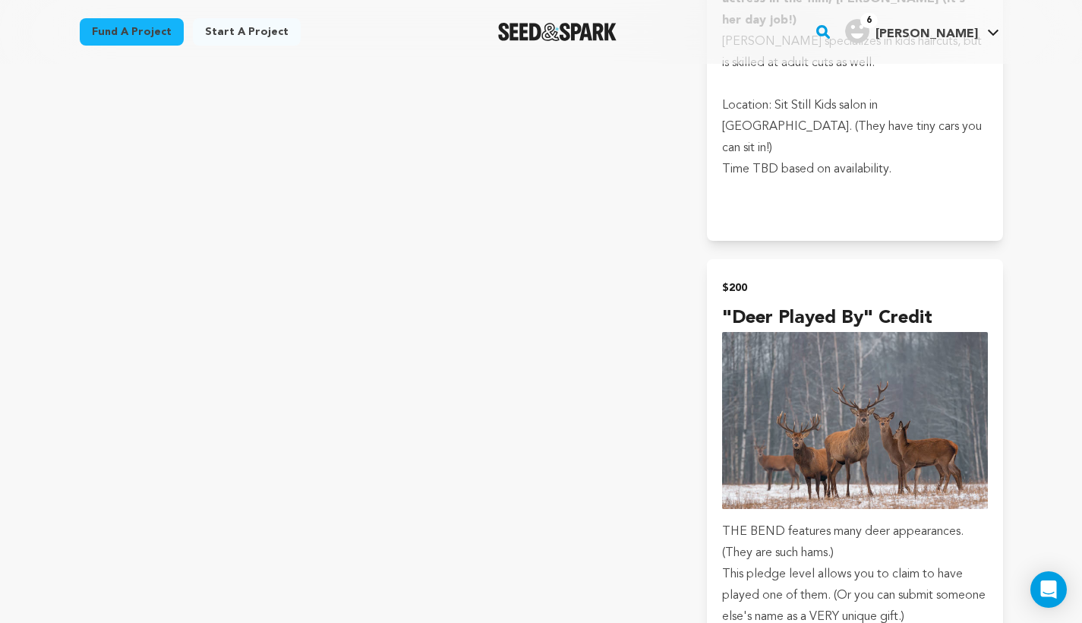
scroll to position [7445, 0]
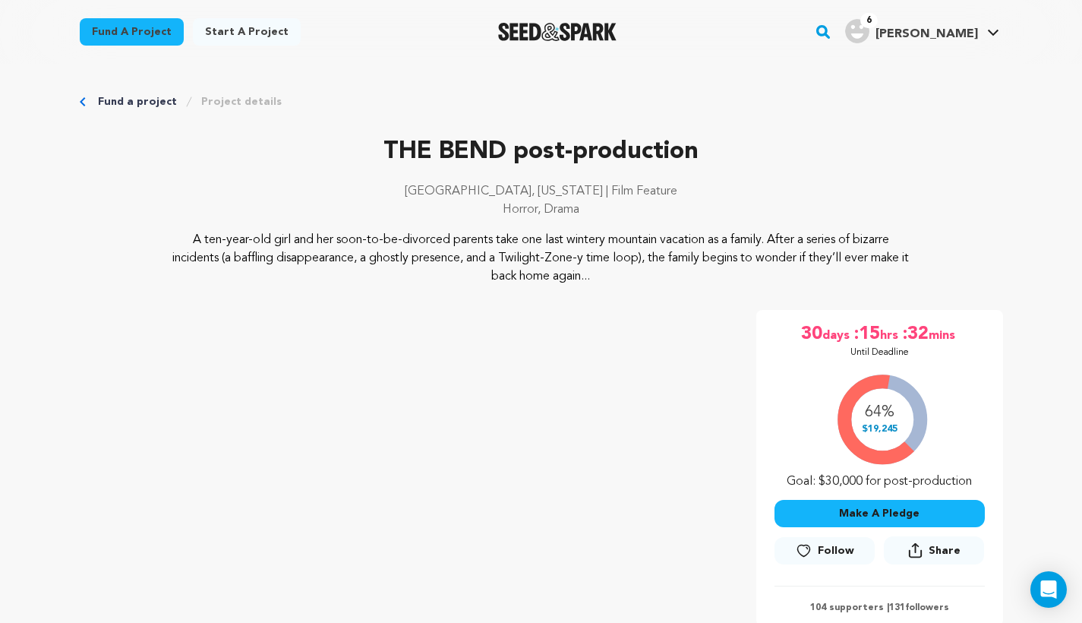
click at [848, 514] on button "Make A Pledge" at bounding box center [880, 513] width 210 height 27
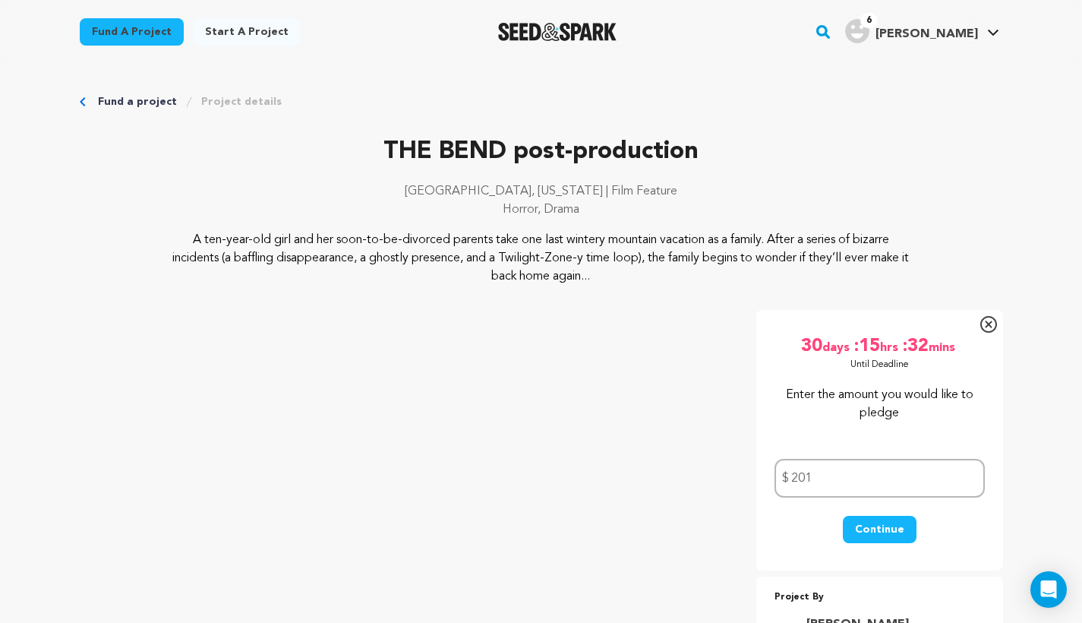
click at [867, 524] on button "Continue" at bounding box center [880, 529] width 74 height 27
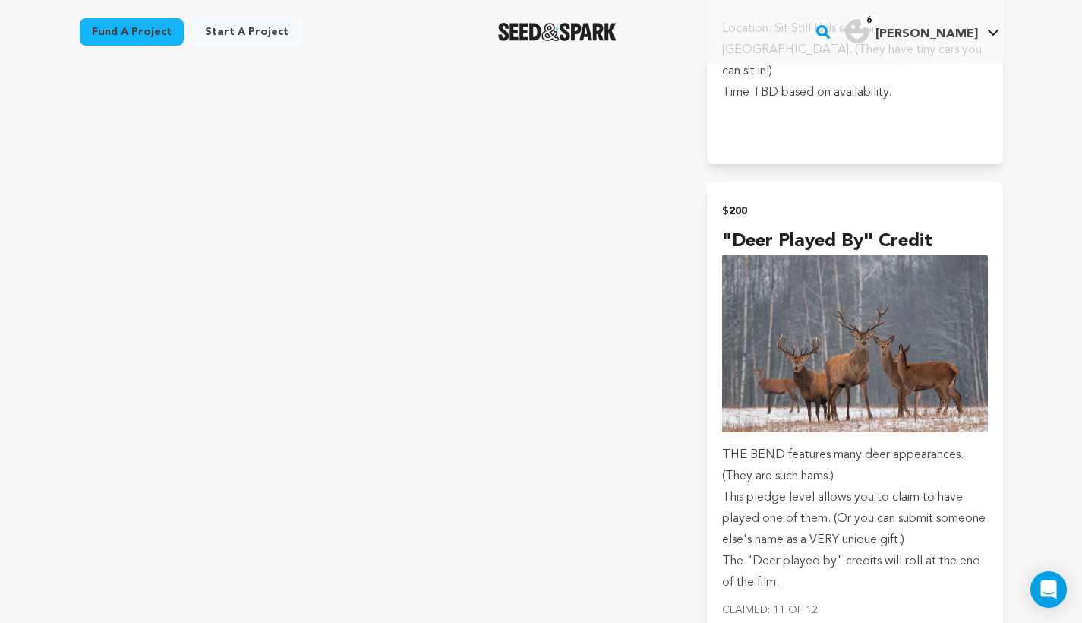
scroll to position [7579, 0]
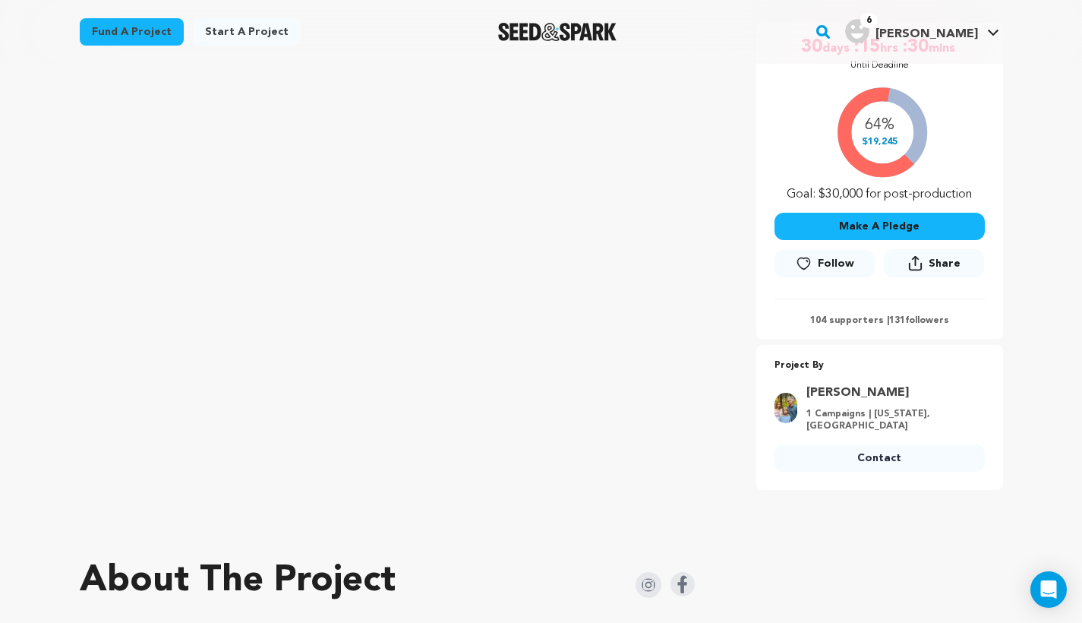
scroll to position [306, 0]
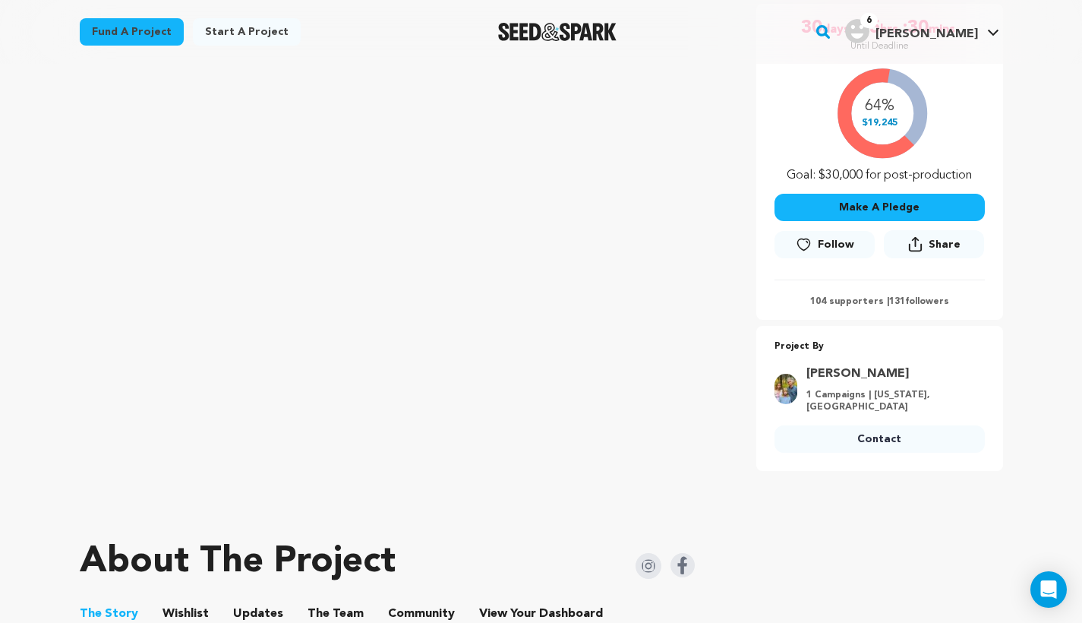
click at [949, 203] on button "Make A Pledge" at bounding box center [880, 207] width 210 height 27
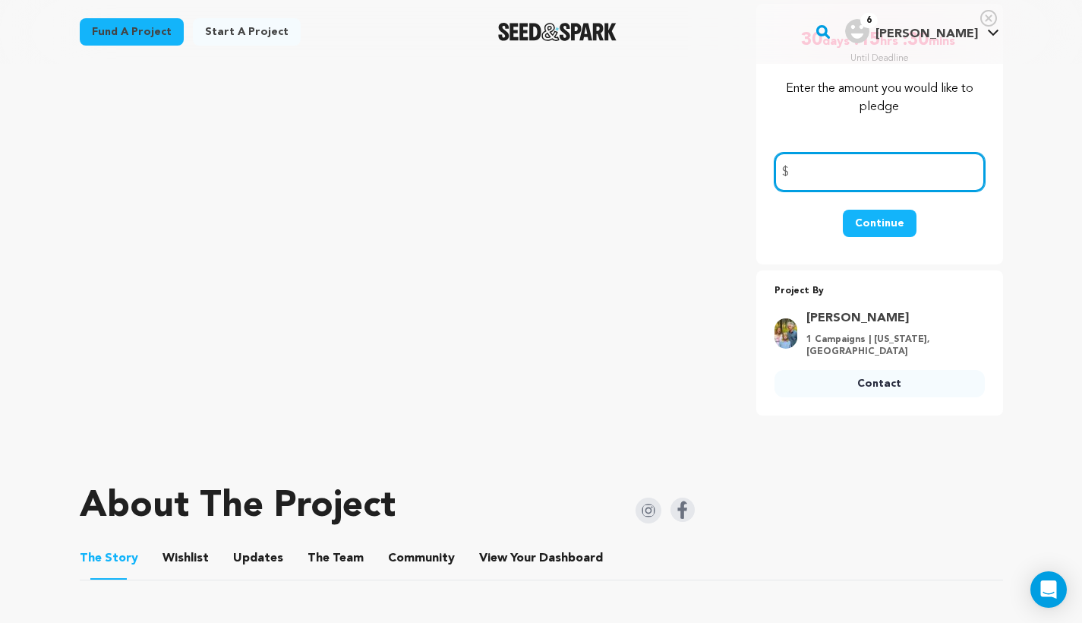
click at [867, 166] on input "number" at bounding box center [880, 172] width 210 height 39
type input "200"
click at [887, 218] on button "Continue" at bounding box center [880, 223] width 74 height 27
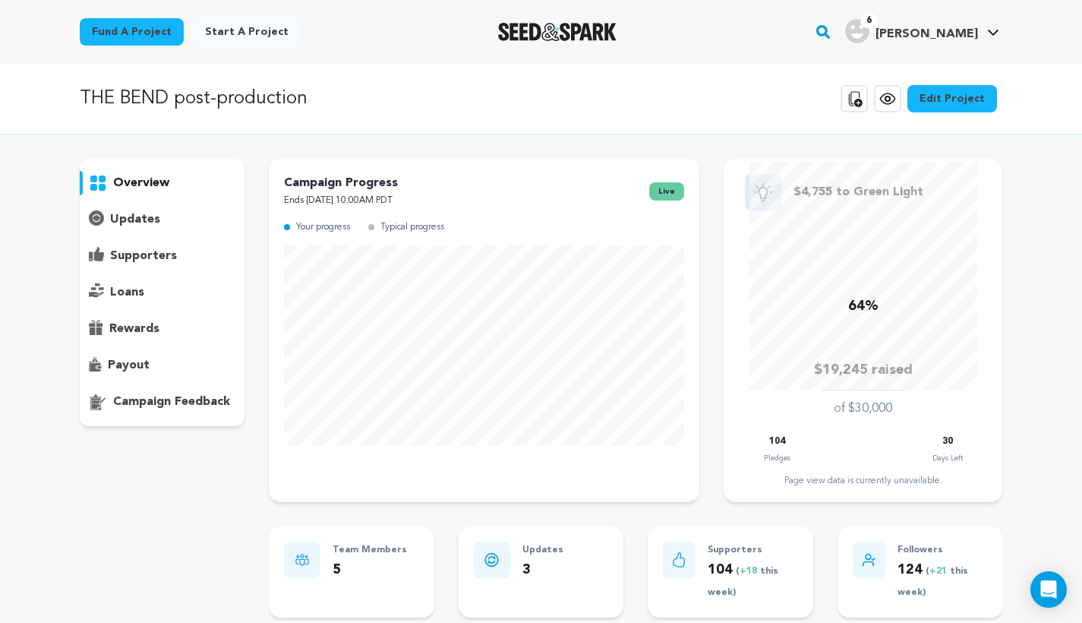
click at [166, 254] on p "supporters" at bounding box center [143, 256] width 67 height 18
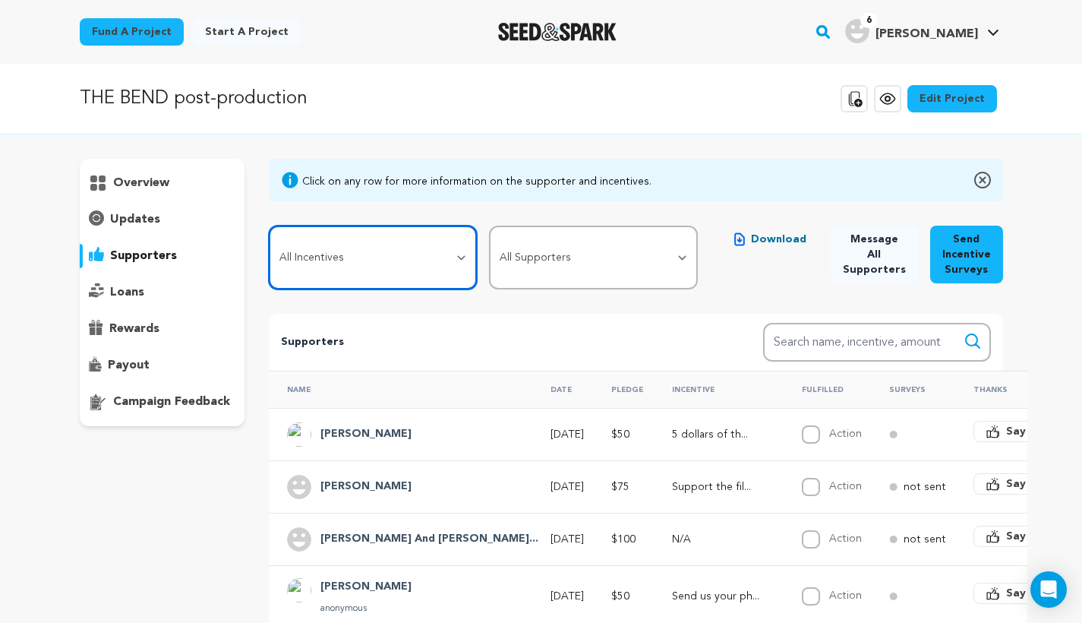
select select "116514"
